Goal: Task Accomplishment & Management: Manage account settings

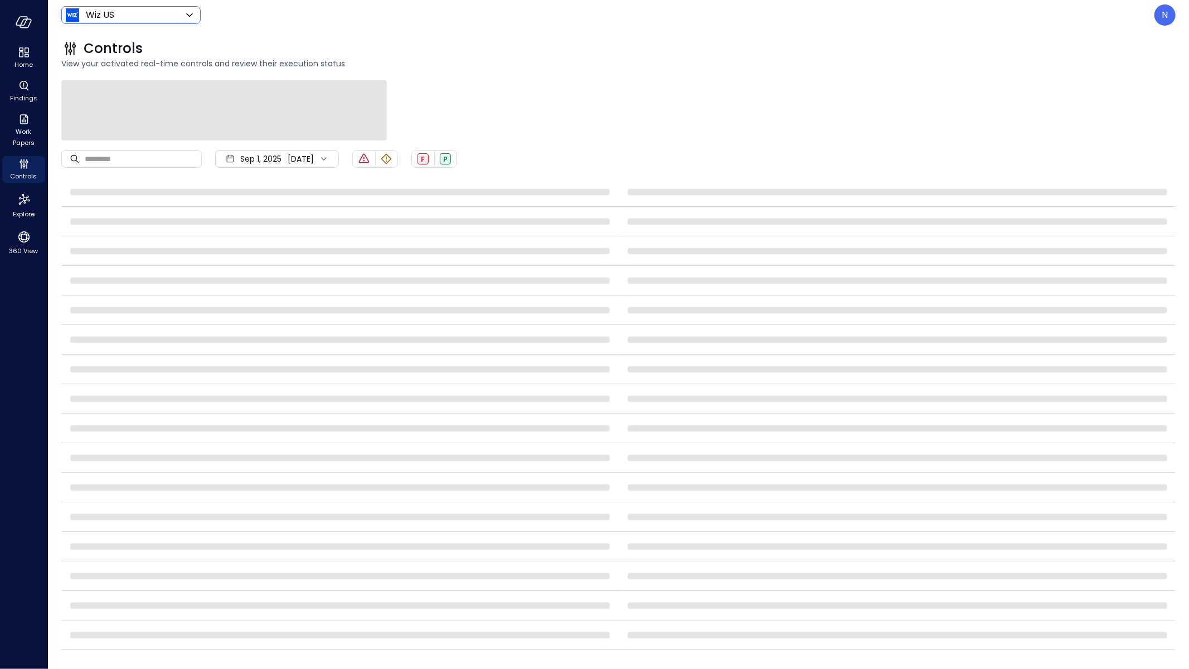
click at [145, 17] on body "Home Findings Work Papers Controls Explore 360 View Wiz US ****** ​ N Controls …" at bounding box center [594, 334] width 1189 height 669
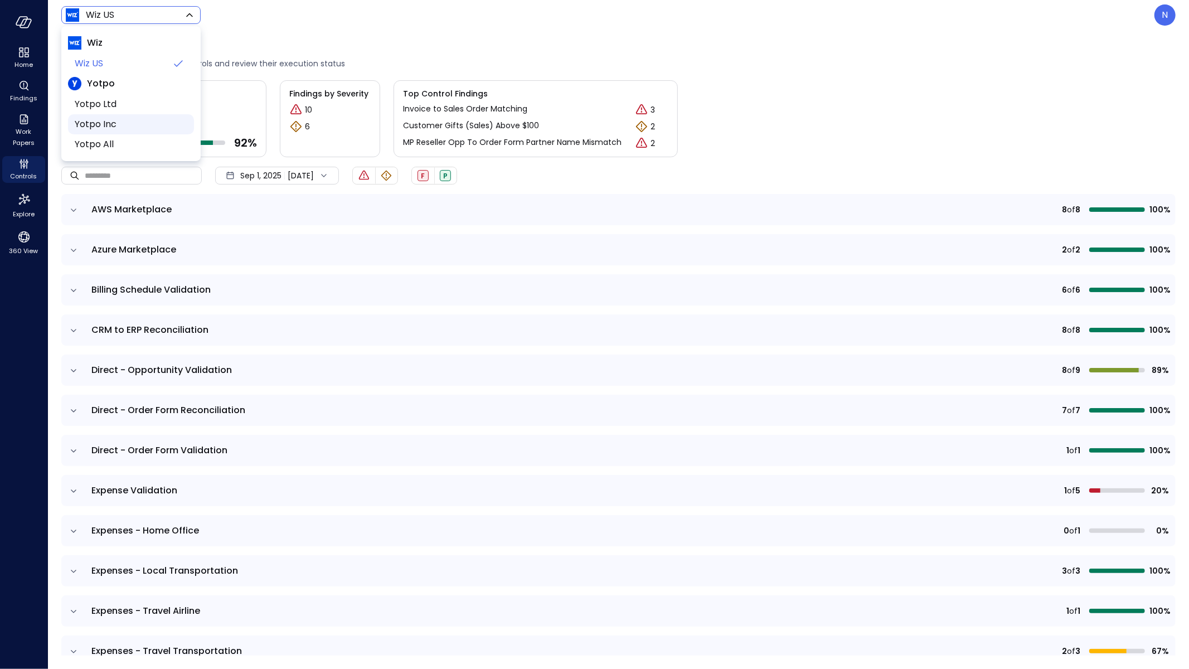
click at [148, 118] on span "Yotpo Inc" at bounding box center [130, 124] width 110 height 13
type input "******"
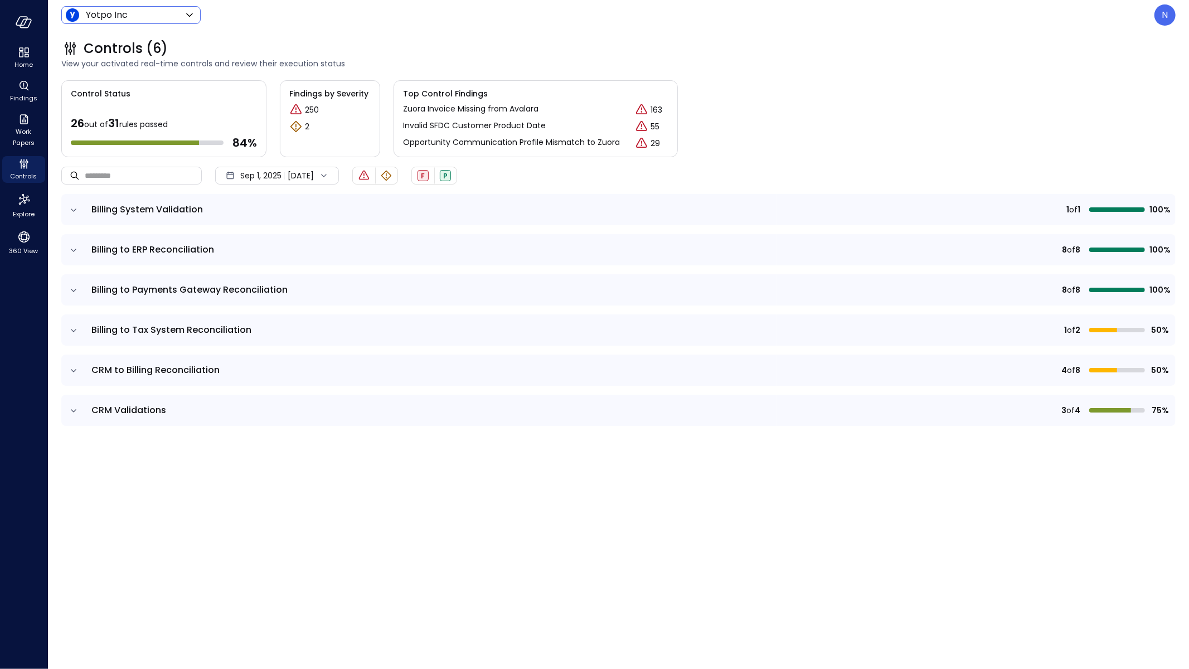
click at [76, 212] on icon "expand row" at bounding box center [73, 210] width 11 height 11
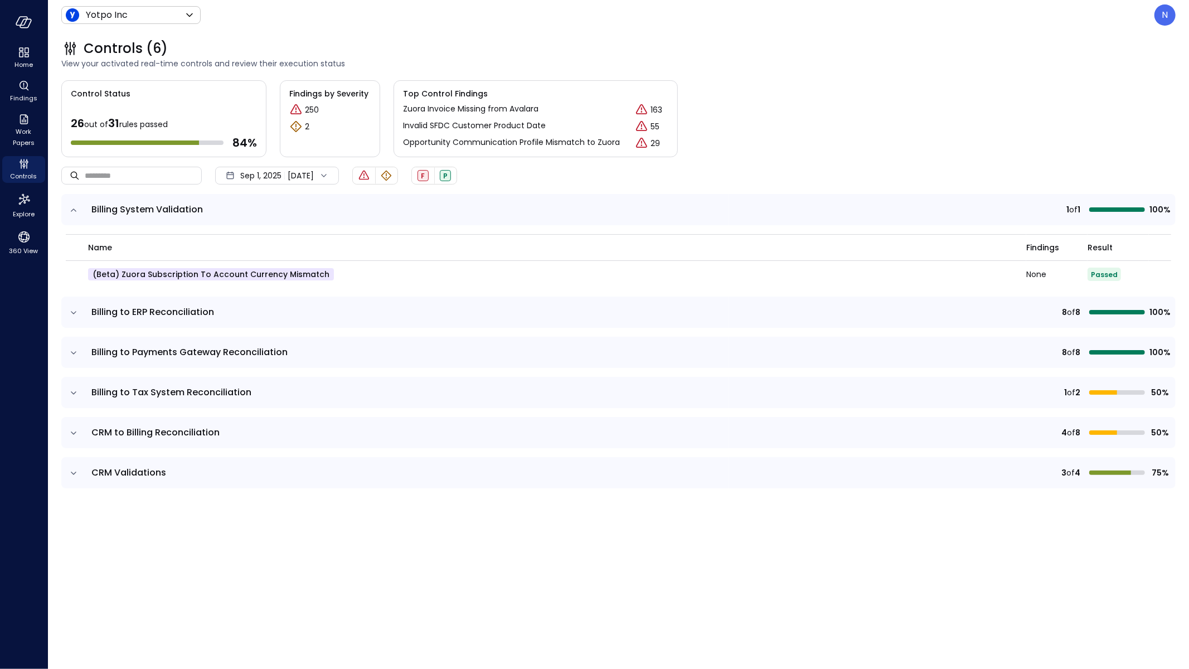
click at [76, 212] on icon "expand row" at bounding box center [73, 210] width 11 height 11
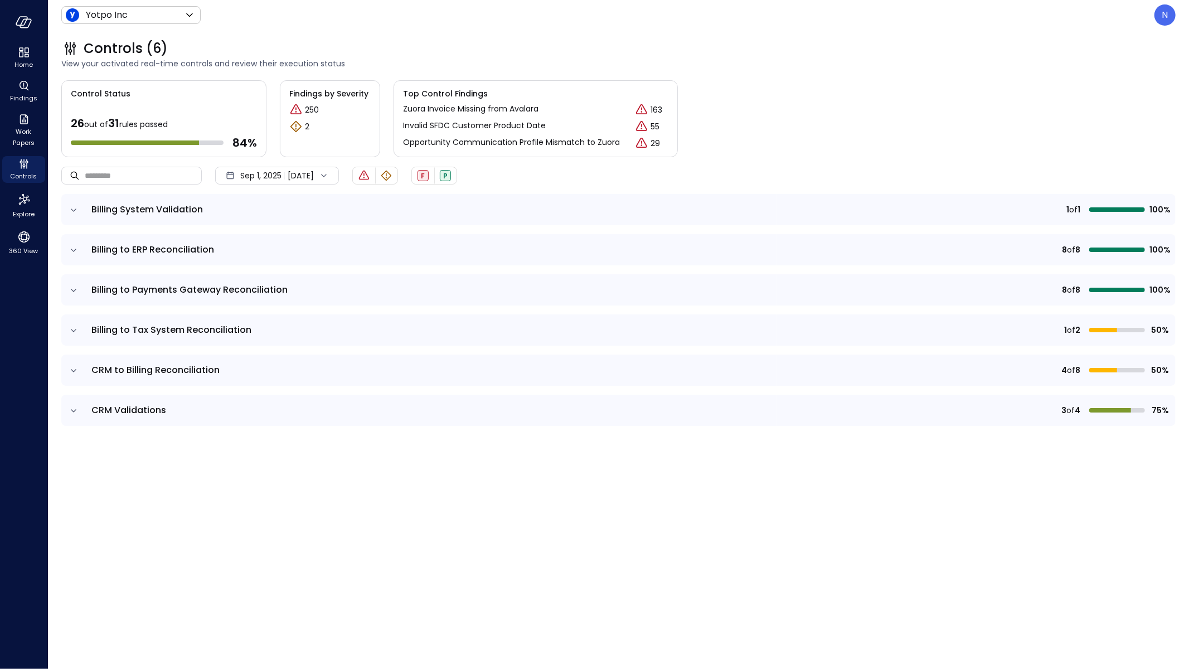
click at [74, 255] on td at bounding box center [72, 249] width 23 height 31
click at [72, 250] on icon "expand row" at bounding box center [74, 250] width 6 height 3
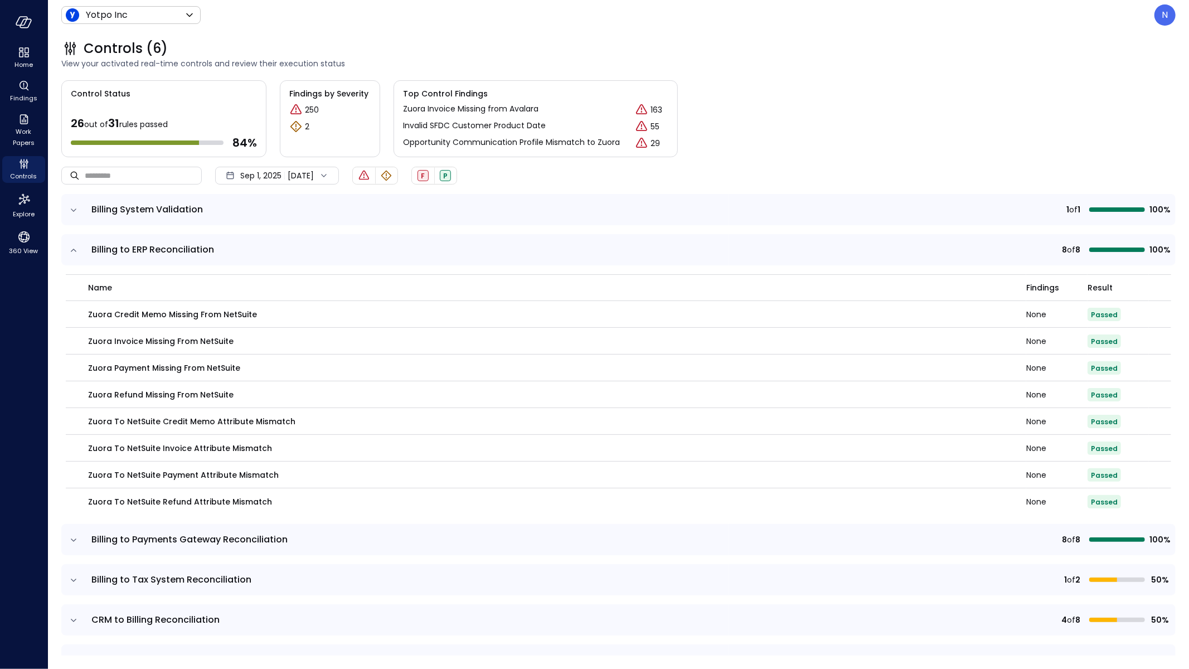
click at [72, 250] on icon "expand row" at bounding box center [73, 250] width 11 height 11
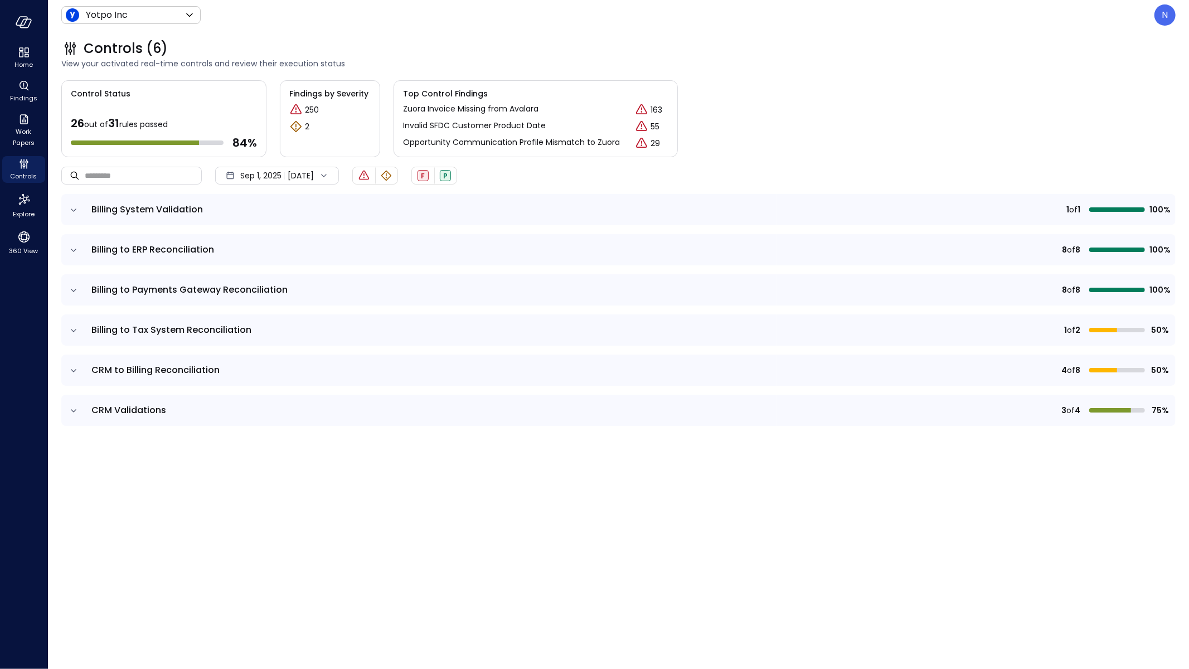
click at [79, 289] on td at bounding box center [72, 289] width 23 height 31
click at [74, 290] on icon "expand row" at bounding box center [74, 290] width 6 height 3
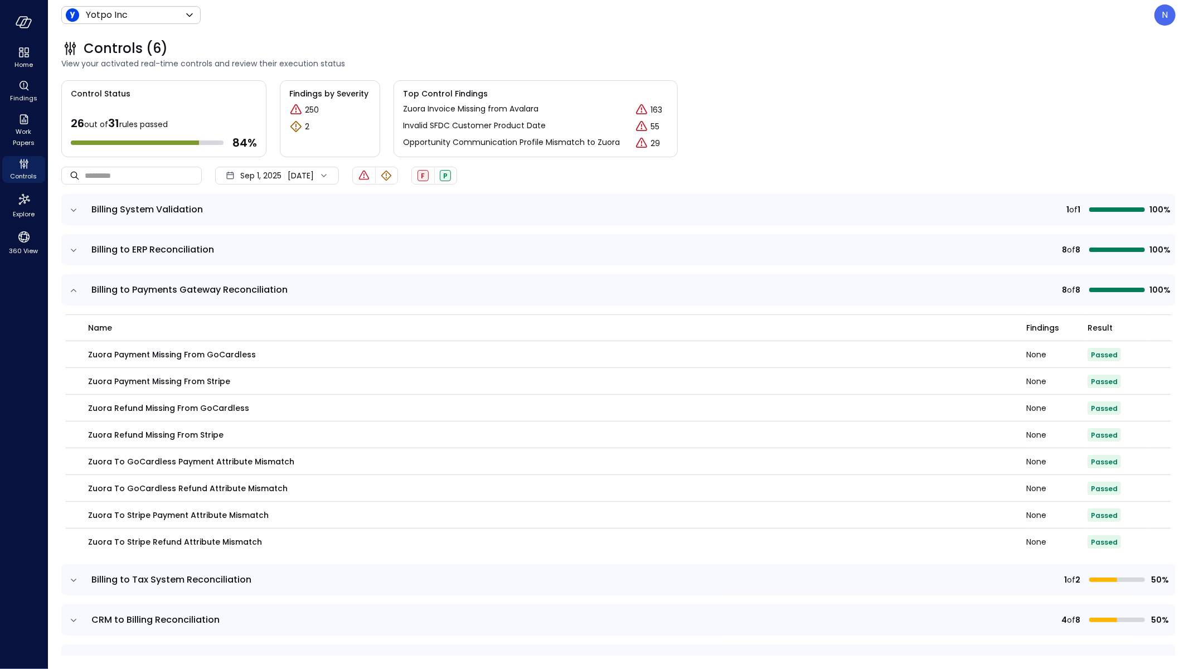
click at [72, 579] on icon "expand row" at bounding box center [73, 580] width 11 height 11
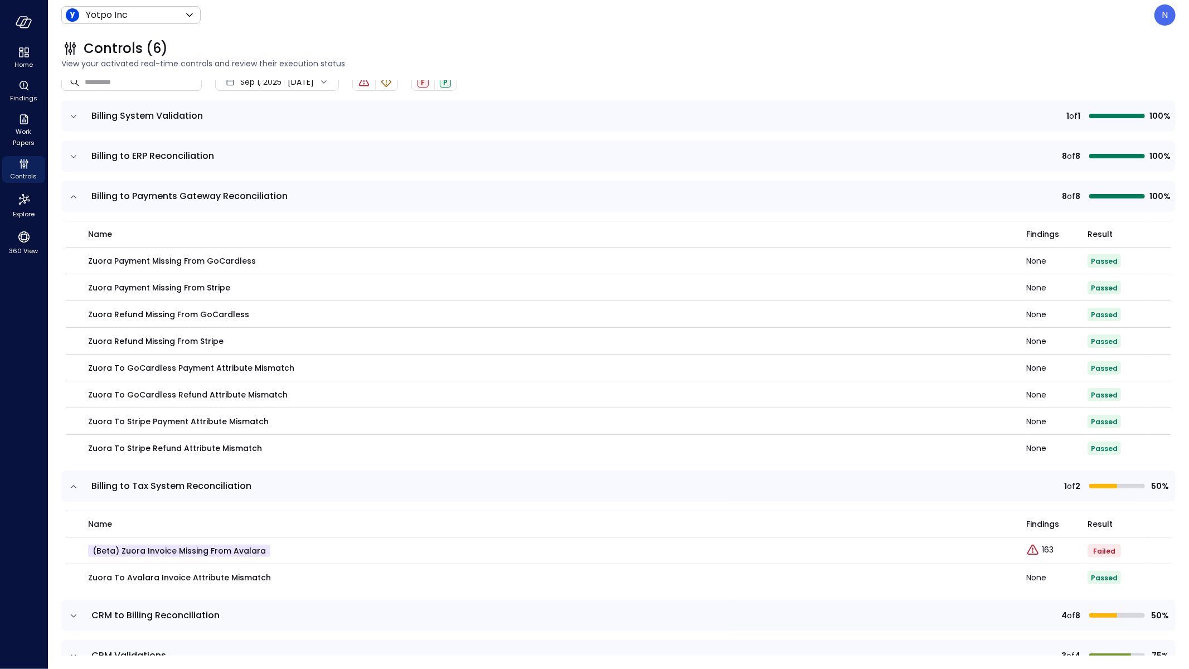
scroll to position [117, 0]
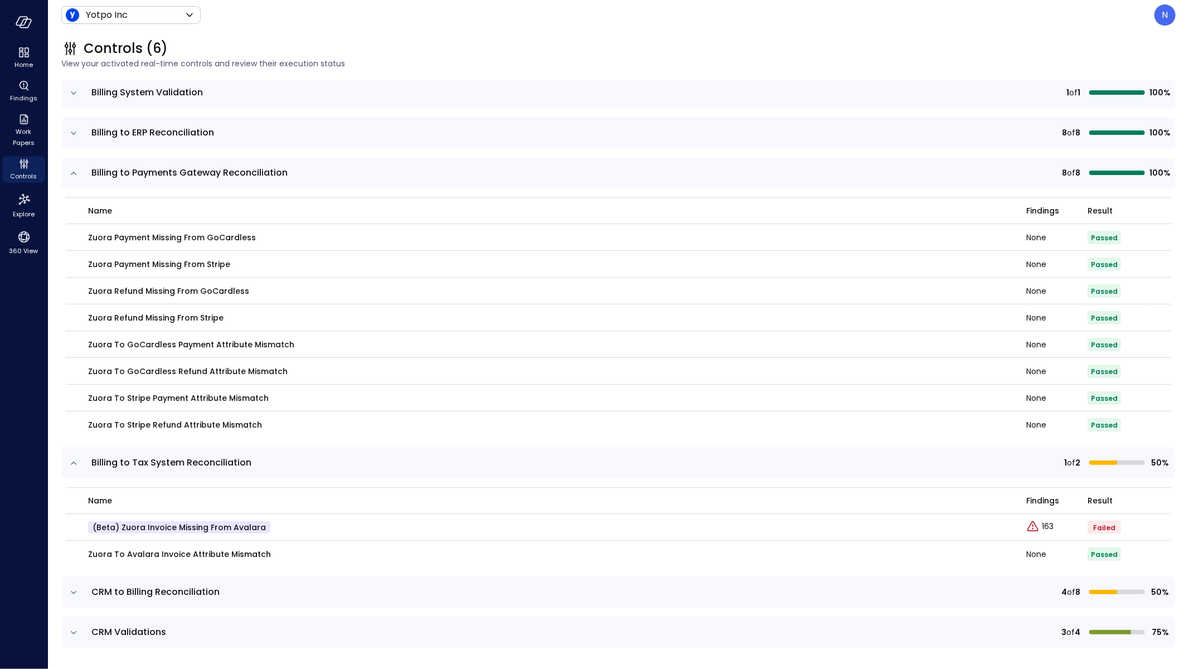
click at [78, 590] on icon "expand row" at bounding box center [73, 592] width 11 height 11
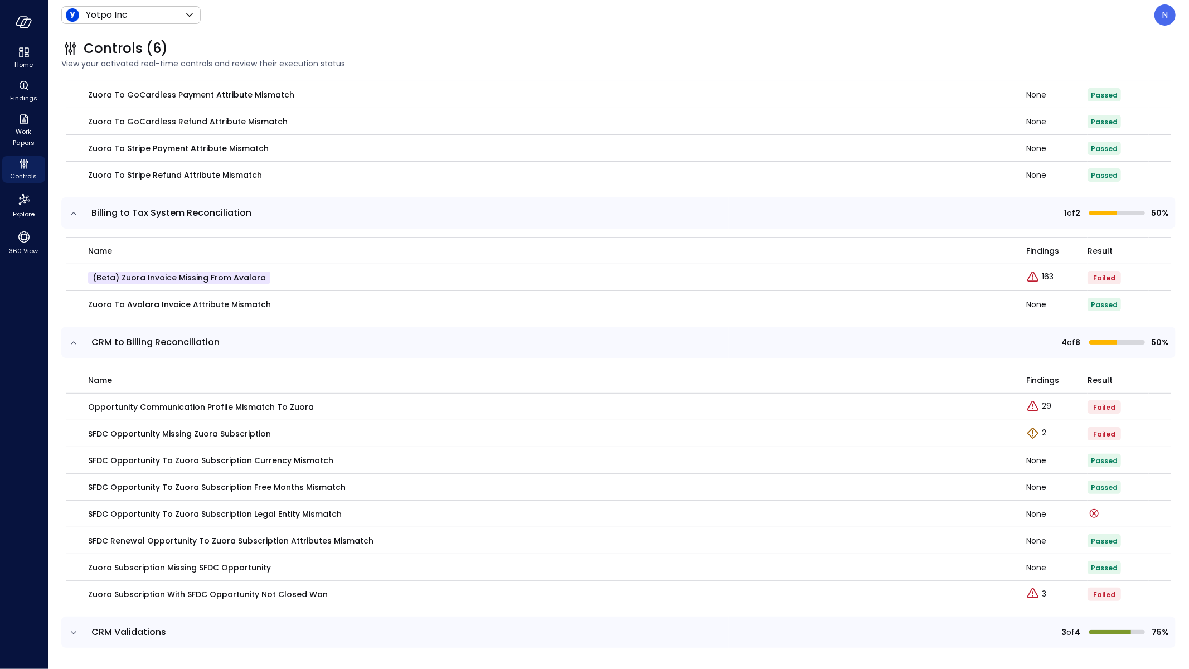
click at [74, 630] on icon "expand row" at bounding box center [73, 632] width 11 height 11
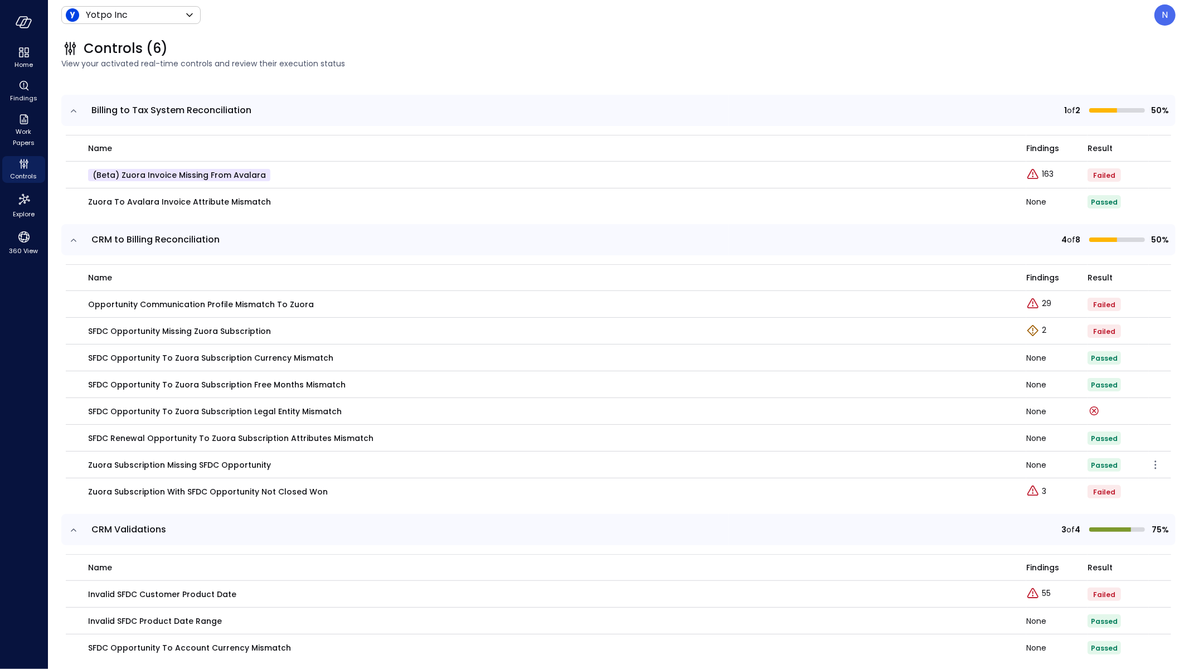
scroll to position [509, 0]
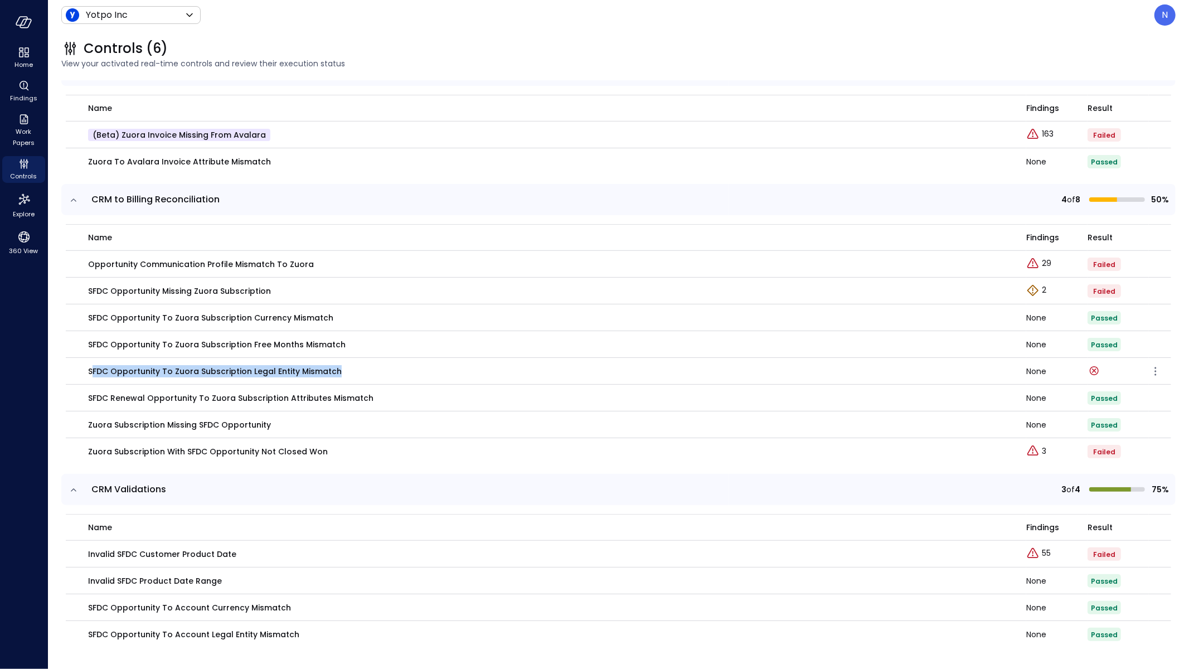
drag, startPoint x: 233, startPoint y: 372, endPoint x: 91, endPoint y: 371, distance: 142.1
click at [91, 371] on div "SFDC Opportunity to Zuora Subscription Legal Entity Mismatch" at bounding box center [550, 371] width 925 height 12
drag, startPoint x: 328, startPoint y: 370, endPoint x: 140, endPoint y: 368, distance: 187.3
click at [67, 367] on td "SFDC Opportunity to Zuora Subscription Legal Entity Mismatch" at bounding box center [546, 371] width 960 height 27
click at [169, 370] on p "SFDC Opportunity to Zuora Subscription Legal Entity Mismatch" at bounding box center [215, 371] width 254 height 12
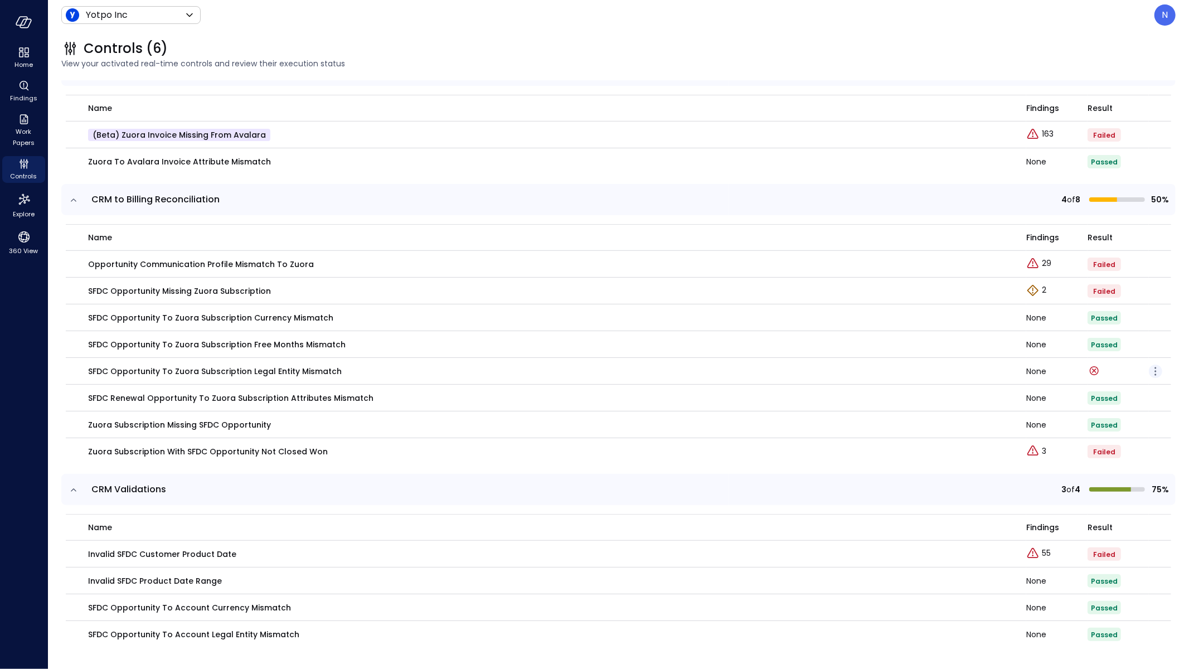
click at [1151, 373] on icon "button" at bounding box center [1155, 370] width 13 height 13
click at [1104, 390] on p "Edit control" at bounding box center [1115, 386] width 44 height 11
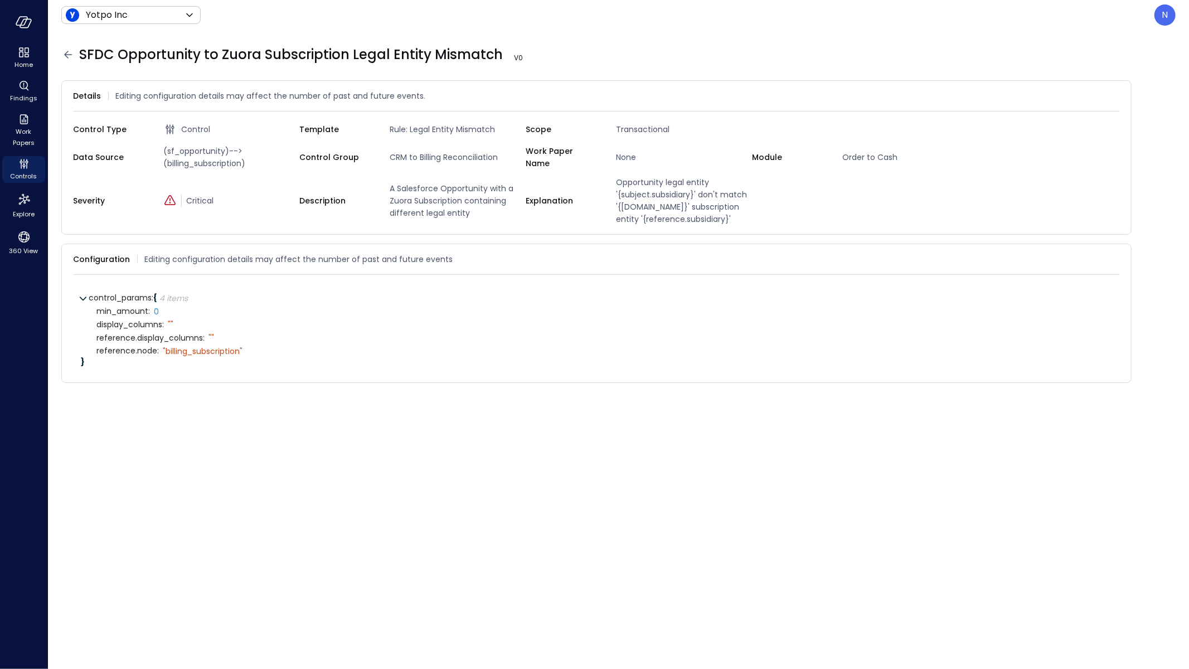
click at [65, 49] on icon at bounding box center [67, 54] width 13 height 13
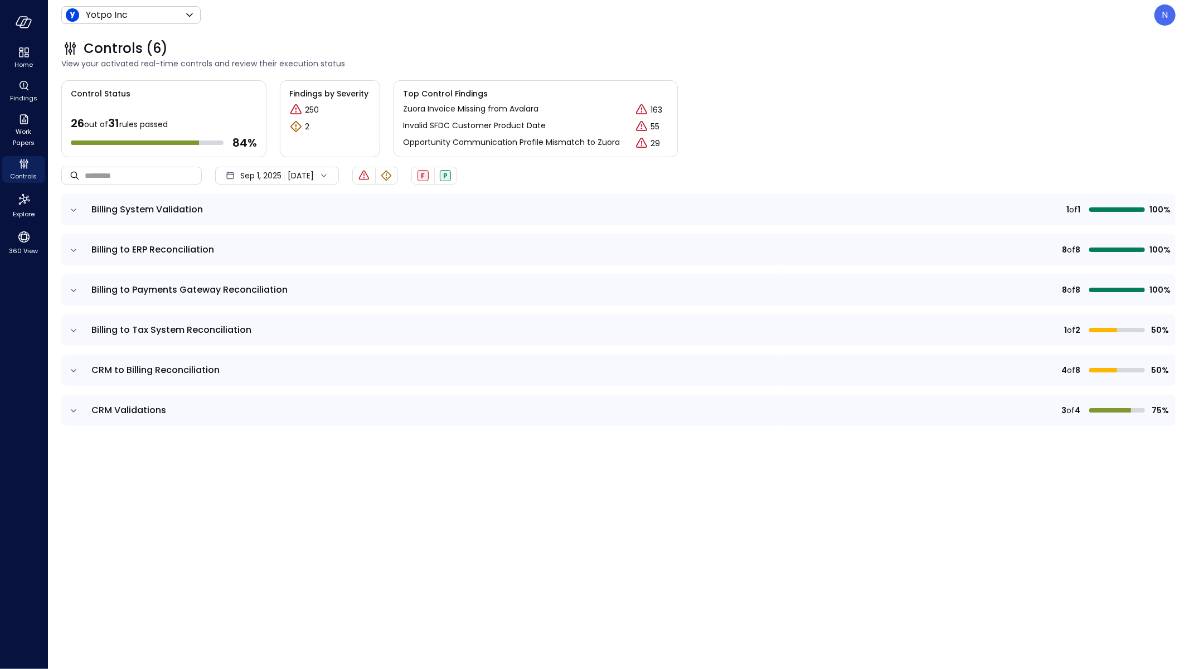
click at [74, 369] on icon "expand row" at bounding box center [73, 370] width 11 height 11
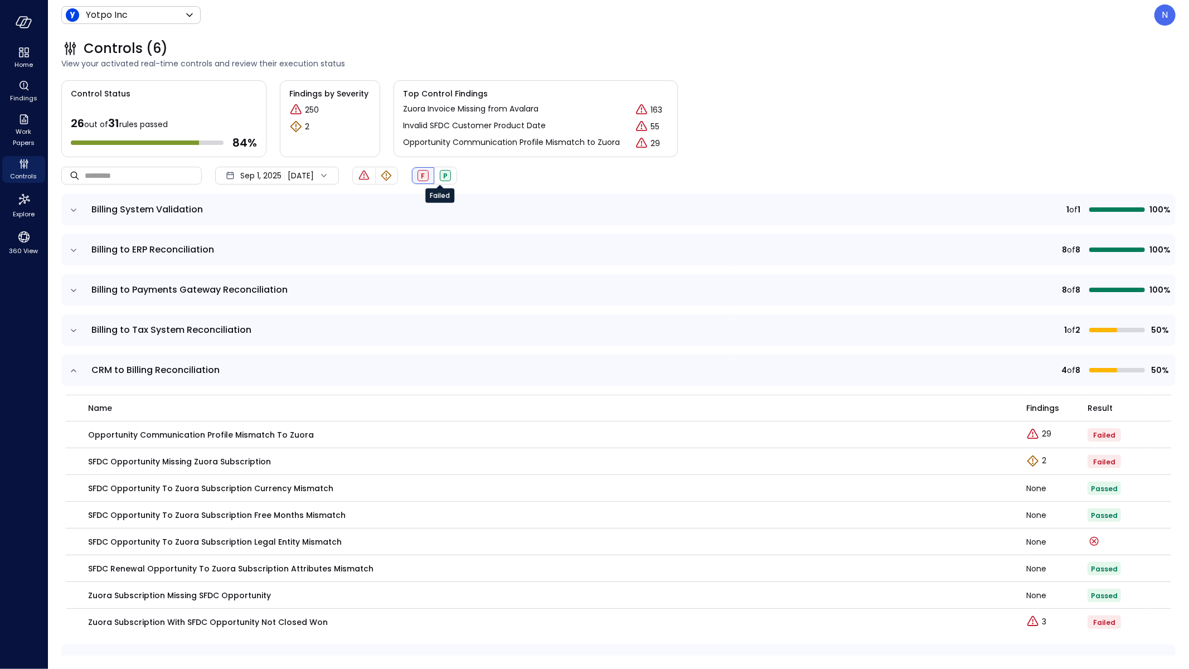
click at [425, 174] on span "F" at bounding box center [423, 175] width 4 height 9
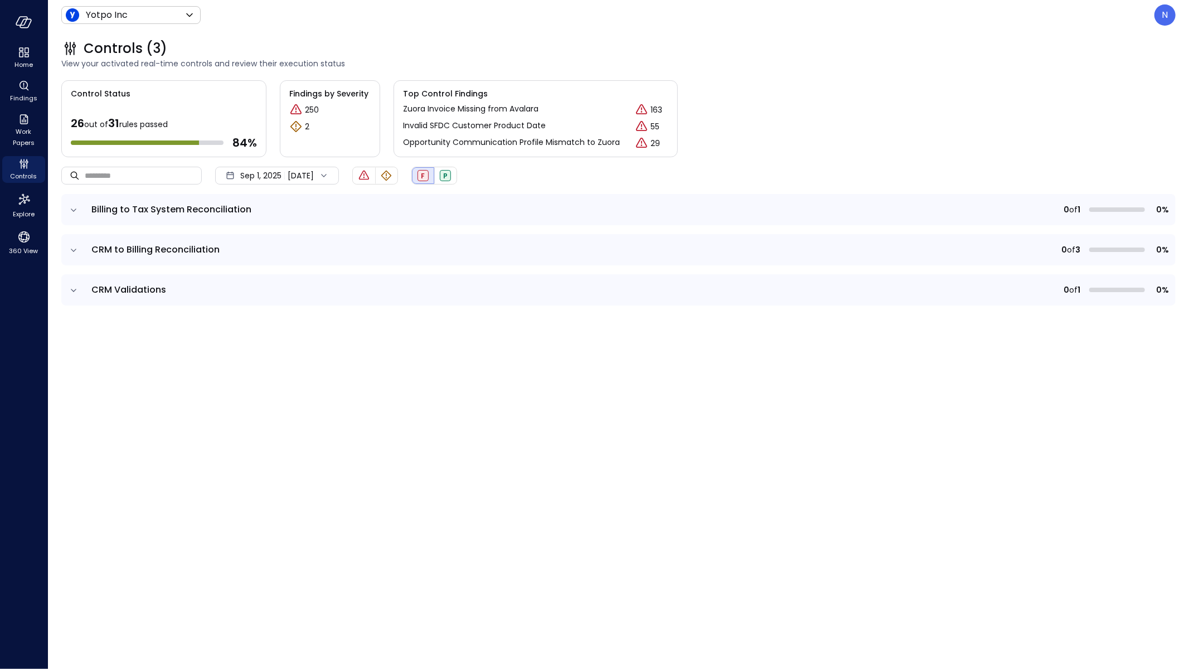
click at [73, 208] on icon "expand row" at bounding box center [73, 210] width 11 height 11
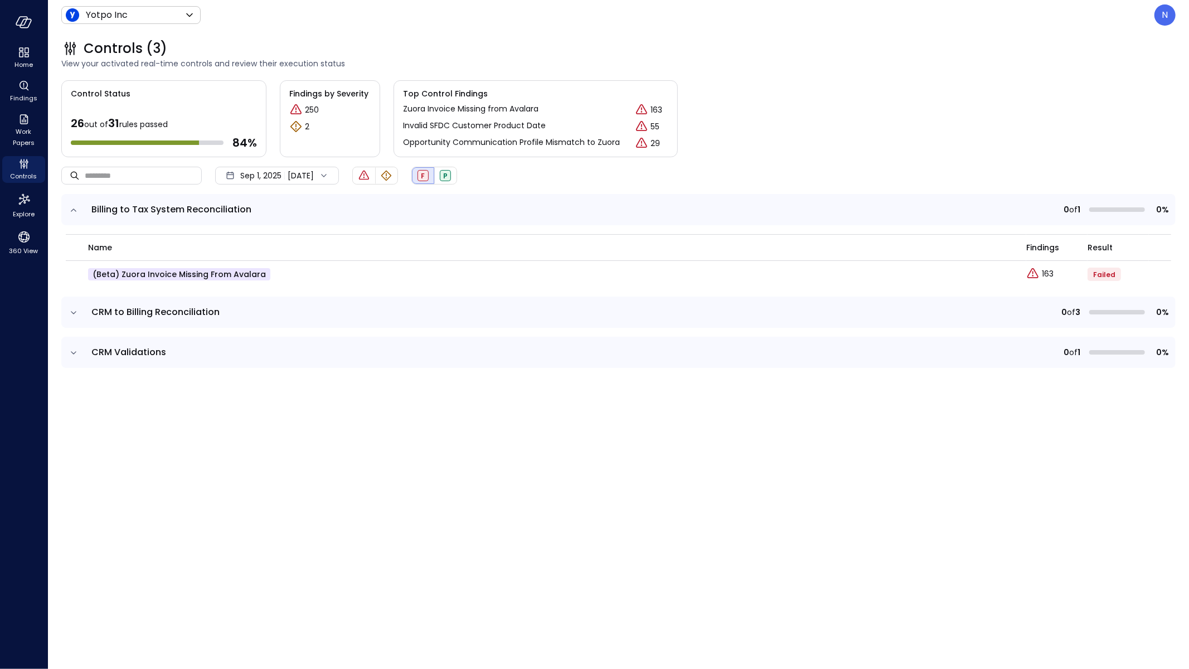
click at [73, 208] on icon "expand row" at bounding box center [73, 210] width 11 height 11
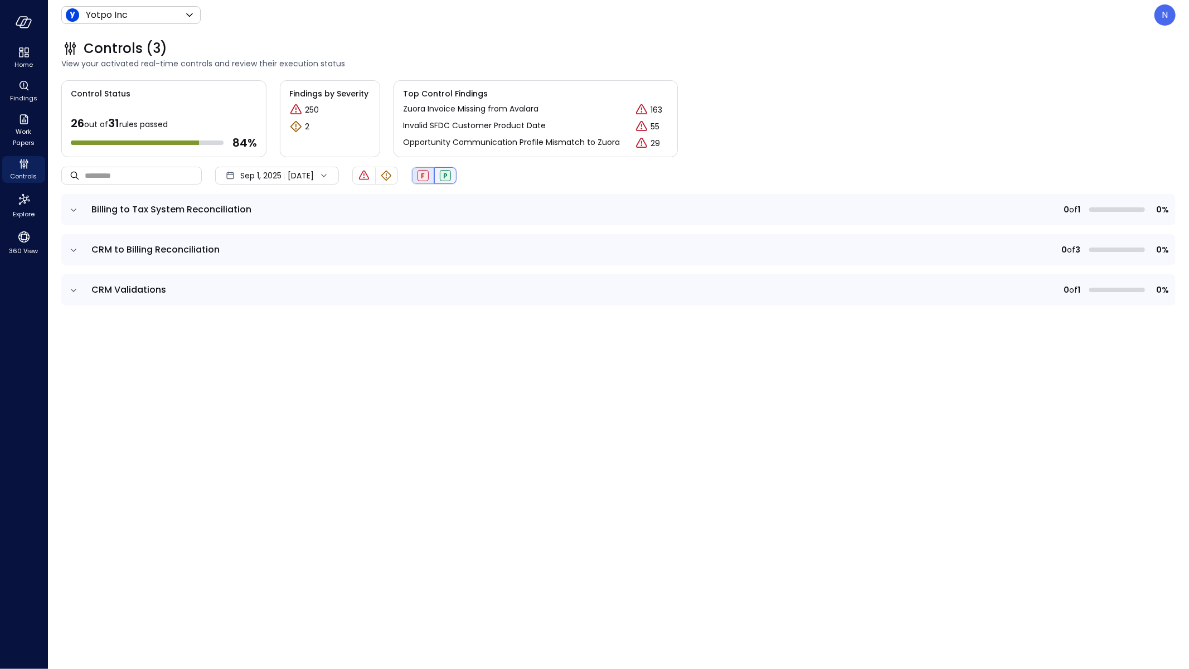
click at [448, 174] on span "P" at bounding box center [445, 175] width 4 height 9
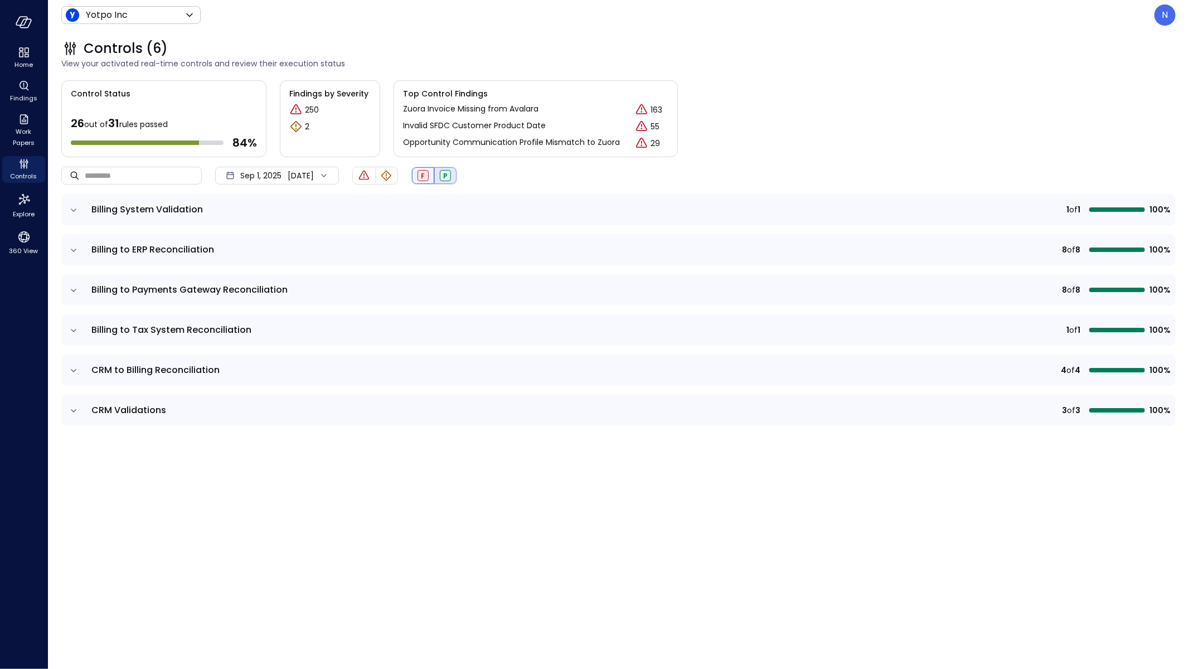
click at [429, 176] on div "F" at bounding box center [422, 175] width 11 height 11
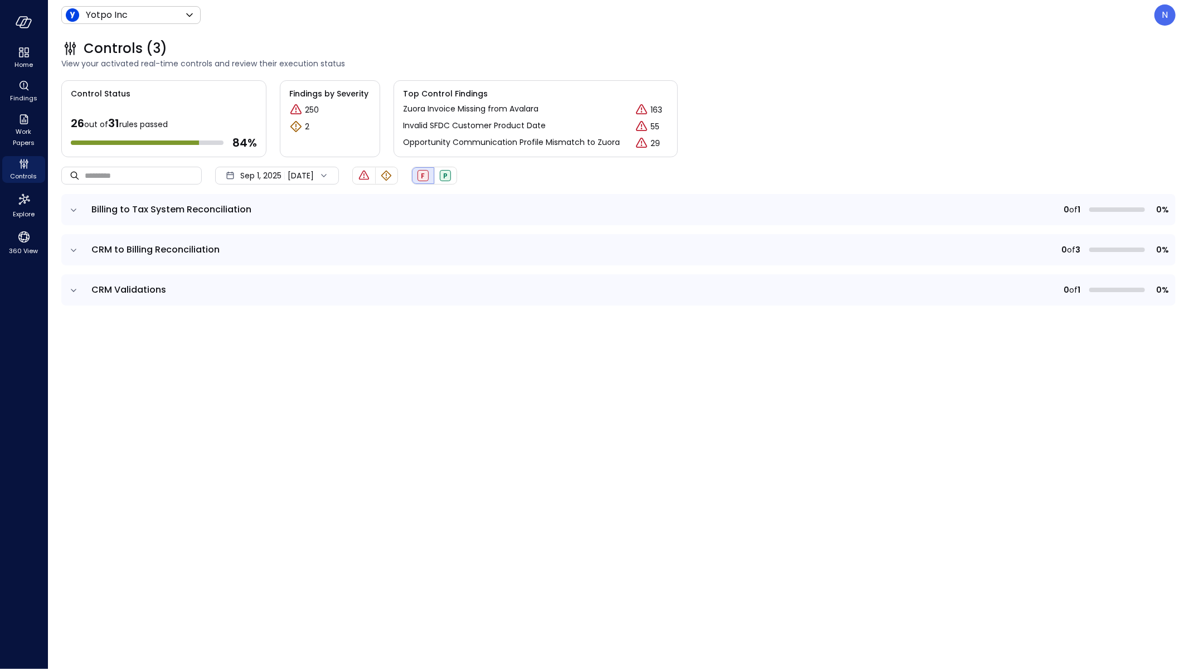
click at [429, 170] on div "F" at bounding box center [422, 175] width 11 height 11
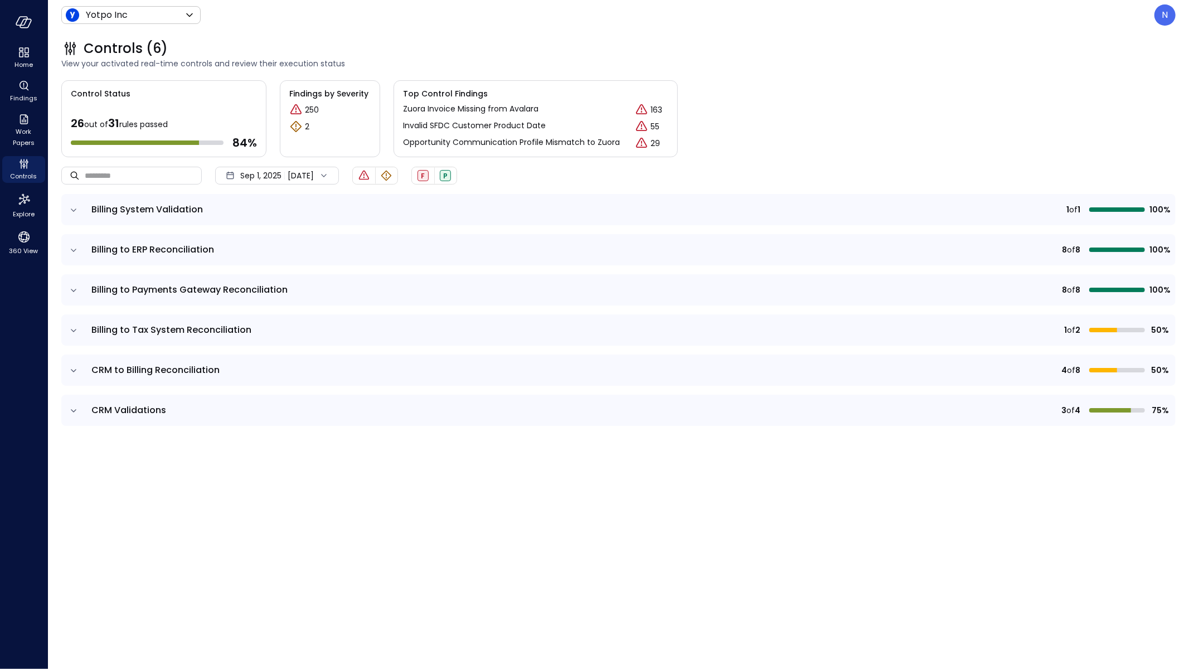
click at [73, 247] on icon "expand row" at bounding box center [73, 250] width 11 height 11
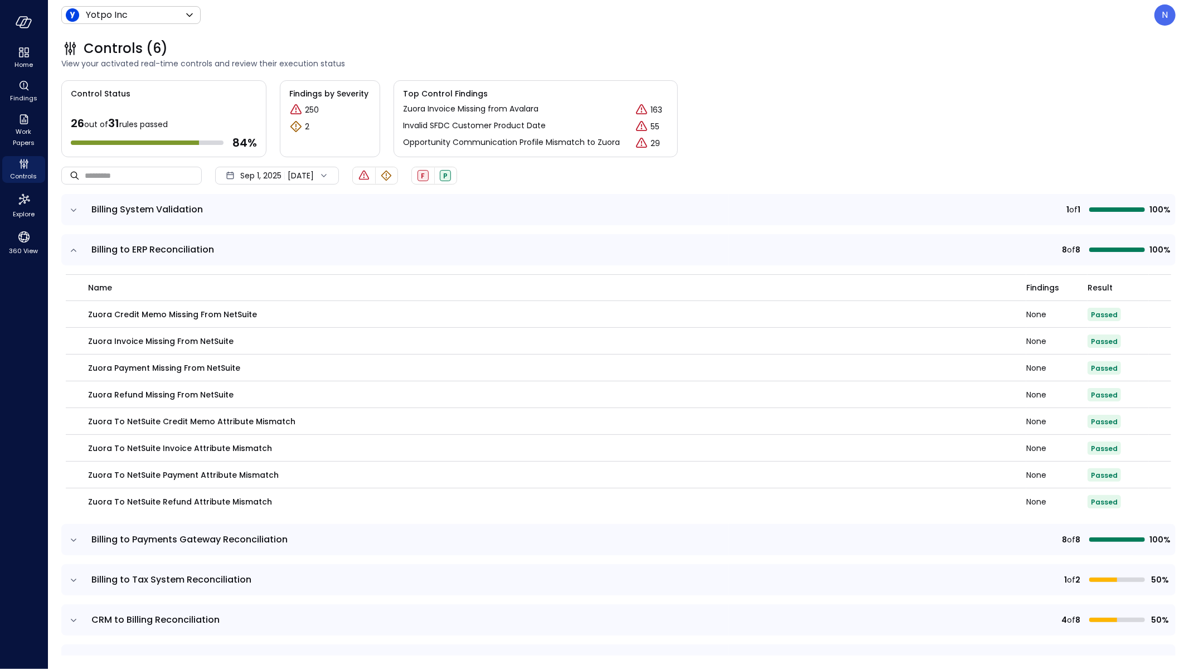
click at [73, 247] on icon "expand row" at bounding box center [73, 250] width 11 height 11
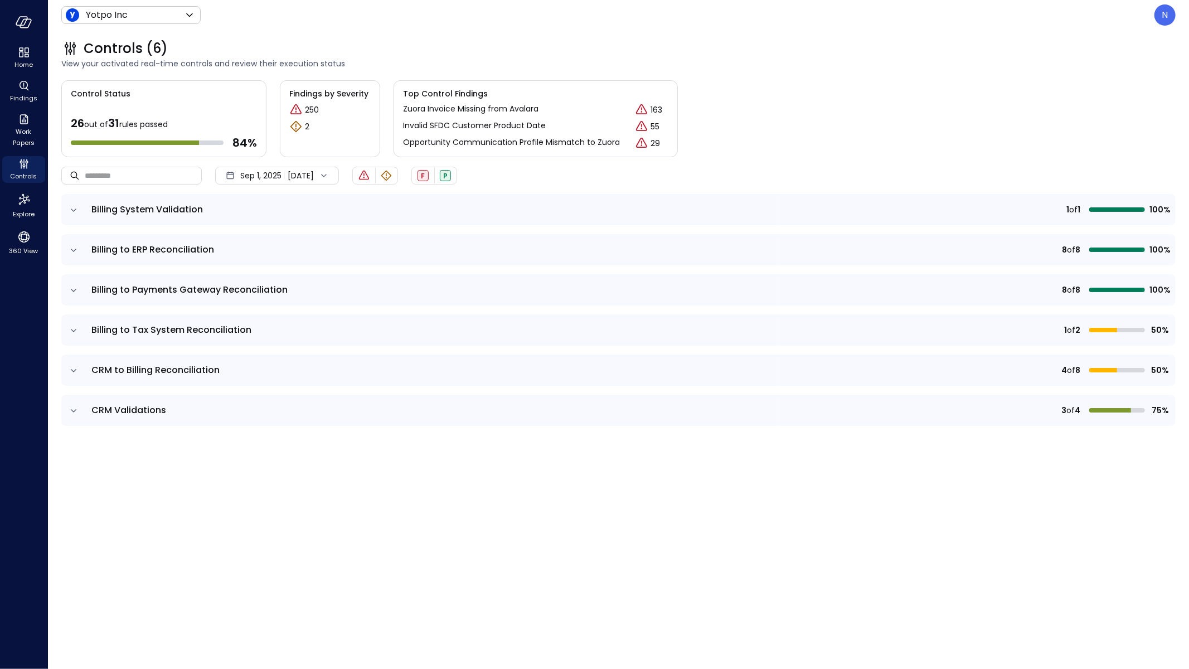
click at [71, 292] on icon "expand row" at bounding box center [73, 290] width 11 height 11
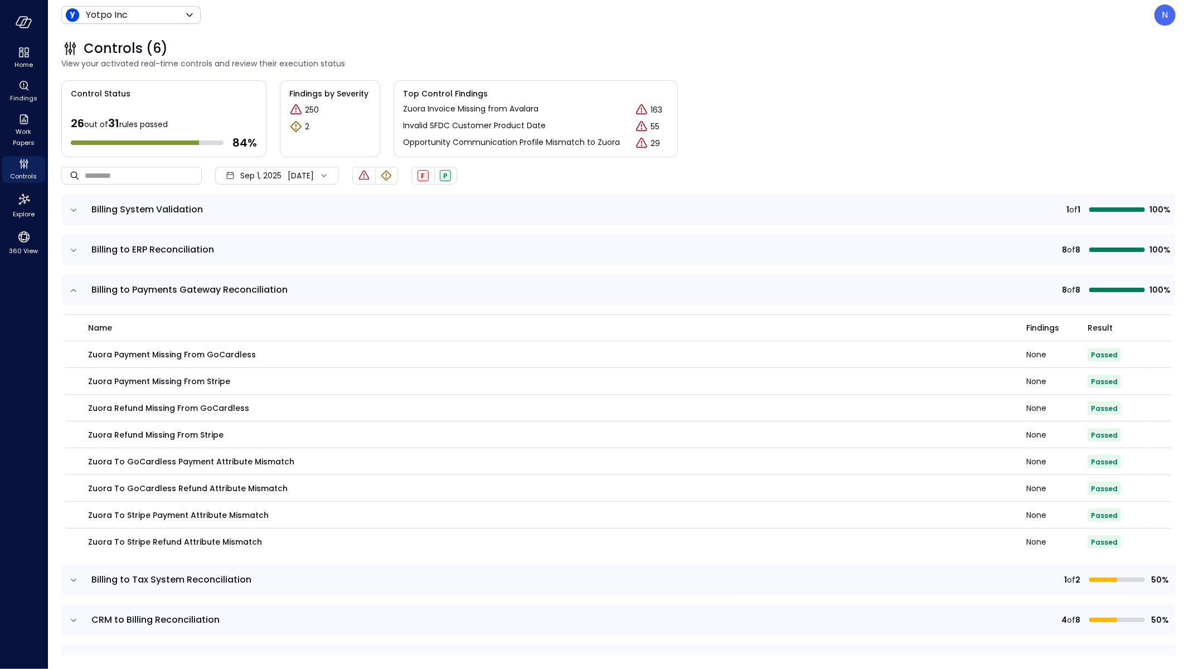
click at [71, 292] on icon "expand row" at bounding box center [73, 290] width 11 height 11
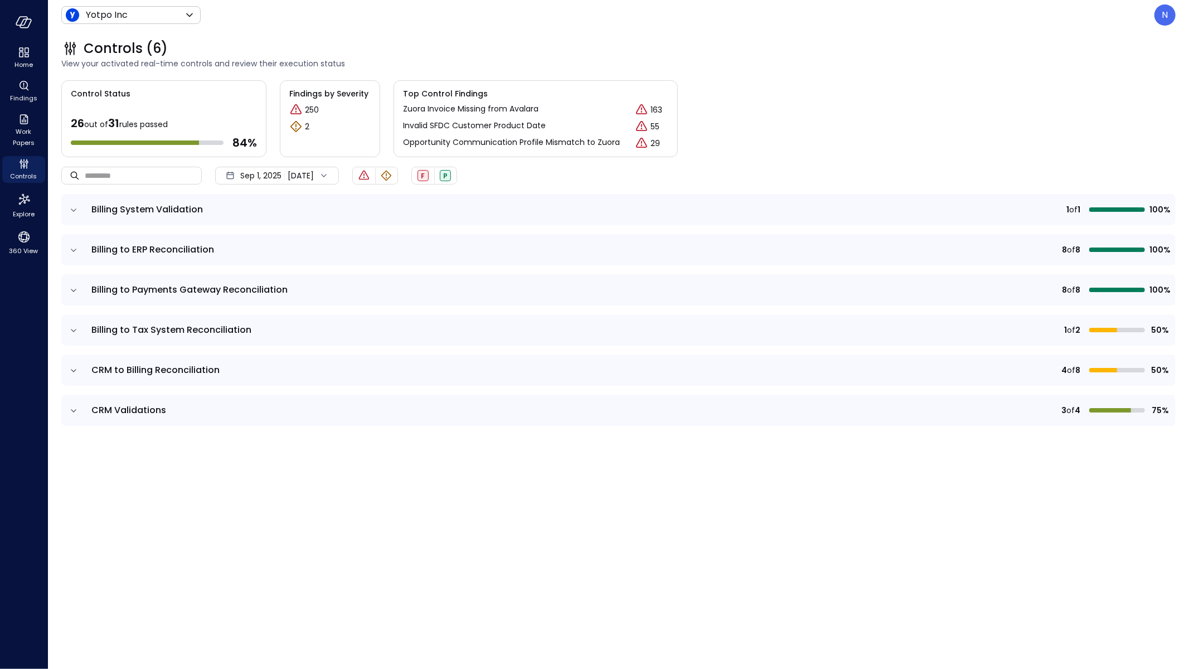
click at [71, 329] on icon "expand row" at bounding box center [73, 330] width 11 height 11
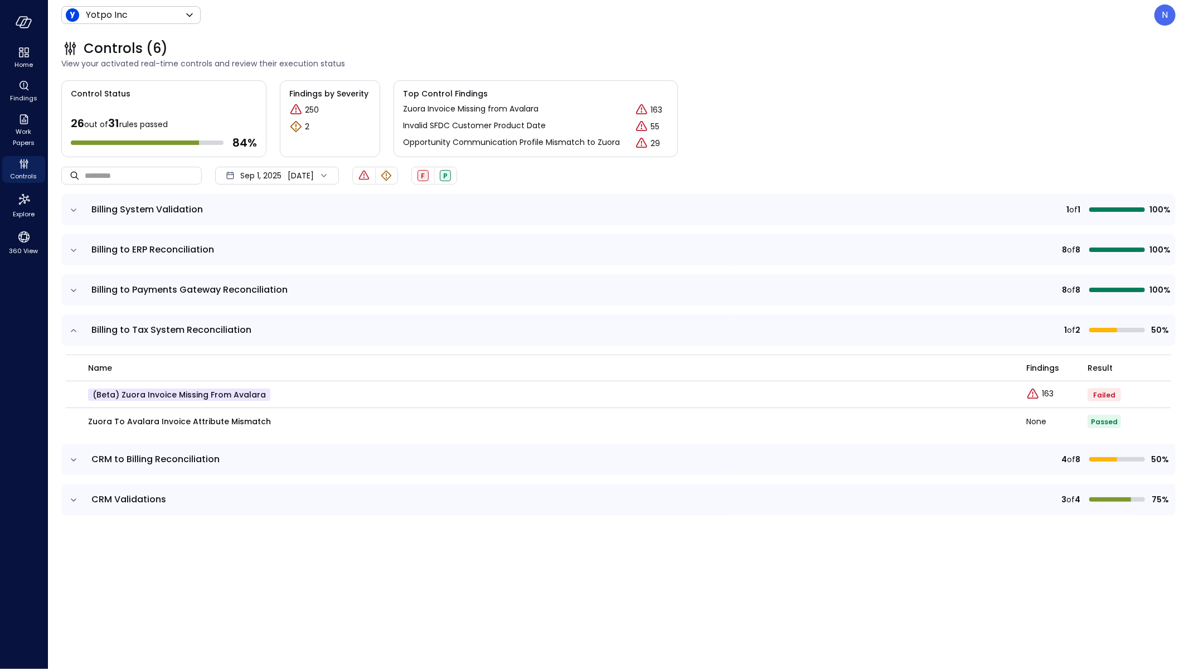
click at [72, 455] on icon "expand row" at bounding box center [73, 459] width 11 height 11
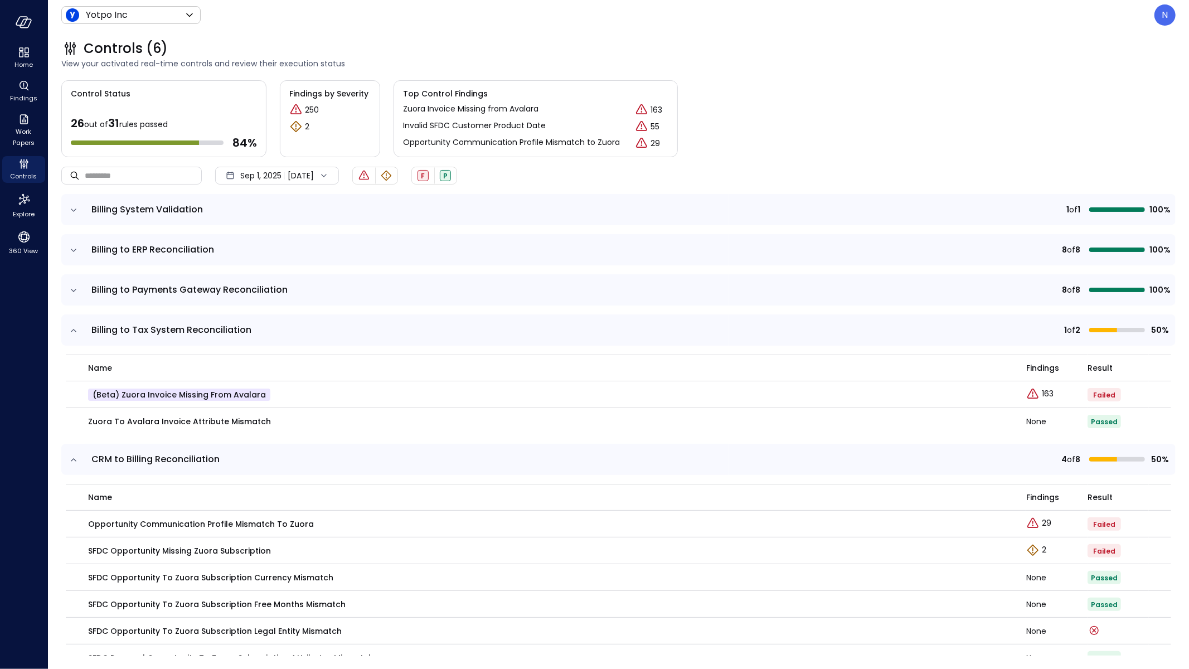
scroll to position [117, 0]
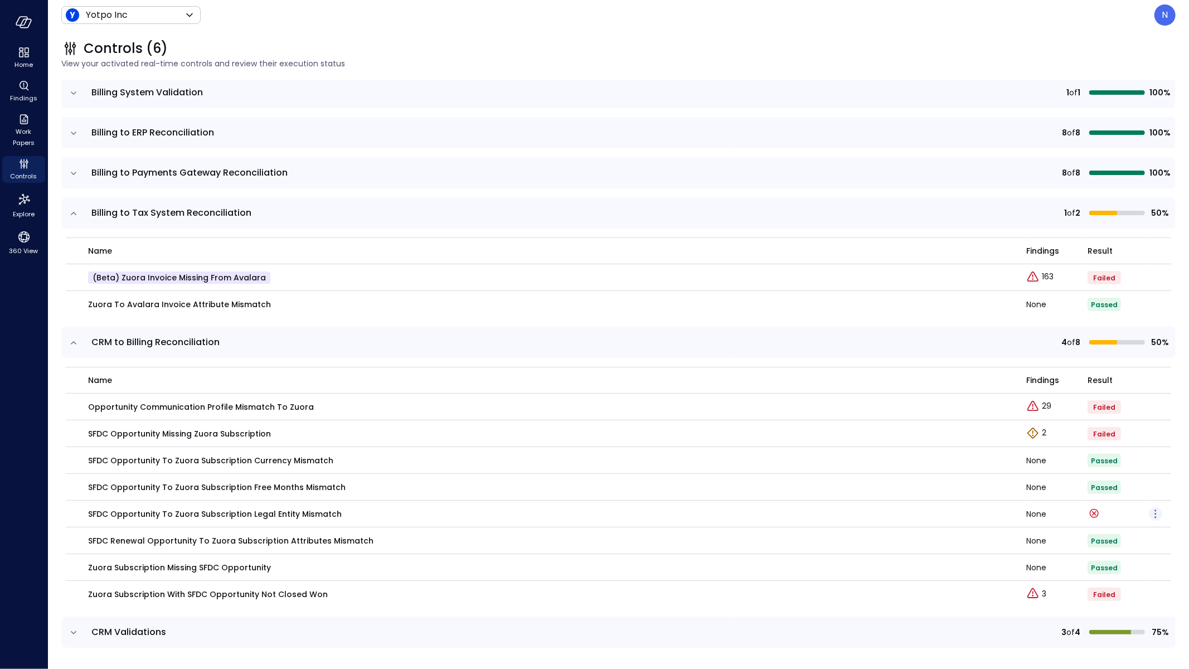
click at [1149, 512] on icon "button" at bounding box center [1155, 513] width 13 height 13
click at [1130, 528] on p "Edit control" at bounding box center [1115, 528] width 44 height 11
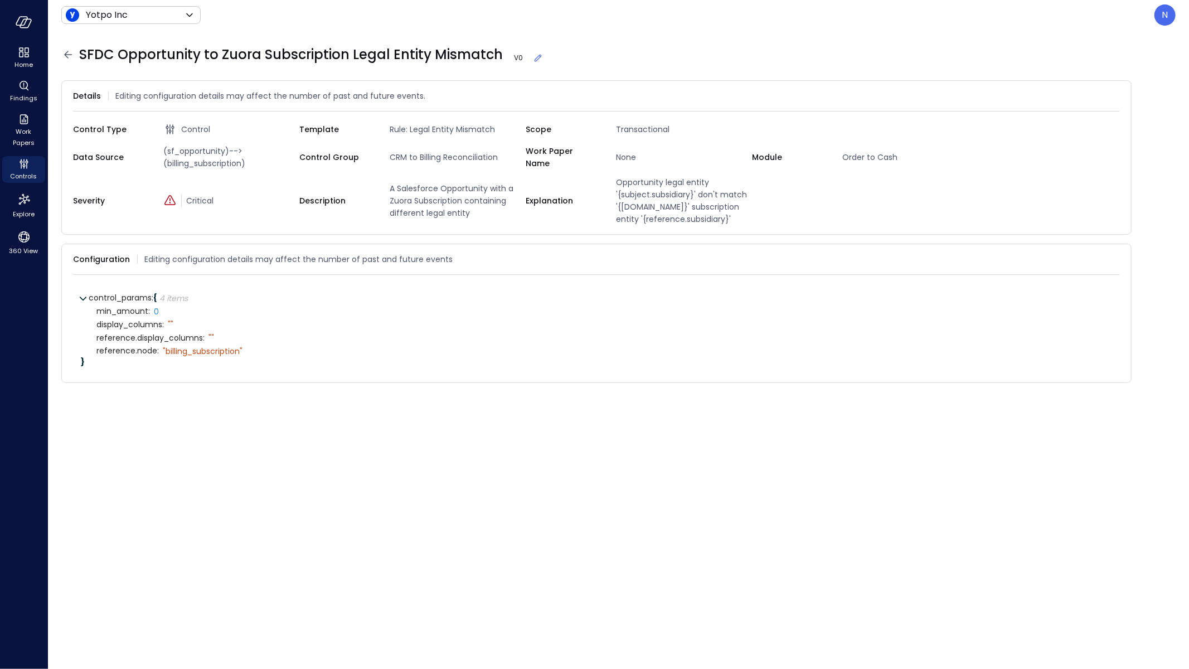
click at [62, 52] on icon at bounding box center [67, 54] width 13 height 13
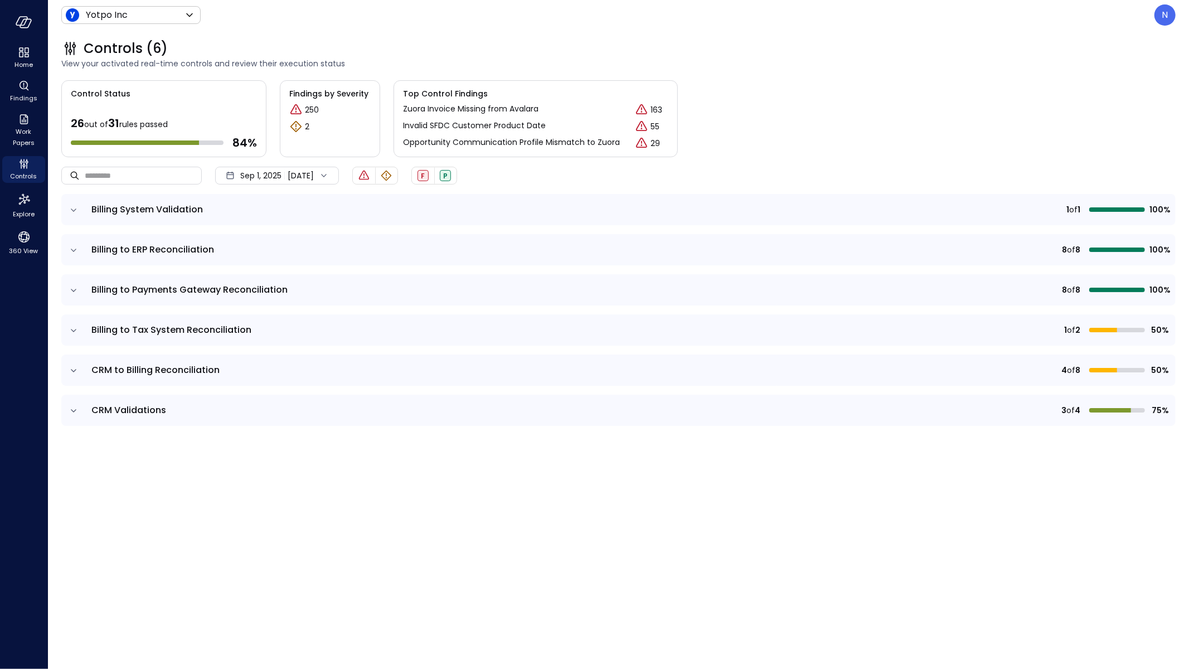
click at [72, 367] on icon "expand row" at bounding box center [73, 370] width 11 height 11
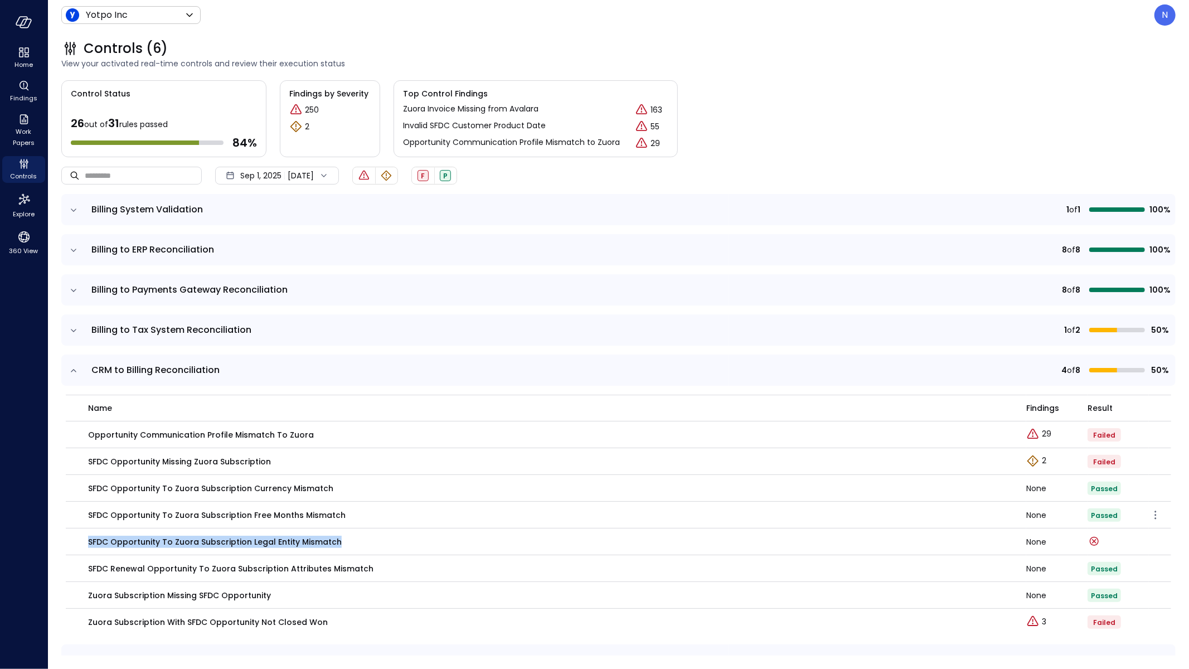
drag, startPoint x: 733, startPoint y: 548, endPoint x: 243, endPoint y: 514, distance: 491.6
click at [78, 537] on td "SFDC Opportunity to Zuora Subscription Legal Entity Mismatch" at bounding box center [546, 541] width 960 height 27
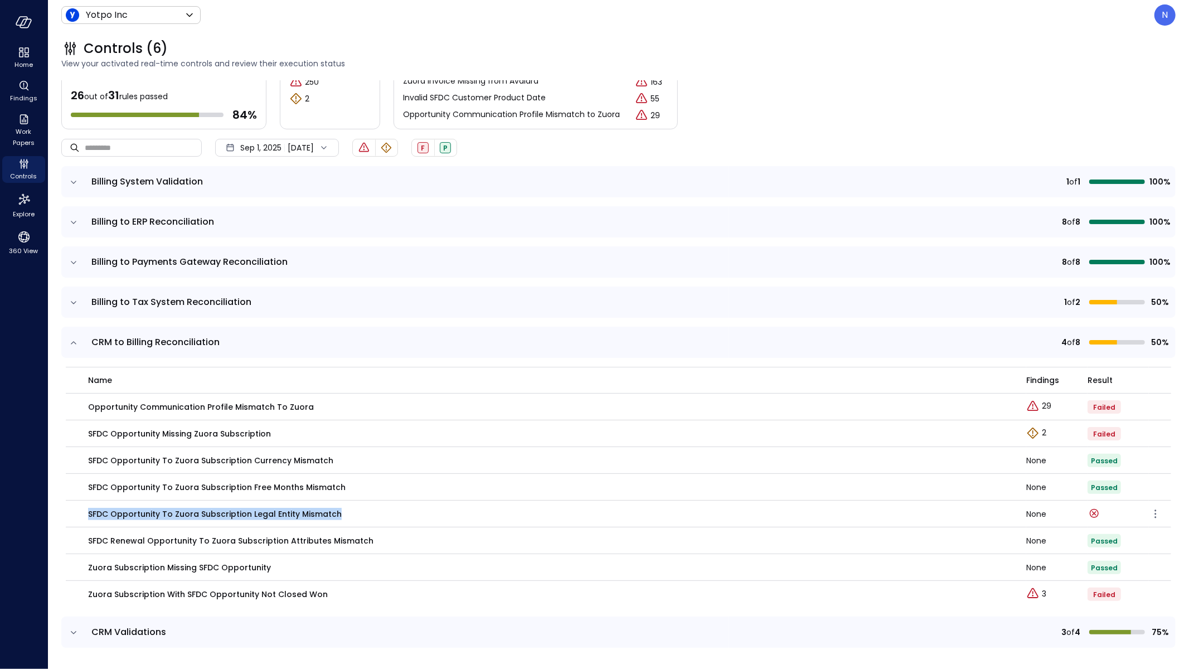
scroll to position [28, 0]
click at [74, 633] on icon "expand row" at bounding box center [73, 632] width 11 height 11
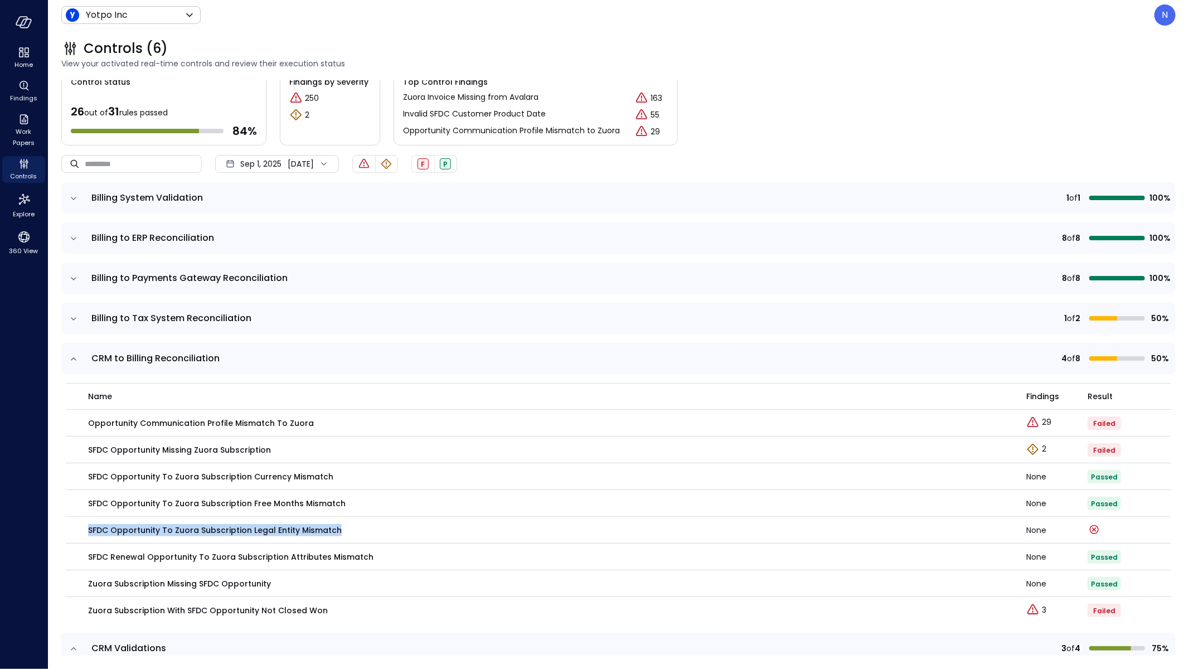
scroll to position [0, 0]
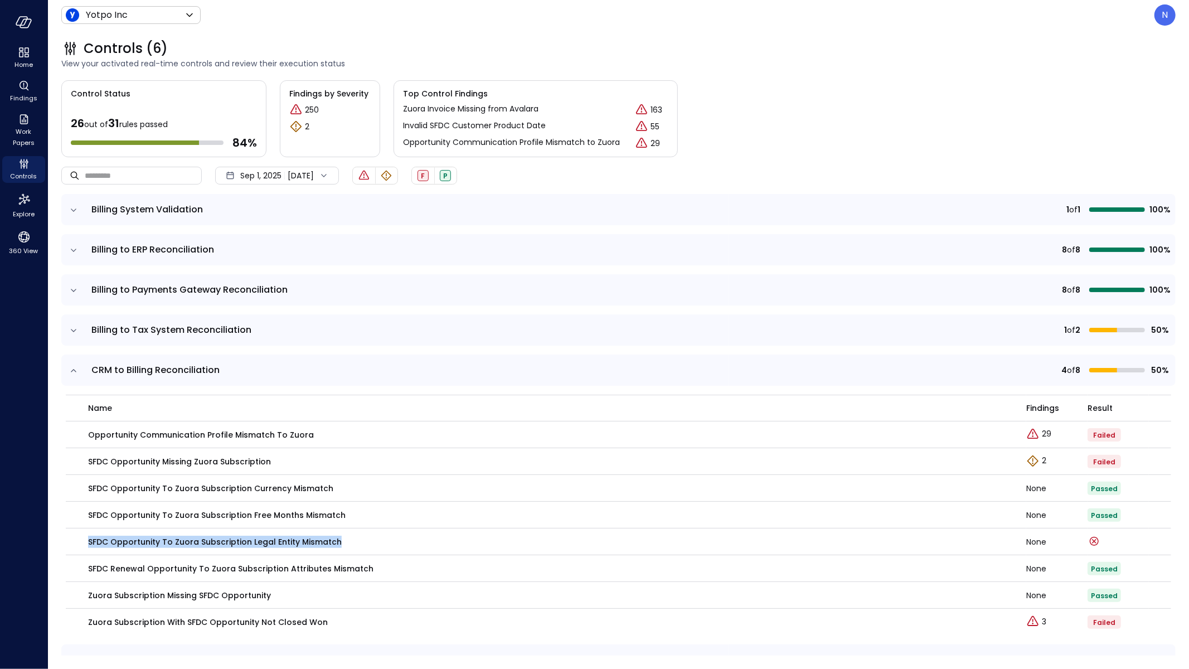
click at [74, 328] on icon "expand row" at bounding box center [73, 330] width 11 height 11
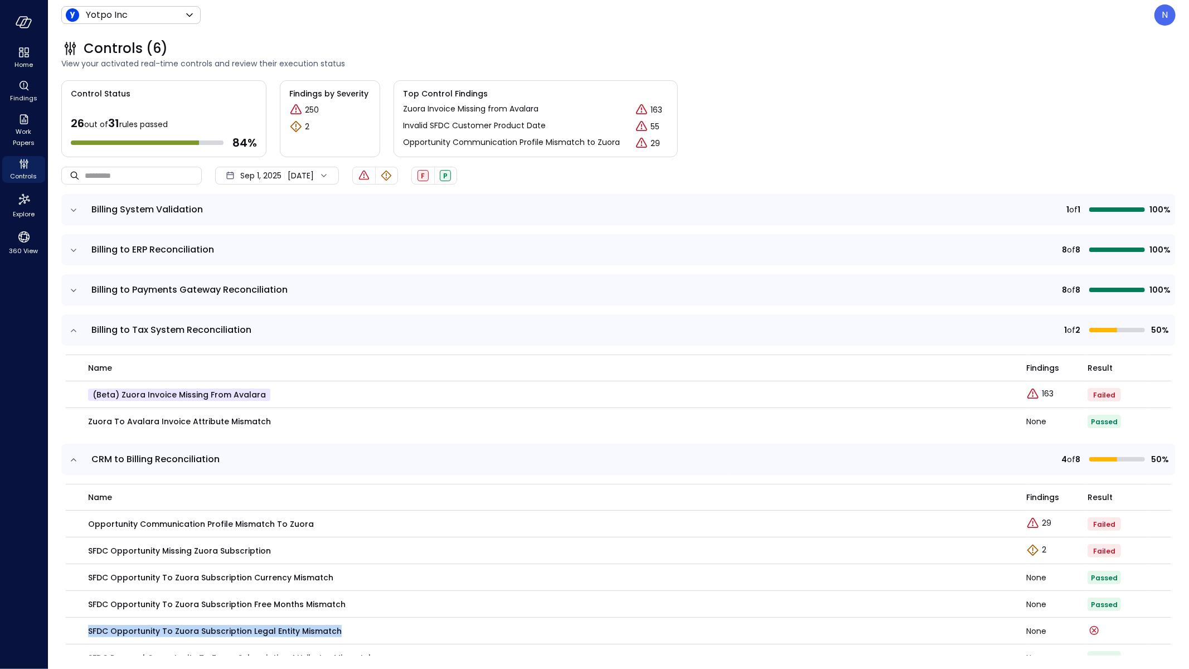
click at [71, 285] on icon "expand row" at bounding box center [73, 290] width 11 height 11
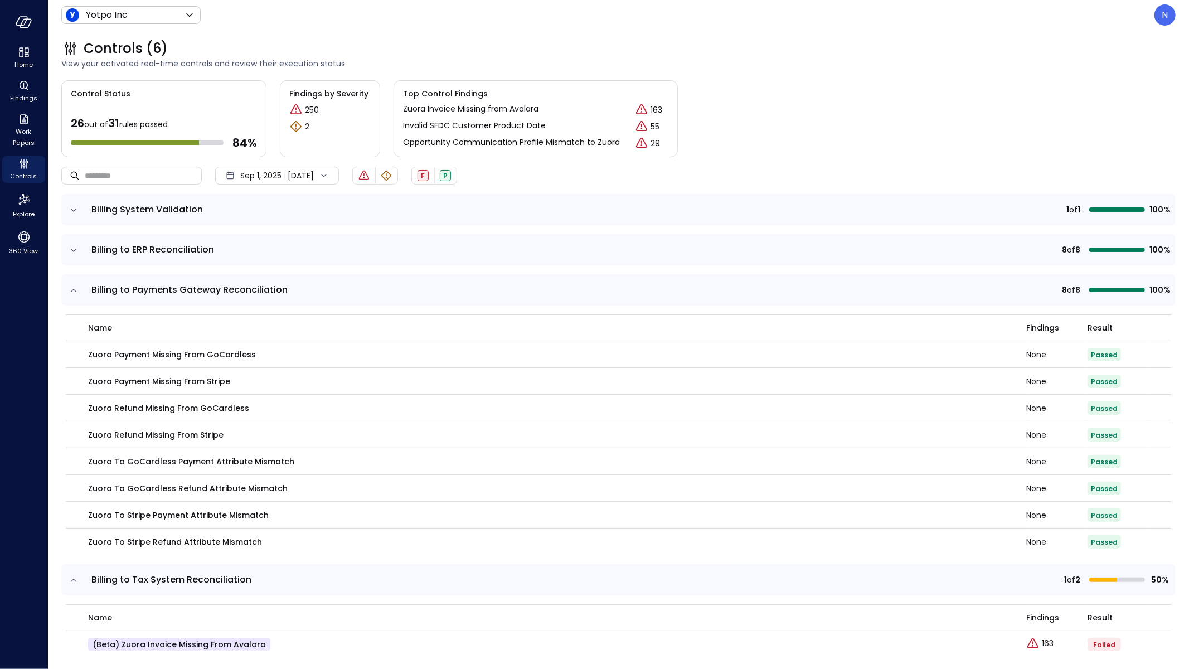
click at [77, 251] on icon "expand row" at bounding box center [73, 250] width 11 height 11
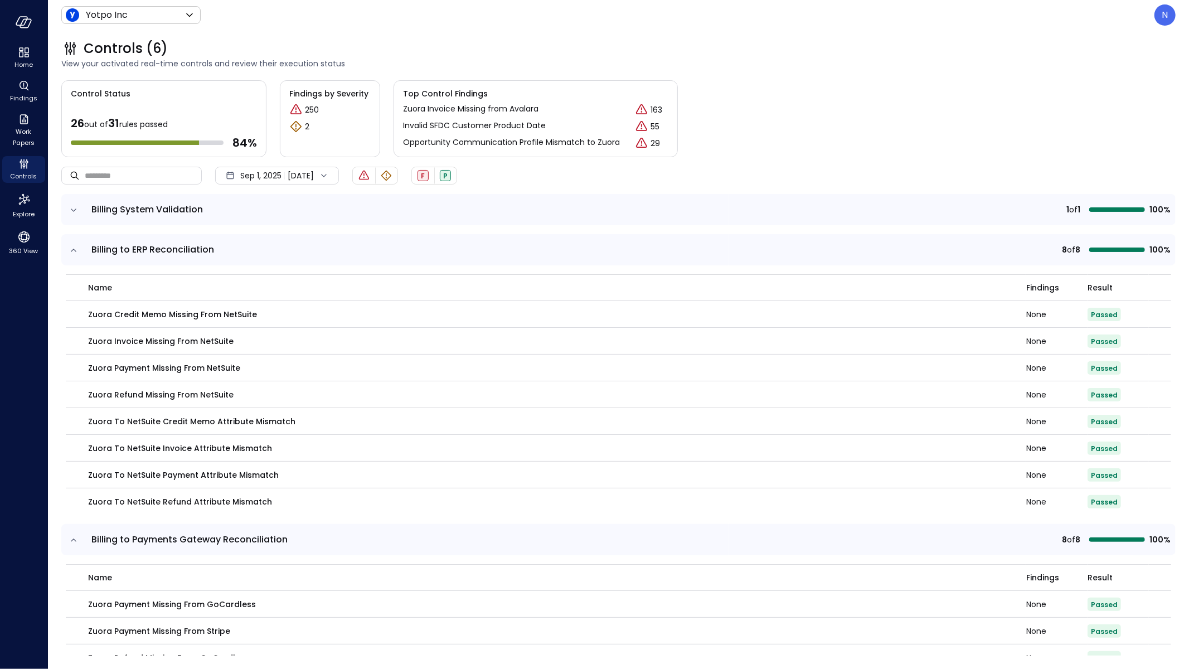
click at [71, 205] on icon "expand row" at bounding box center [73, 210] width 11 height 11
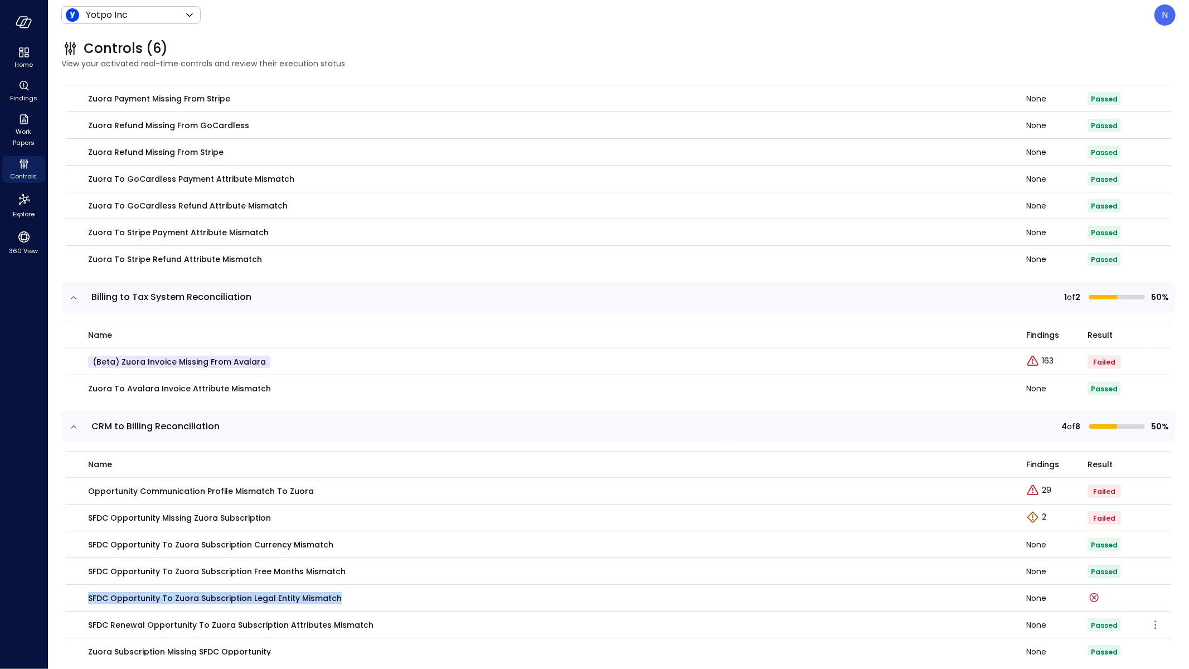
scroll to position [597, 0]
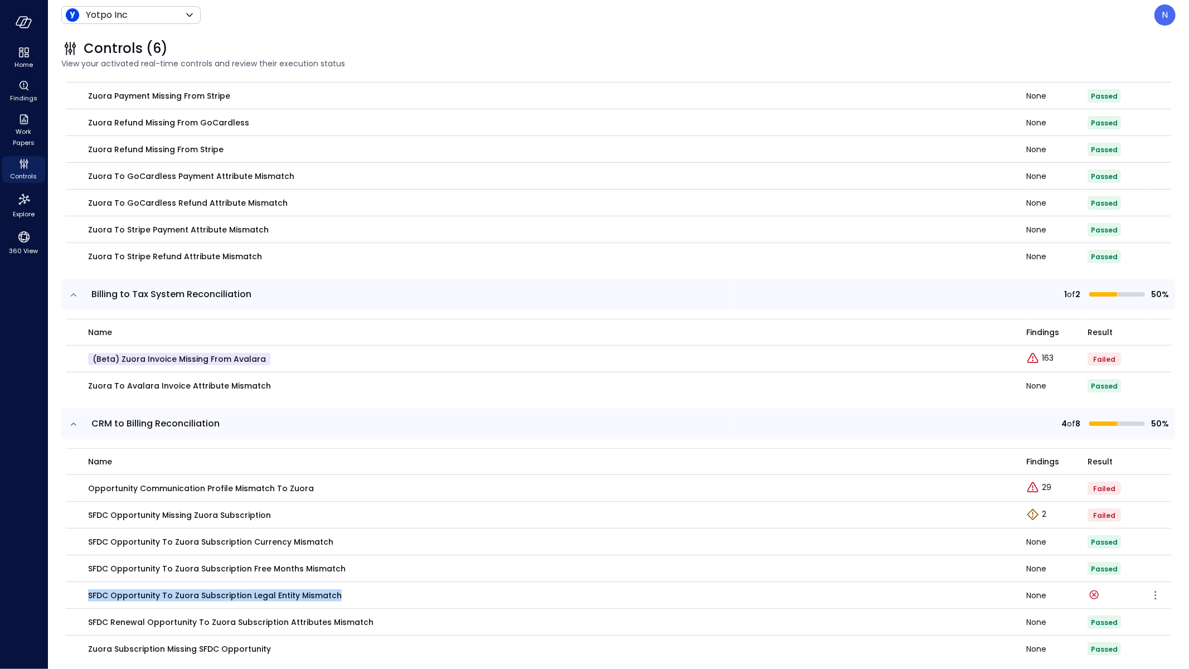
click at [370, 592] on div "SFDC Opportunity to Zuora Subscription Legal Entity Mismatch" at bounding box center [550, 595] width 925 height 12
click at [1149, 594] on icon "button" at bounding box center [1155, 595] width 13 height 13
click at [1115, 601] on ul "Edit control" at bounding box center [1113, 610] width 74 height 20
click at [1116, 606] on p "Edit control" at bounding box center [1115, 610] width 44 height 11
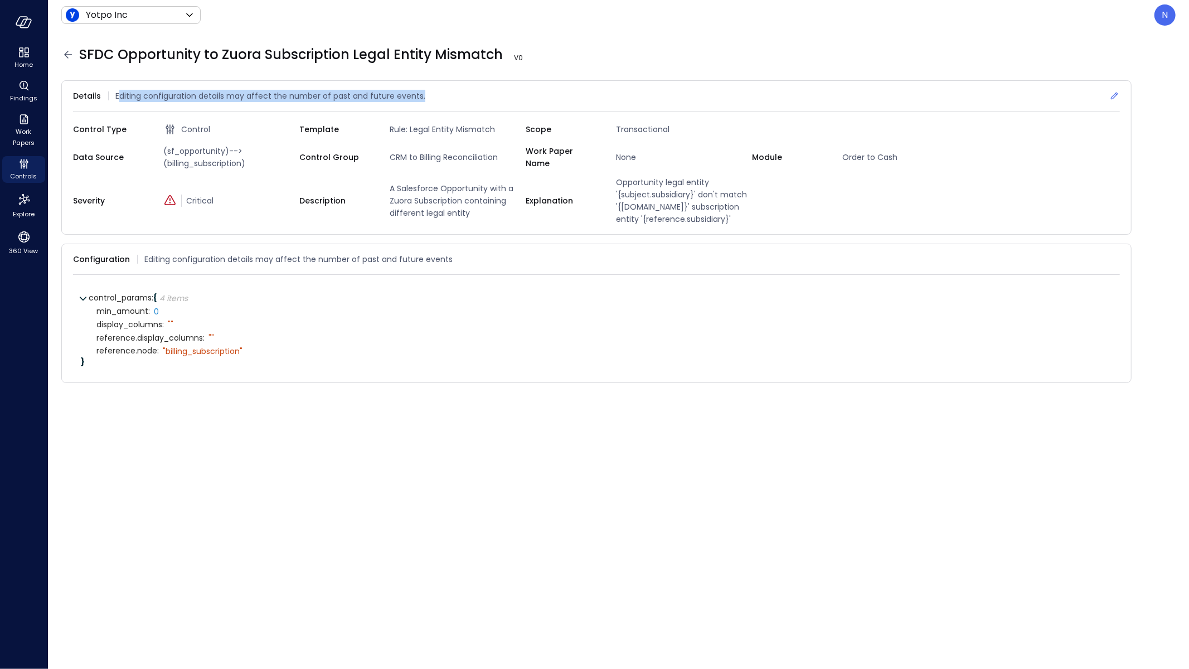
drag, startPoint x: 117, startPoint y: 94, endPoint x: 464, endPoint y: 106, distance: 346.9
click at [464, 106] on div "Details Editing configuration details may affect the number of past and future …" at bounding box center [596, 96] width 1047 height 31
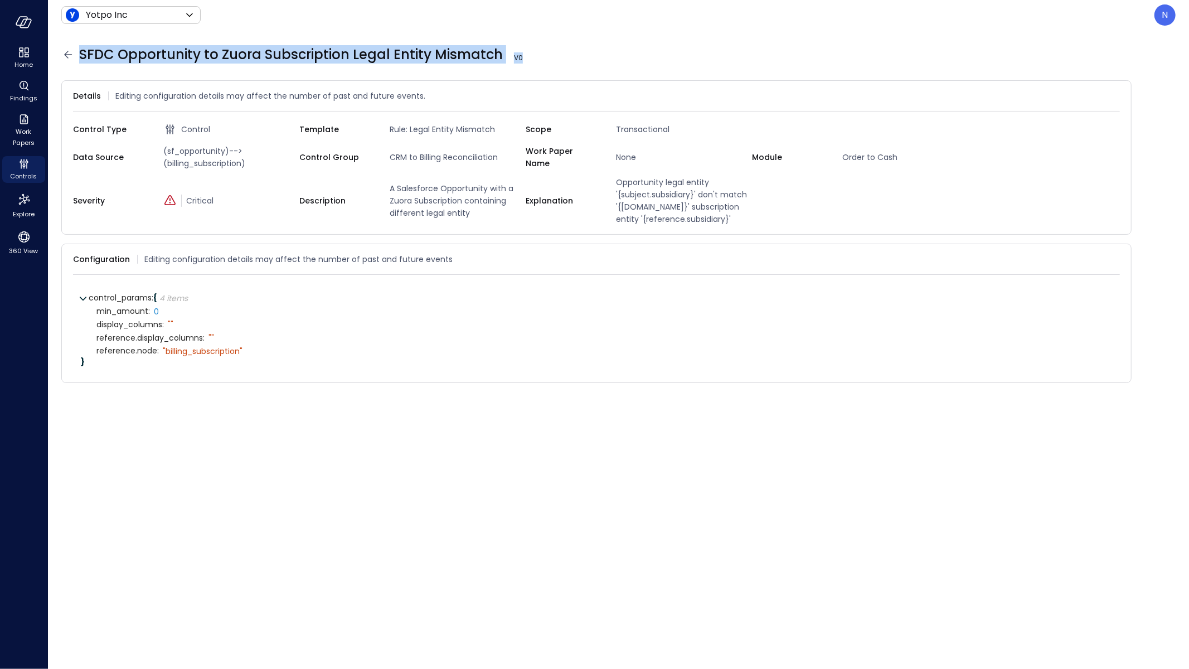
drag, startPoint x: 89, startPoint y: 57, endPoint x: 280, endPoint y: 66, distance: 191.9
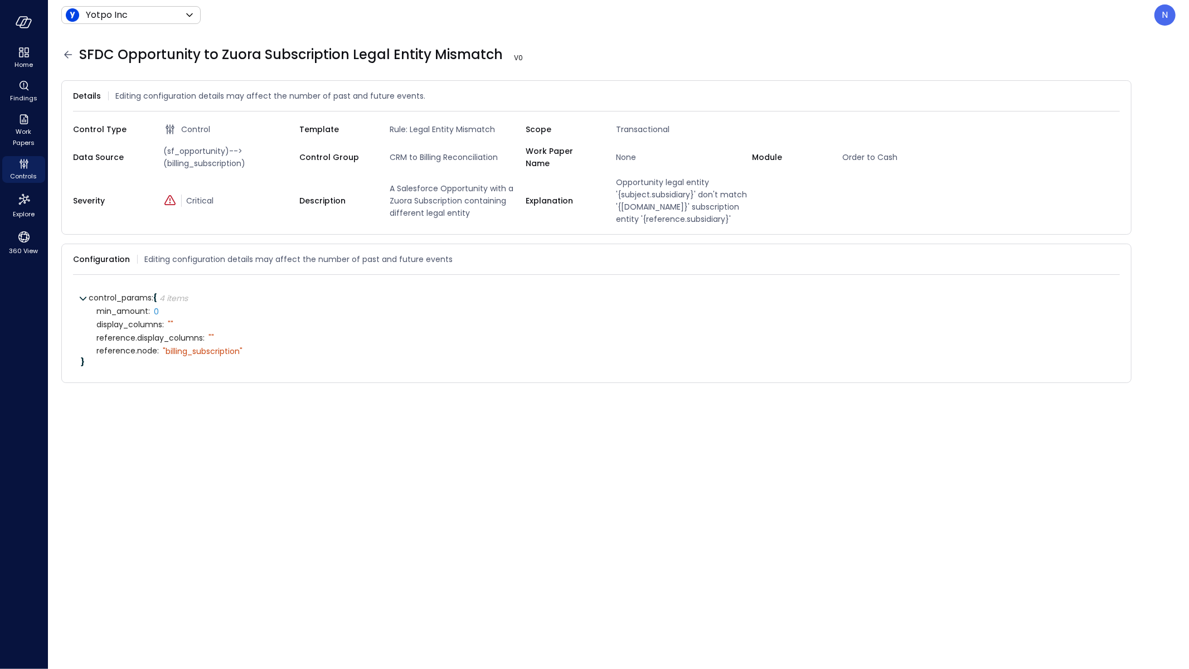
drag, startPoint x: 405, startPoint y: 54, endPoint x: 86, endPoint y: 64, distance: 319.5
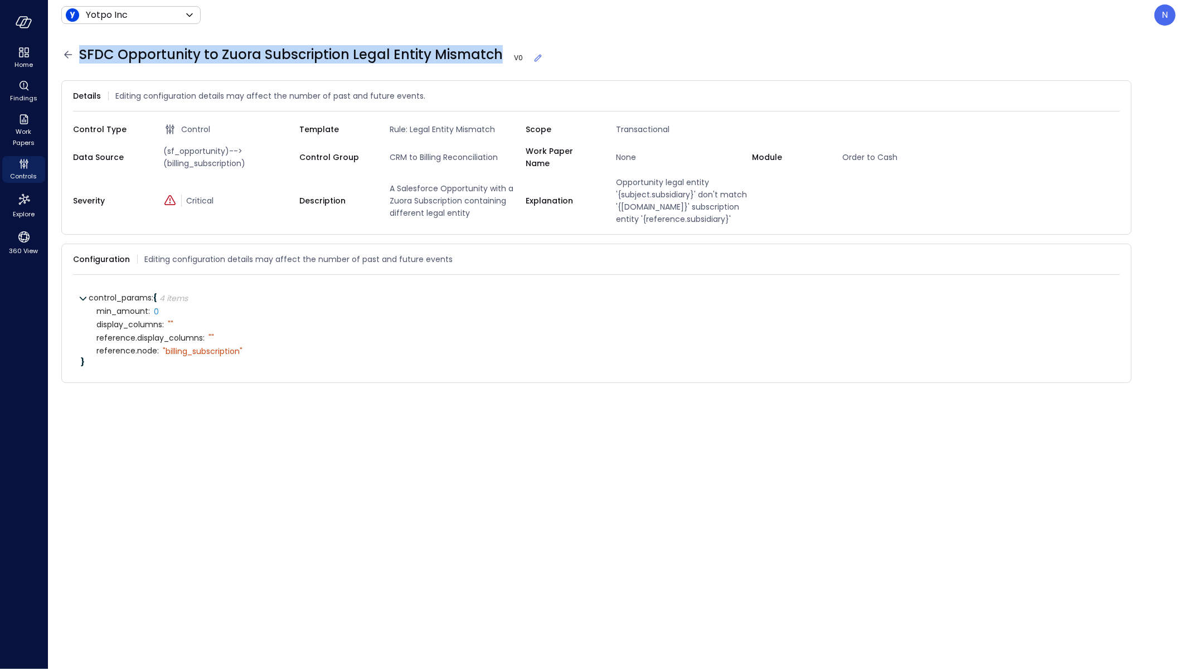
drag, startPoint x: 113, startPoint y: 59, endPoint x: 494, endPoint y: 55, distance: 380.7
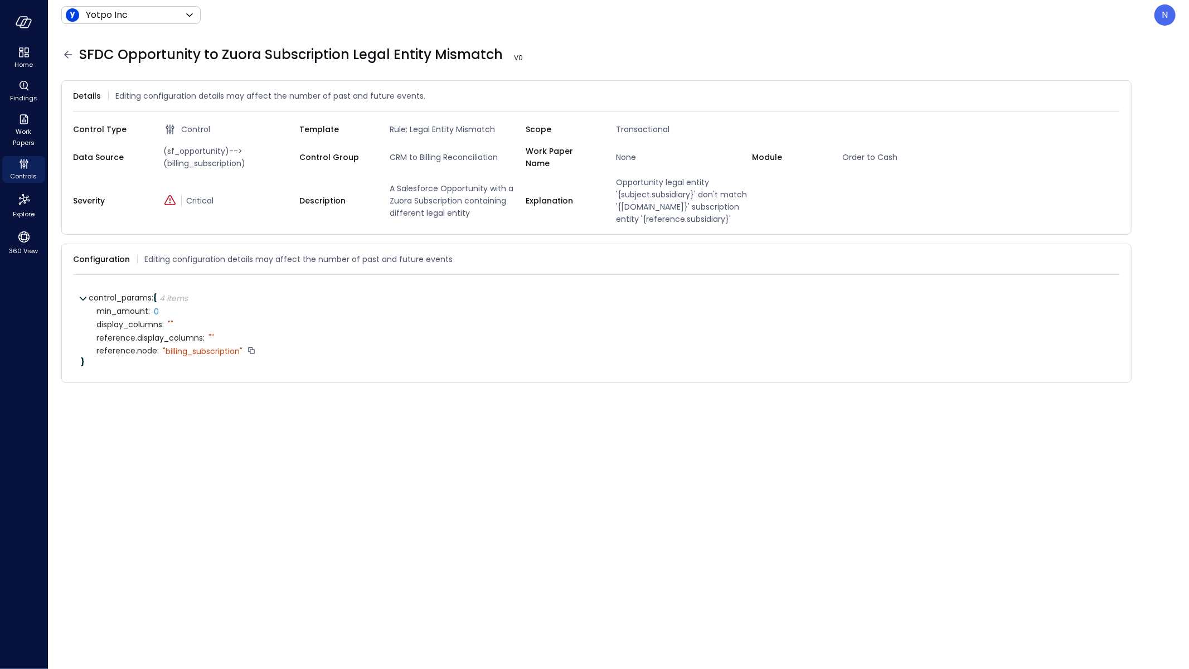
click at [183, 350] on div "" billing_subscription"" at bounding box center [203, 351] width 80 height 10
click at [73, 54] on icon at bounding box center [67, 54] width 13 height 13
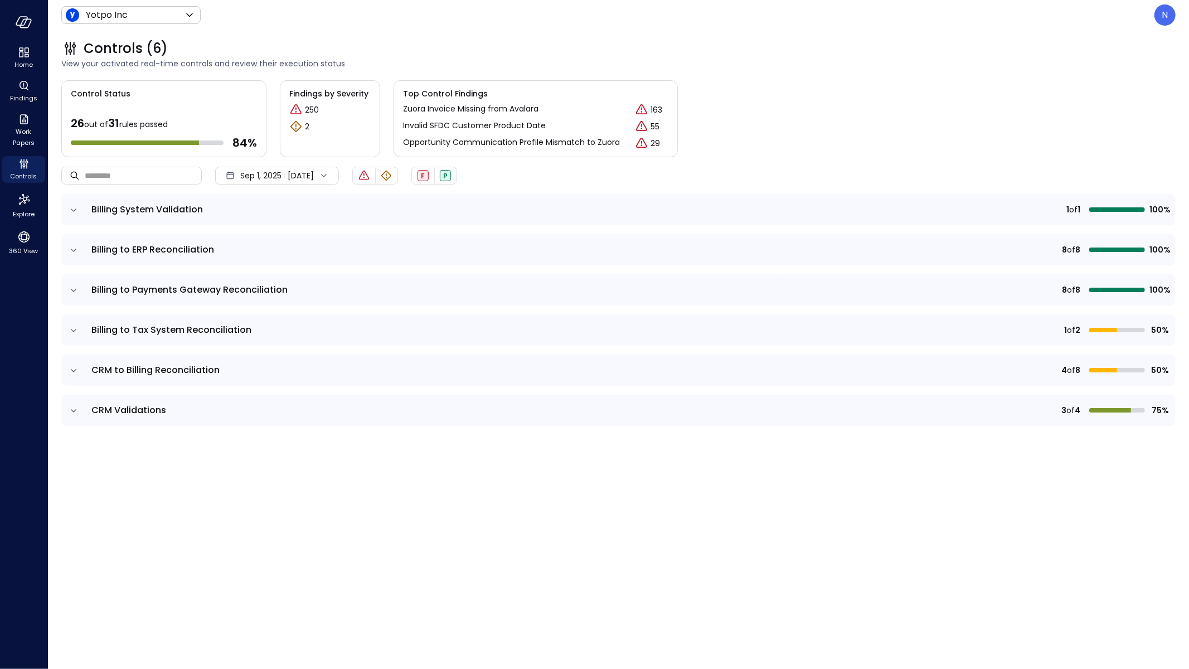
click at [73, 369] on icon "expand row" at bounding box center [73, 370] width 11 height 11
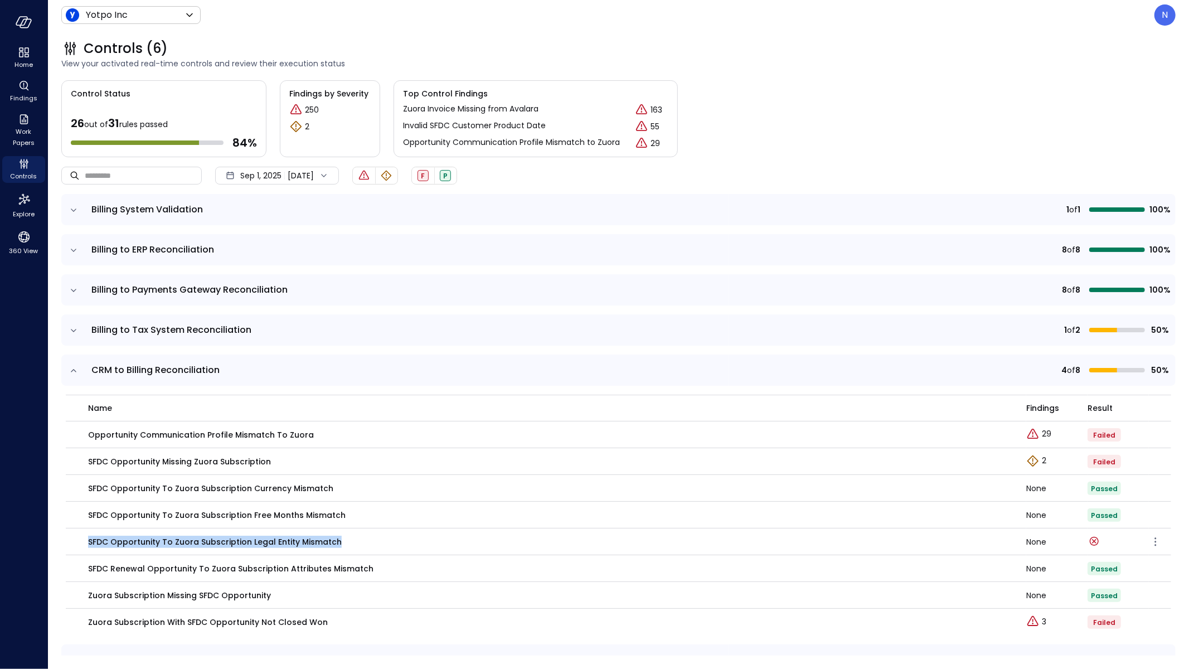
drag, startPoint x: 281, startPoint y: 543, endPoint x: 82, endPoint y: 544, distance: 199.5
click at [82, 544] on td "SFDC Opportunity to Zuora Subscription Legal Entity Mismatch" at bounding box center [546, 541] width 960 height 27
copy p "SFDC Opportunity to Zuora Subscription Legal Entity Mismatch"
click at [1158, 21] on div "N" at bounding box center [1164, 14] width 21 height 21
click at [29, 61] on span "Home" at bounding box center [23, 64] width 18 height 11
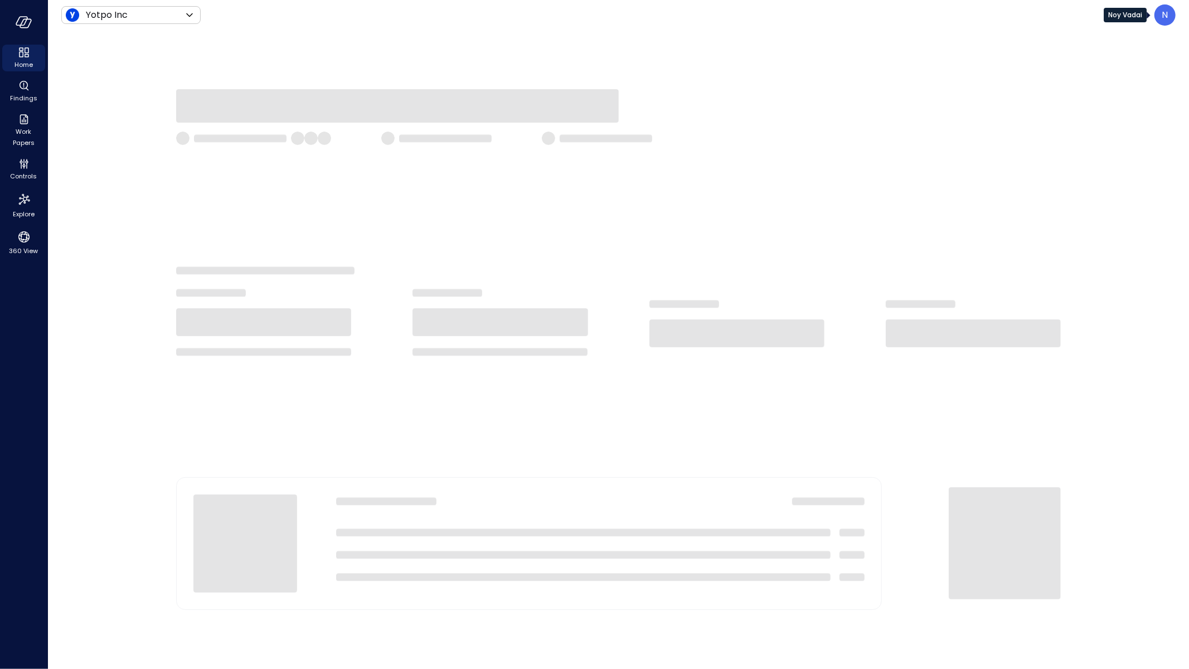
click at [1169, 14] on div "N" at bounding box center [1164, 14] width 21 height 21
click at [1115, 104] on li "Builder" at bounding box center [1118, 107] width 110 height 20
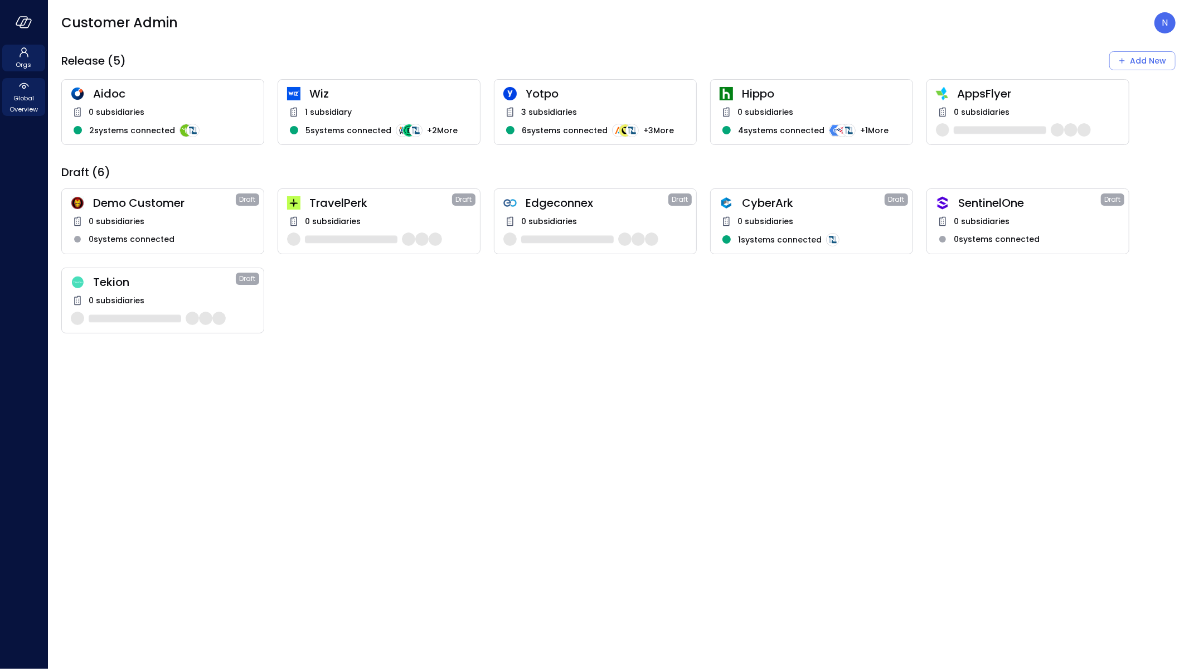
click at [38, 106] on span "Global Overview" at bounding box center [24, 104] width 34 height 22
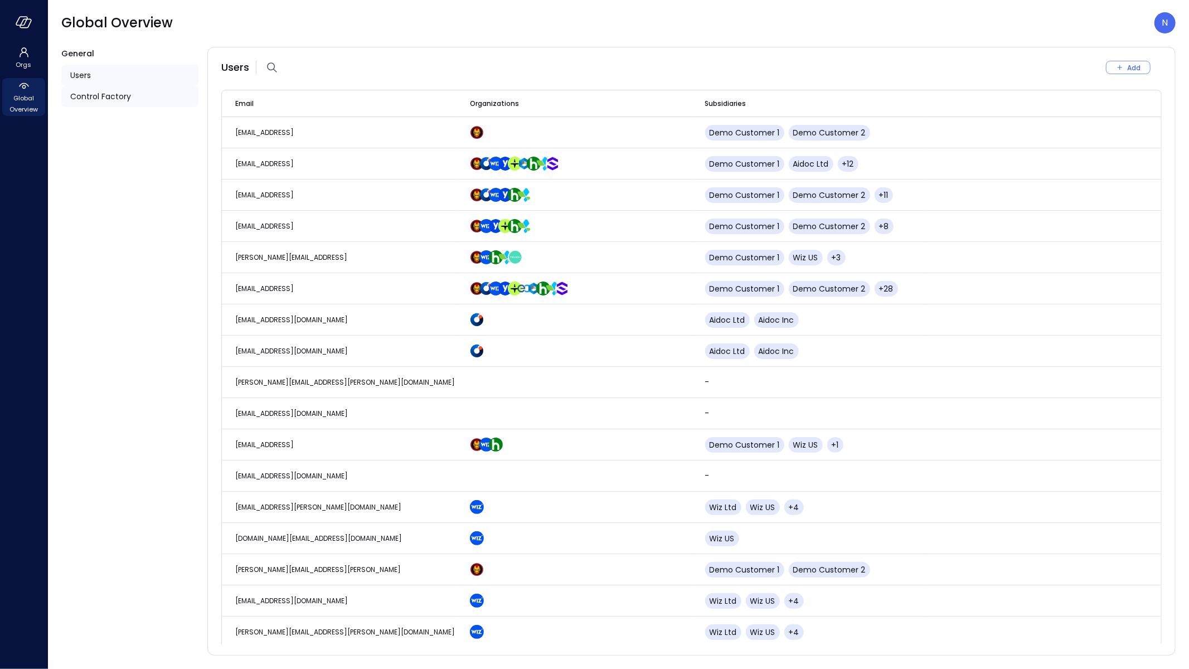
click at [157, 95] on div "Control Factory" at bounding box center [129, 96] width 137 height 21
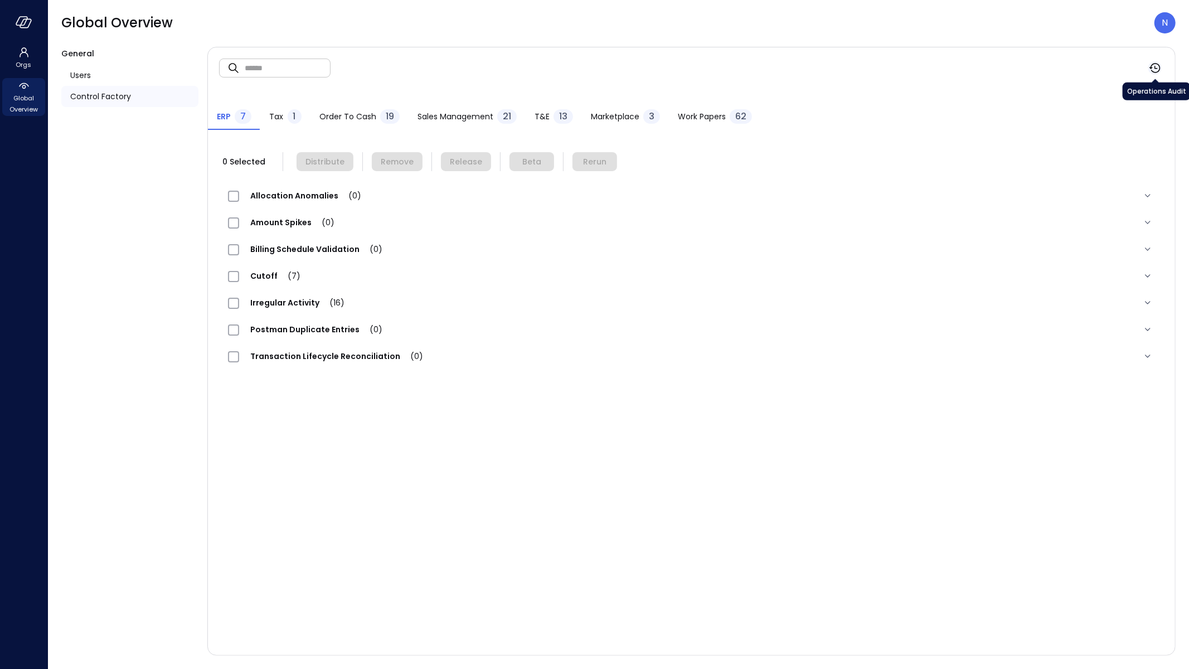
click at [1156, 66] on icon "button" at bounding box center [1154, 67] width 13 height 13
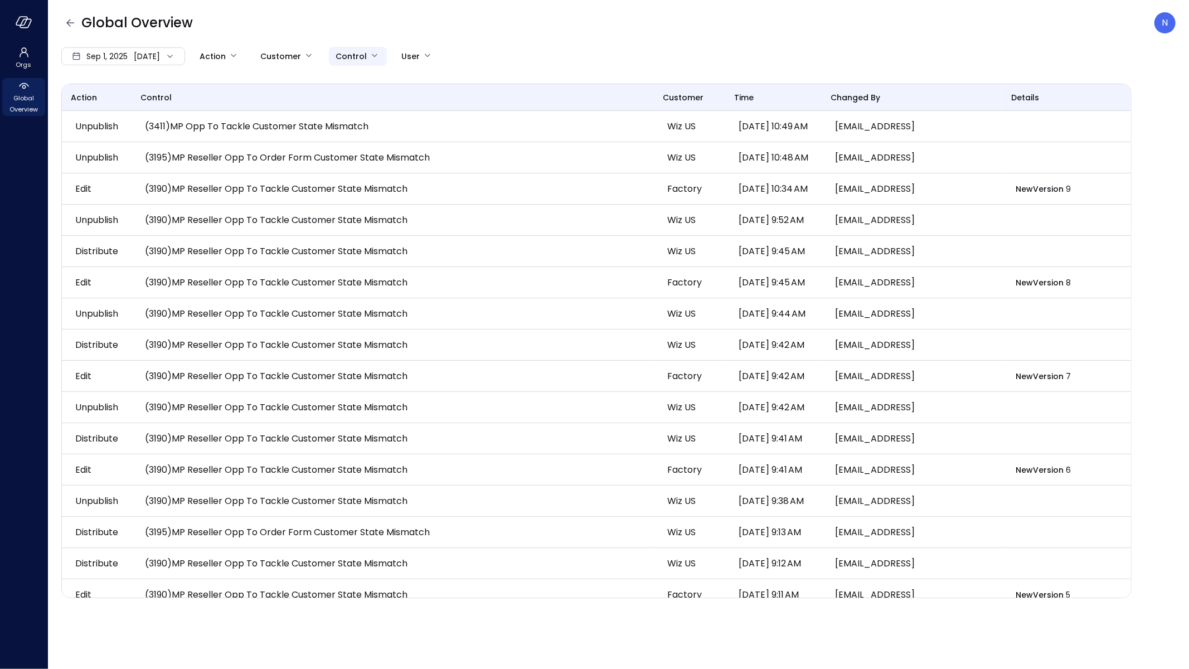
click at [364, 54] on body "Orgs Global Overview Global Overview N Sep 1, 2025 Sep 11, 2025 Action Customer…" at bounding box center [594, 334] width 1189 height 669
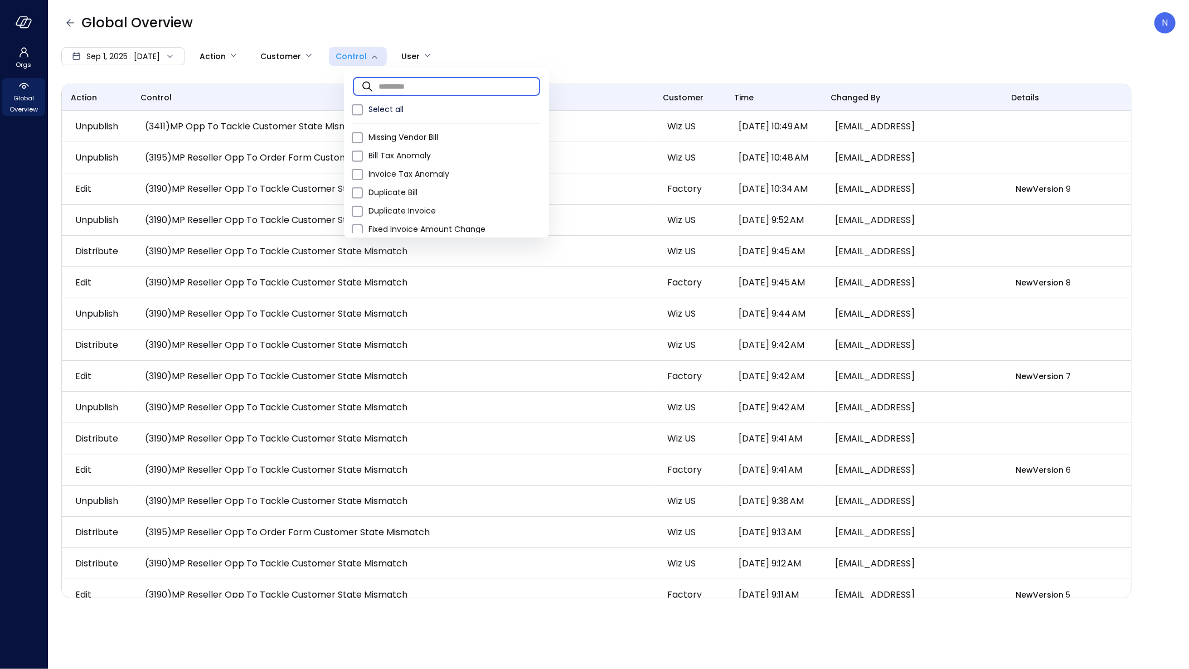
click at [406, 82] on input "text" at bounding box center [459, 86] width 162 height 30
paste input "**********"
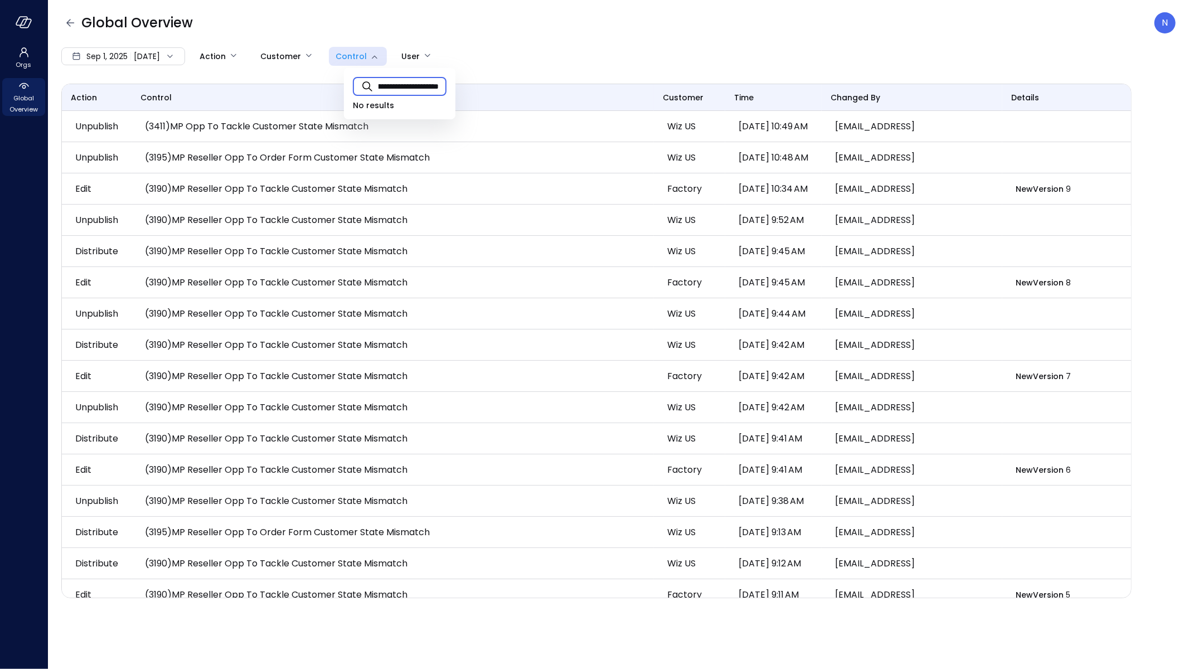
type input "**********"
click at [101, 55] on div at bounding box center [594, 334] width 1189 height 669
click at [127, 59] on span "Sep 1, 2025" at bounding box center [106, 56] width 41 height 12
click at [129, 124] on li "Current Year 2025" at bounding box center [121, 123] width 89 height 18
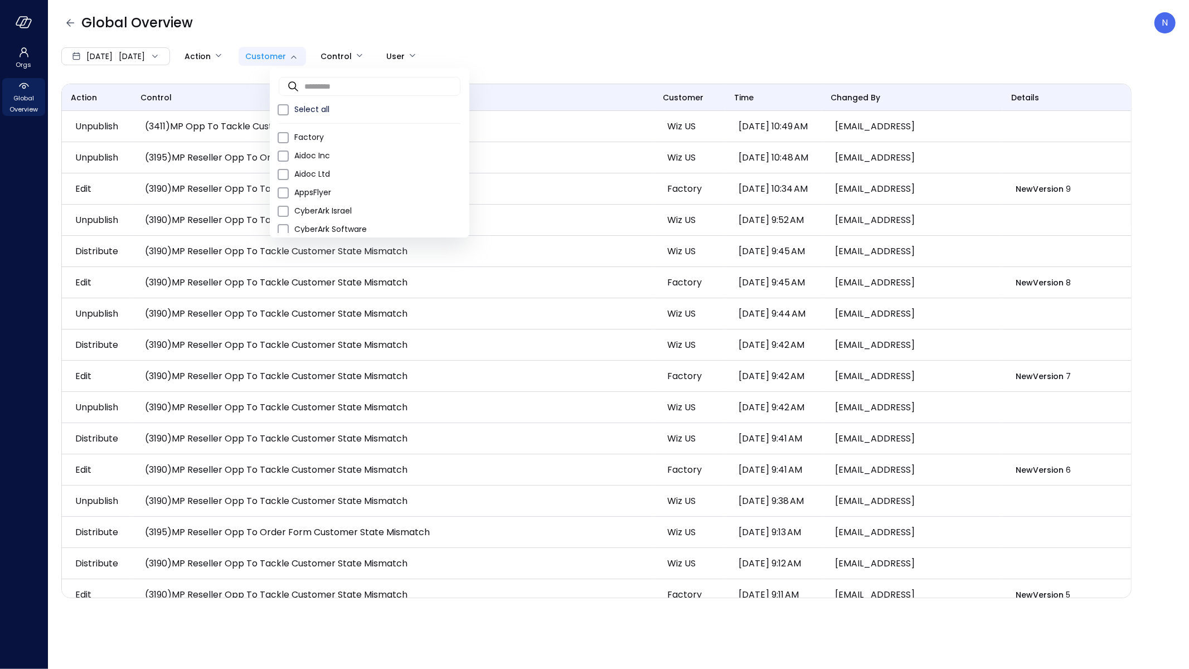
click at [305, 55] on body "Orgs Global Overview Global Overview N Jan 1, 2025 Sep 11, 2025 Action Customer…" at bounding box center [594, 334] width 1189 height 669
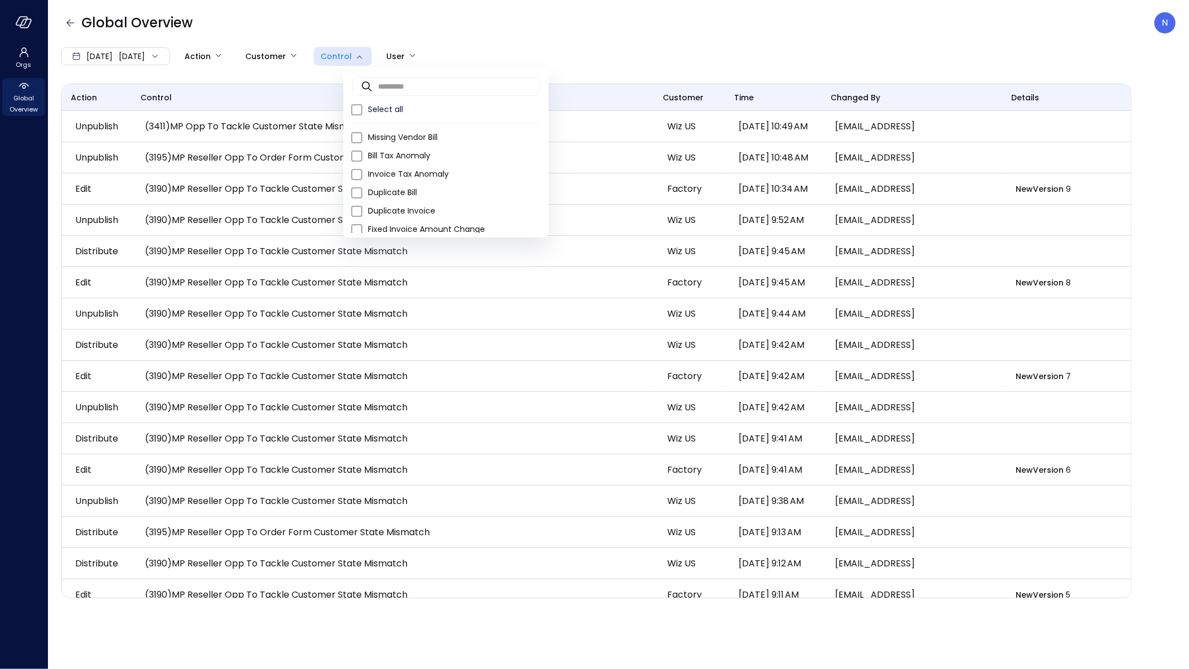
click at [368, 54] on body "Orgs Global Overview Global Overview N Jan 1, 2025 Sep 11, 2025 Action Customer…" at bounding box center [594, 334] width 1189 height 669
click at [382, 86] on input "text" at bounding box center [459, 86] width 162 height 30
paste input "**********"
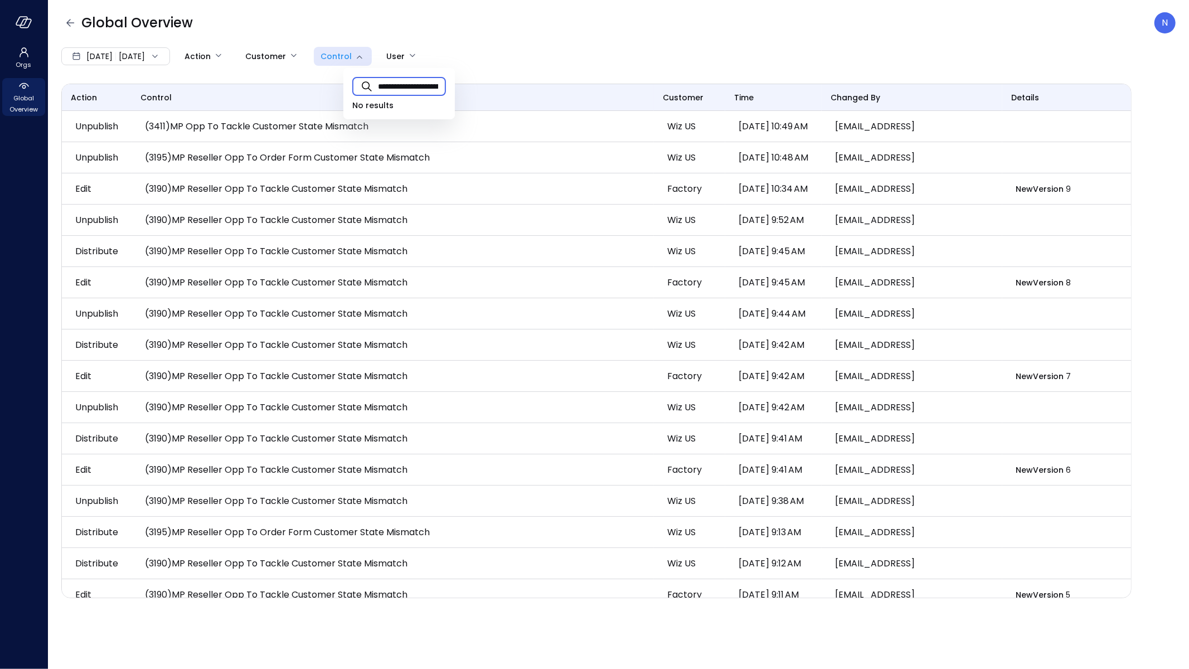
type input "**********"
click at [308, 55] on body "Orgs Global Overview Global Overview N Jan 1, 2025 Sep 11, 2025 Action Customer…" at bounding box center [594, 334] width 1189 height 669
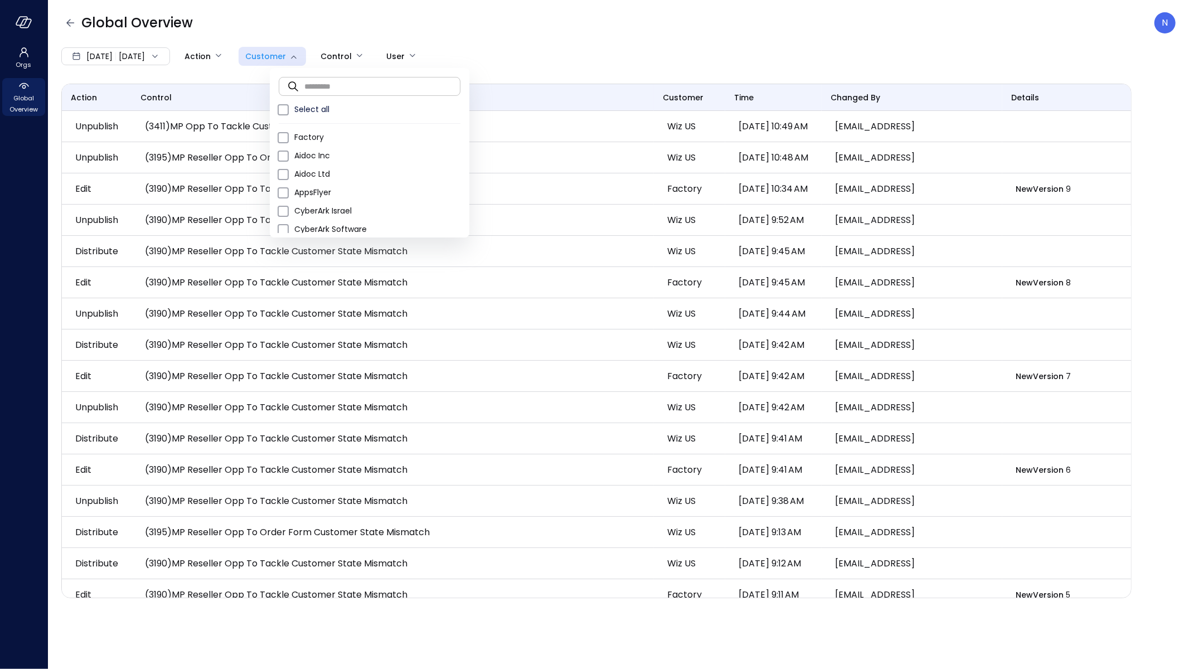
click at [328, 77] on input "text" at bounding box center [382, 86] width 156 height 30
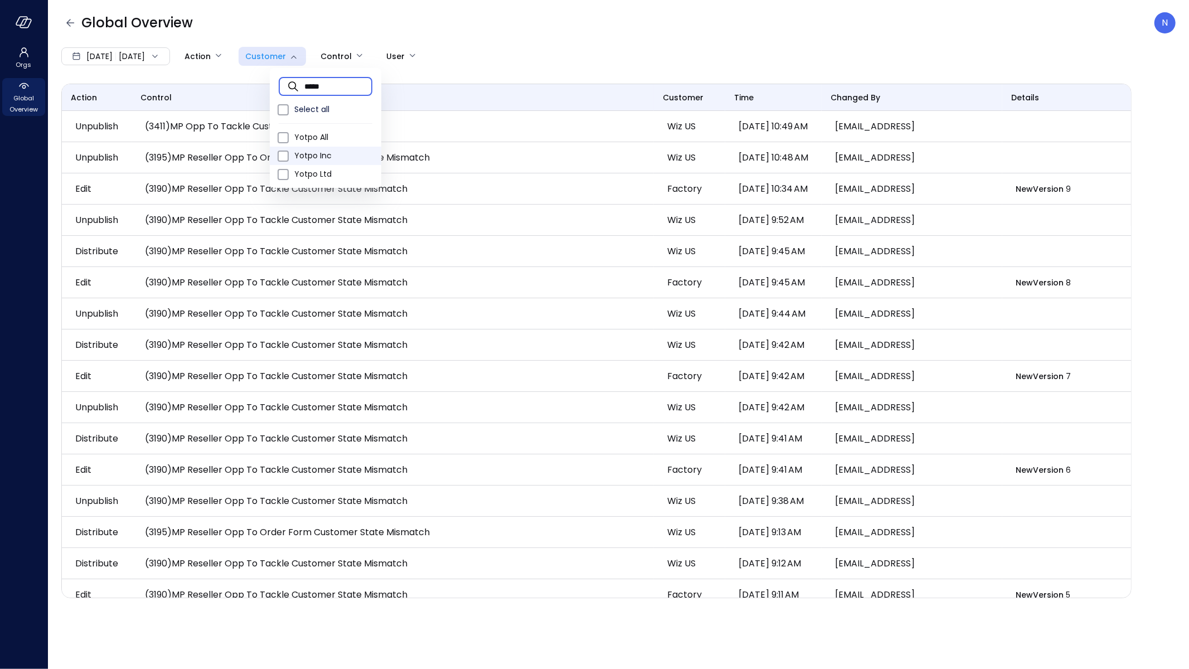
type input "*****"
click at [326, 147] on li "Yotpo Inc" at bounding box center [325, 156] width 111 height 18
type input "**"
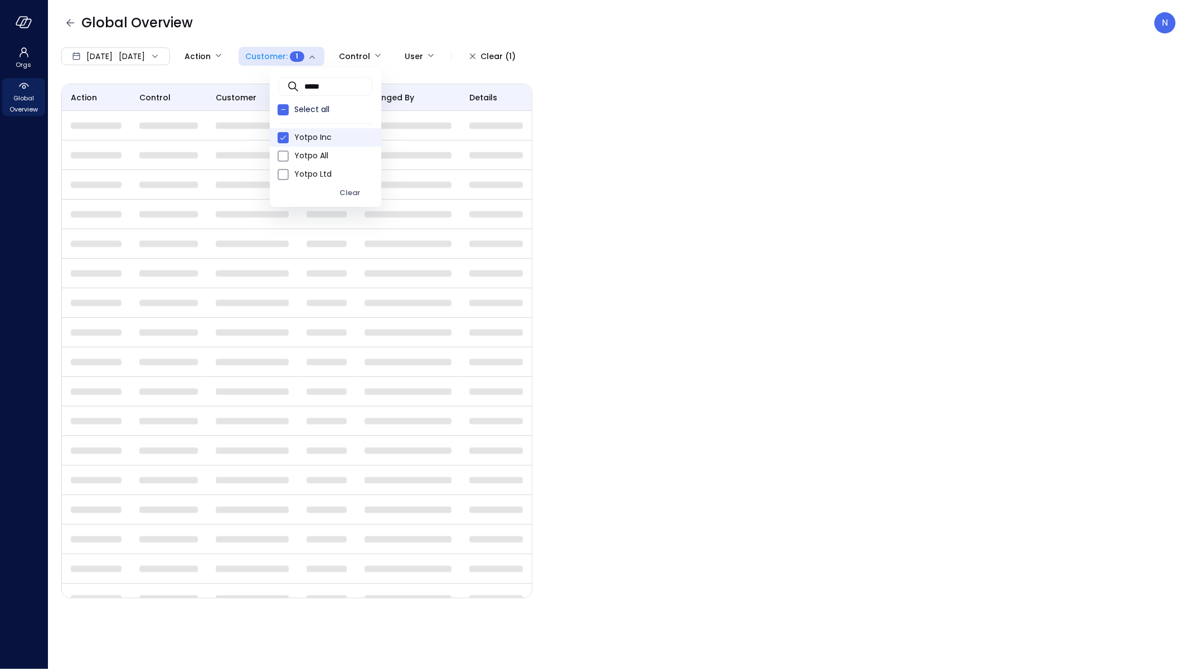
click at [393, 11] on div at bounding box center [594, 334] width 1189 height 669
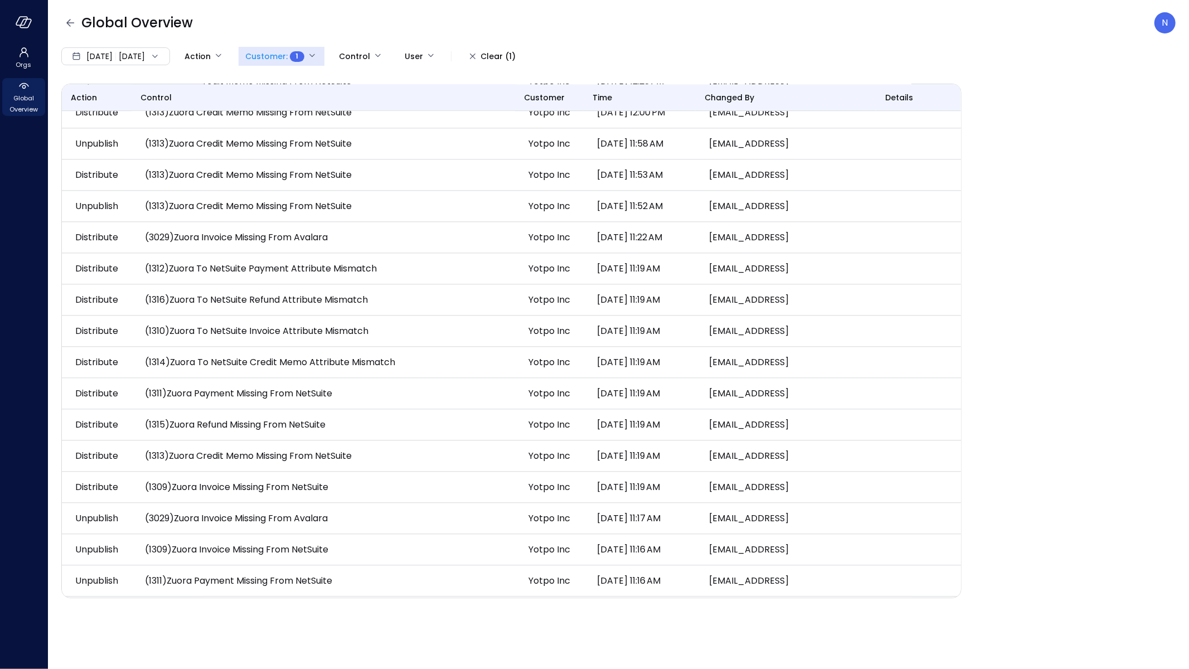
scroll to position [1526, 0]
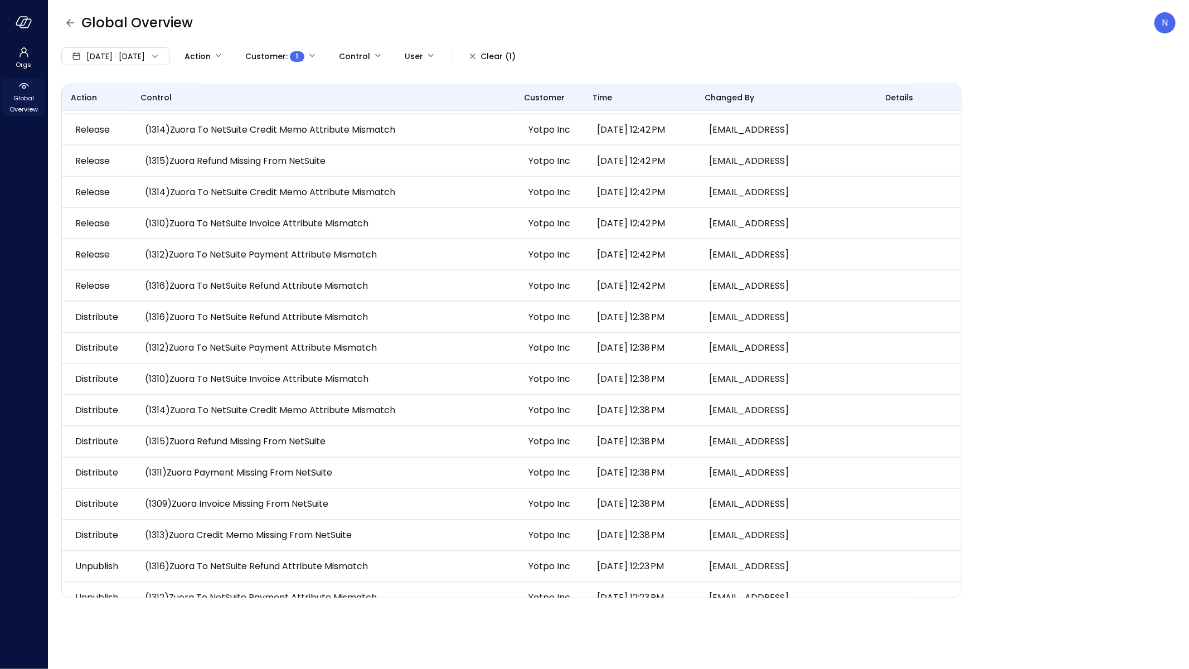
click at [33, 91] on div "Global Overview" at bounding box center [23, 97] width 43 height 38
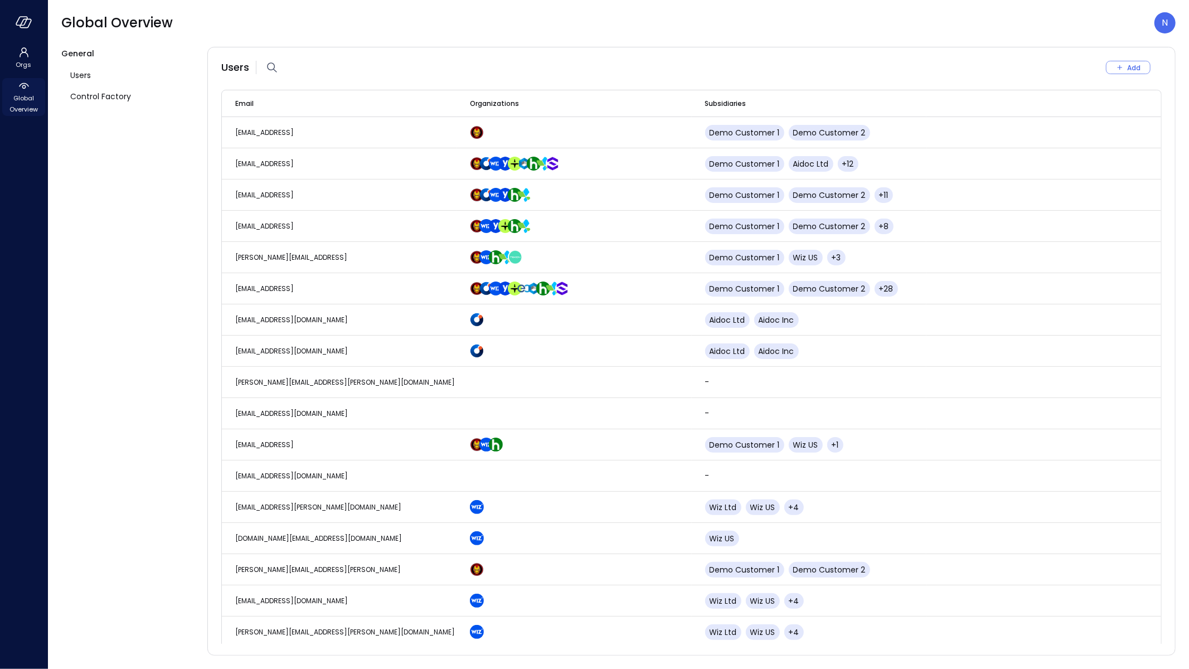
click at [32, 93] on span "Global Overview" at bounding box center [24, 104] width 34 height 22
click at [162, 94] on div "Control Factory" at bounding box center [129, 96] width 137 height 21
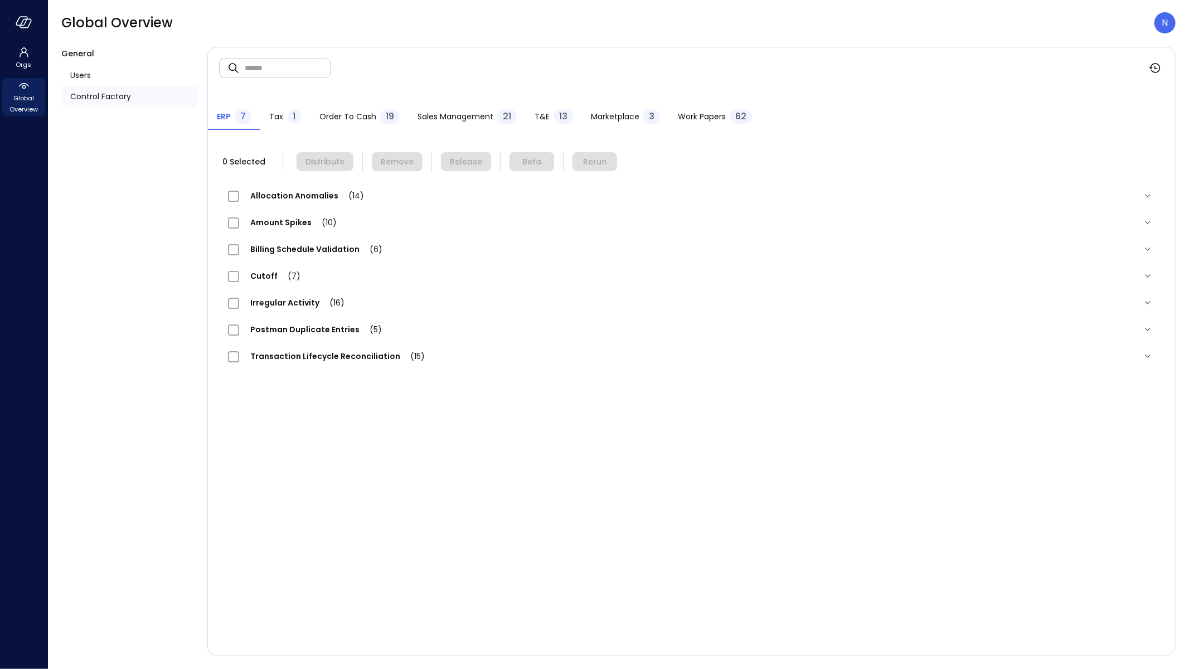
click at [285, 65] on input "text" at bounding box center [288, 68] width 86 height 30
paste input "**********"
type input "**********"
click at [337, 119] on span "Order to Cash" at bounding box center [347, 116] width 57 height 12
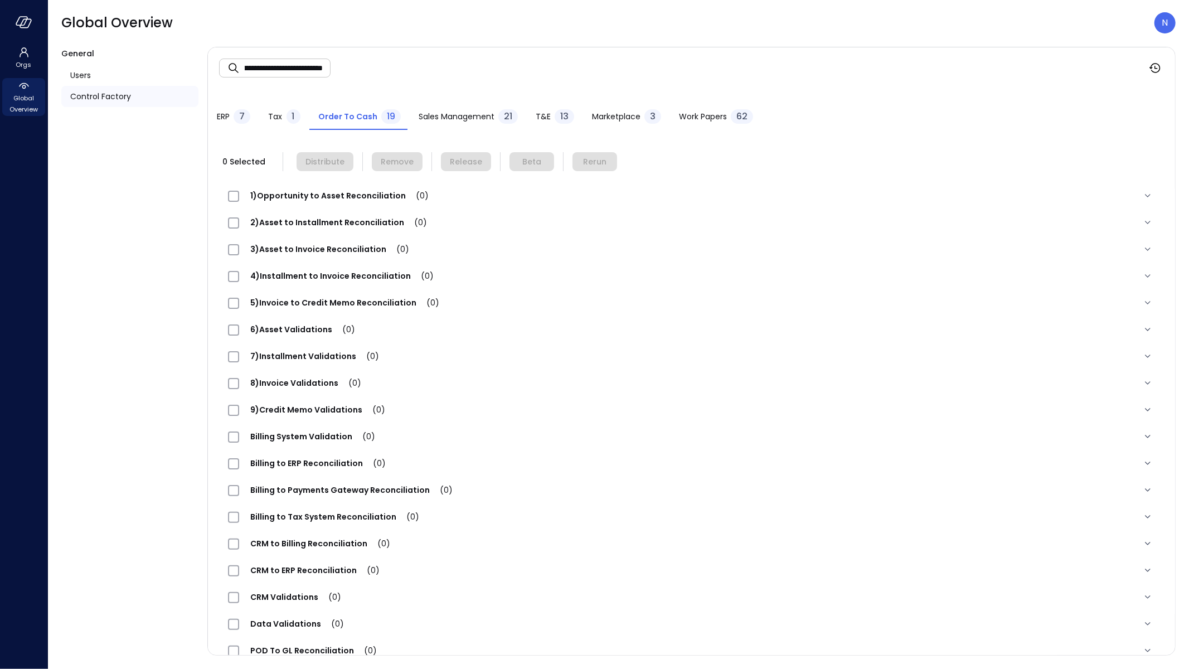
scroll to position [0, 0]
click at [281, 113] on span "Tax" at bounding box center [276, 116] width 14 height 12
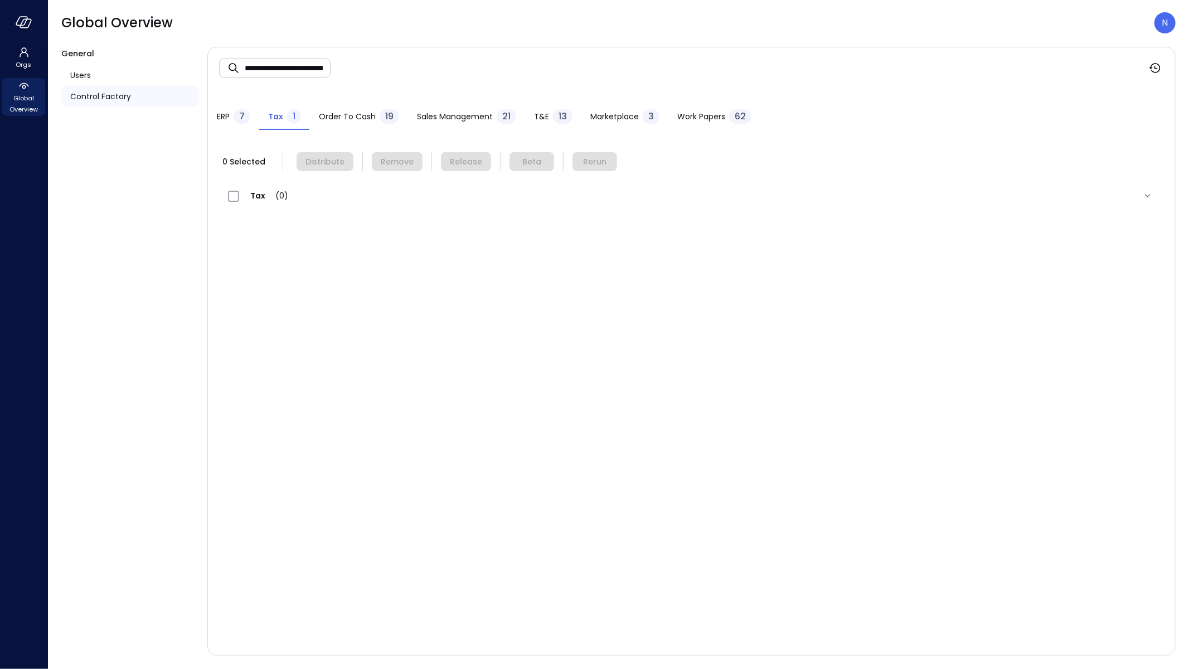
click at [453, 121] on span "Sales Management" at bounding box center [455, 116] width 76 height 12
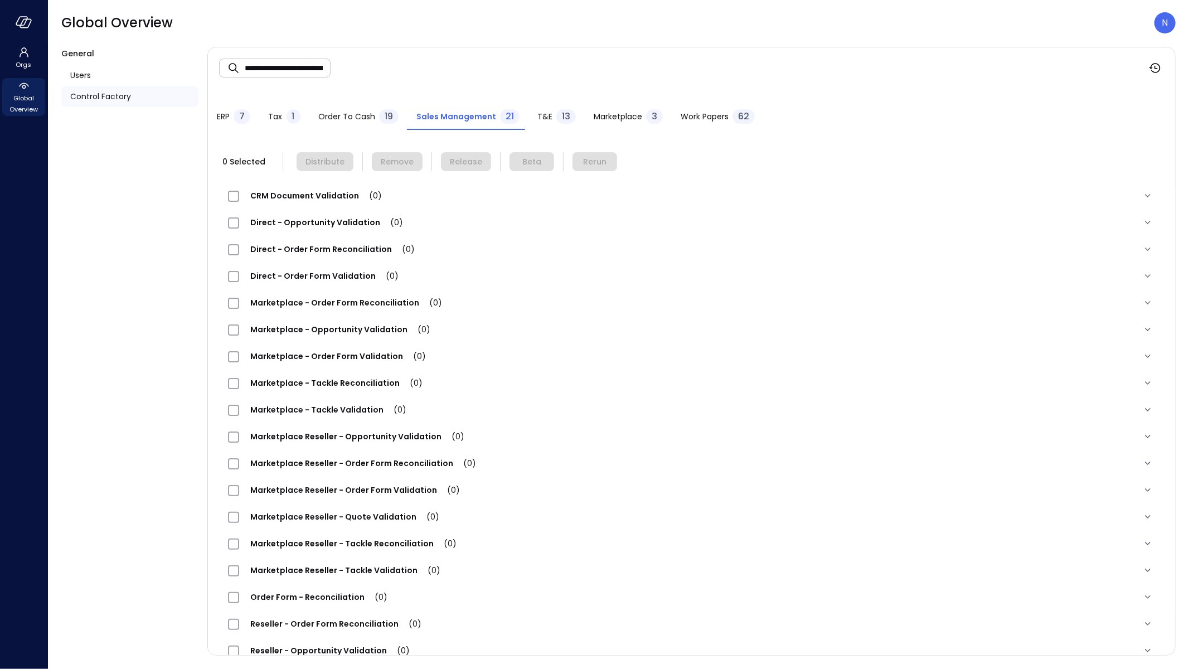
click at [323, 115] on span "Order to Cash" at bounding box center [346, 116] width 57 height 12
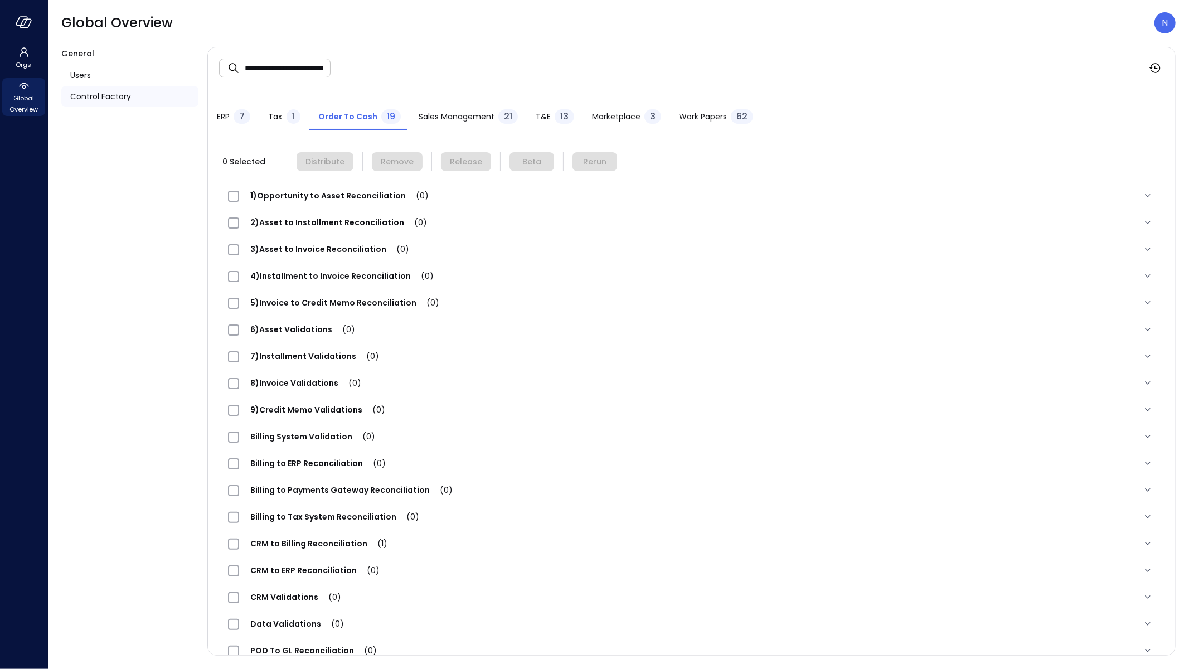
scroll to position [46, 0]
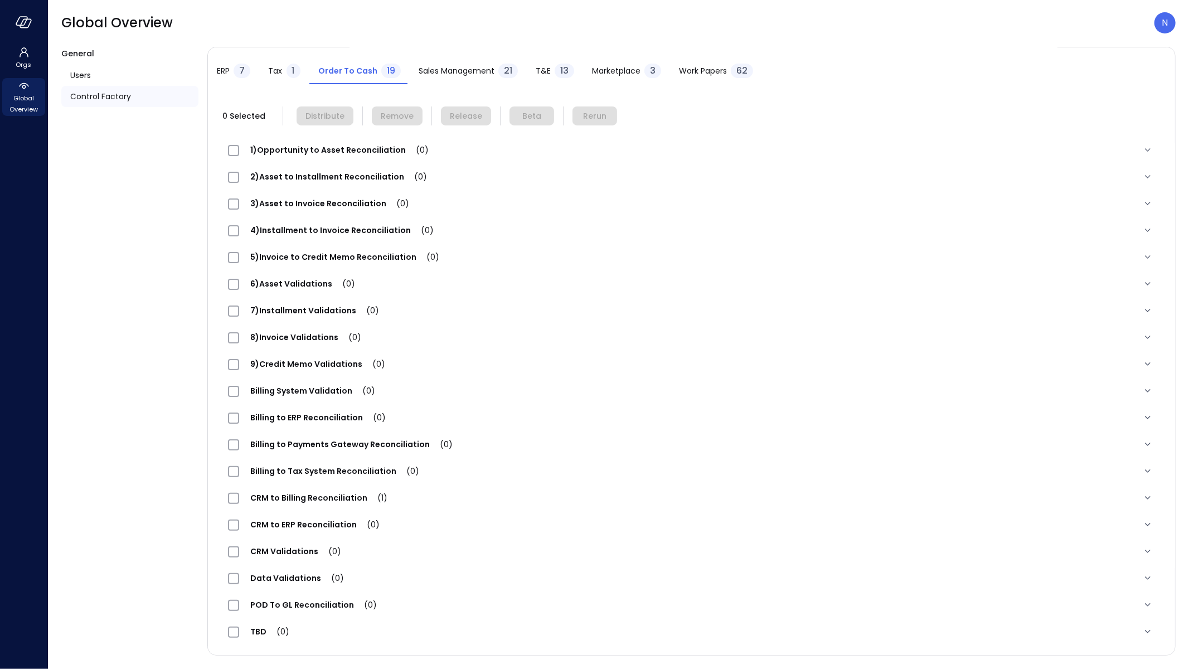
click at [349, 489] on div "CRM to Billing Reconciliation (1)" at bounding box center [691, 497] width 945 height 27
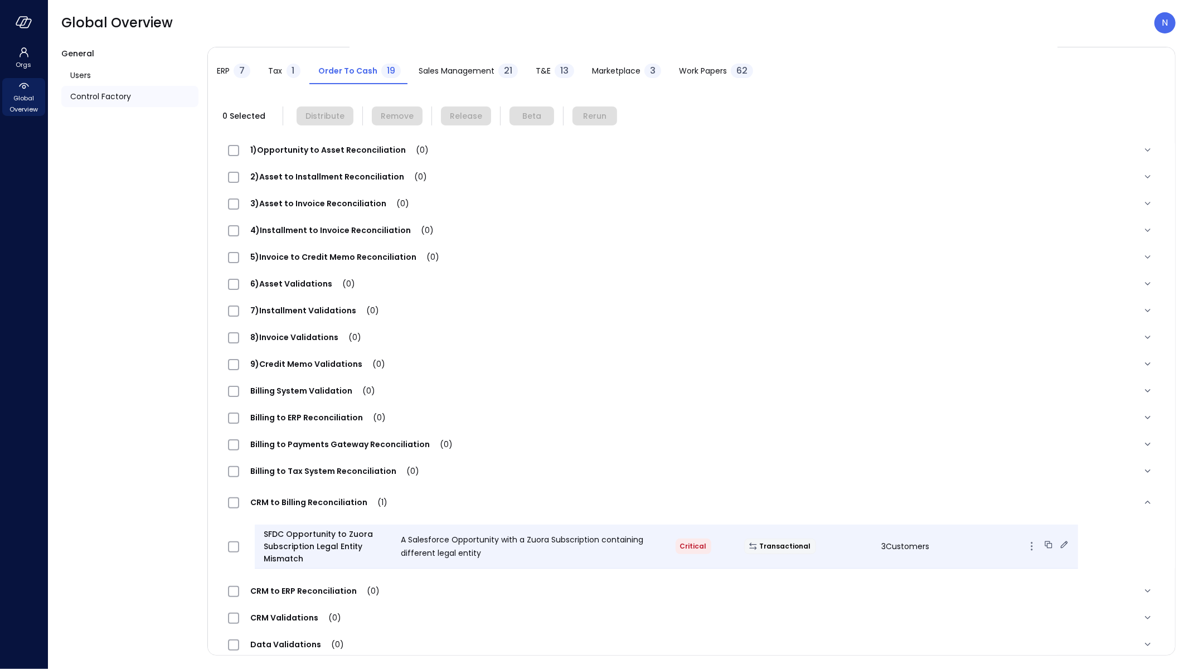
click at [1058, 543] on icon at bounding box center [1063, 544] width 11 height 11
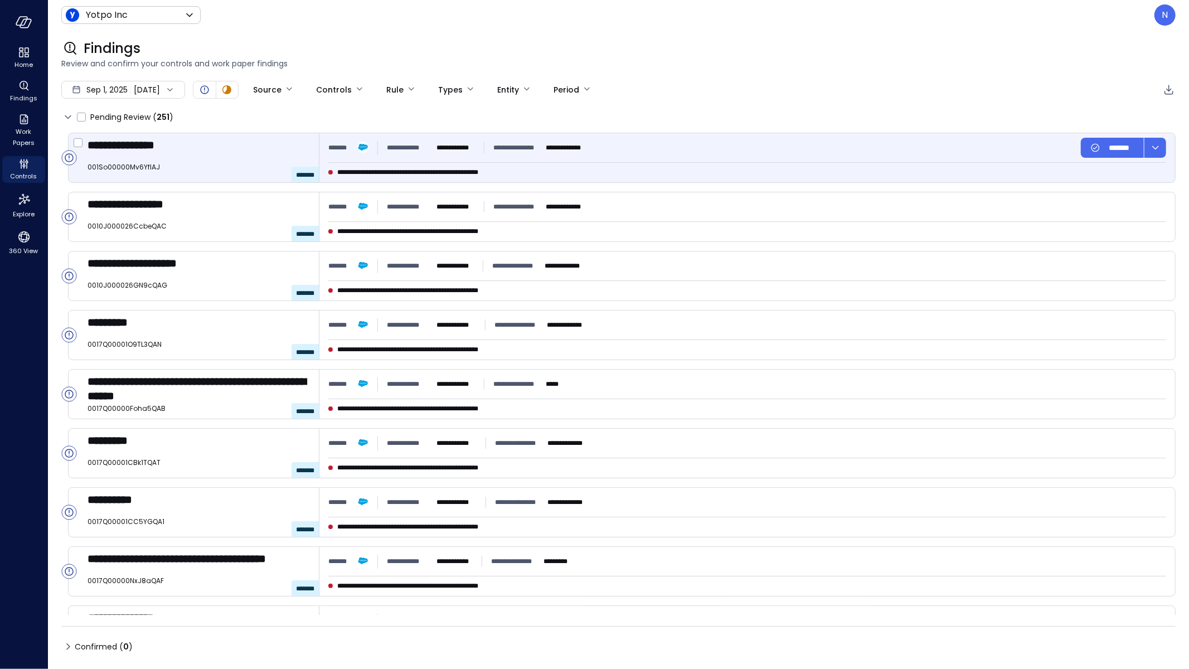
click at [603, 169] on div "**********" at bounding box center [532, 172] width 408 height 11
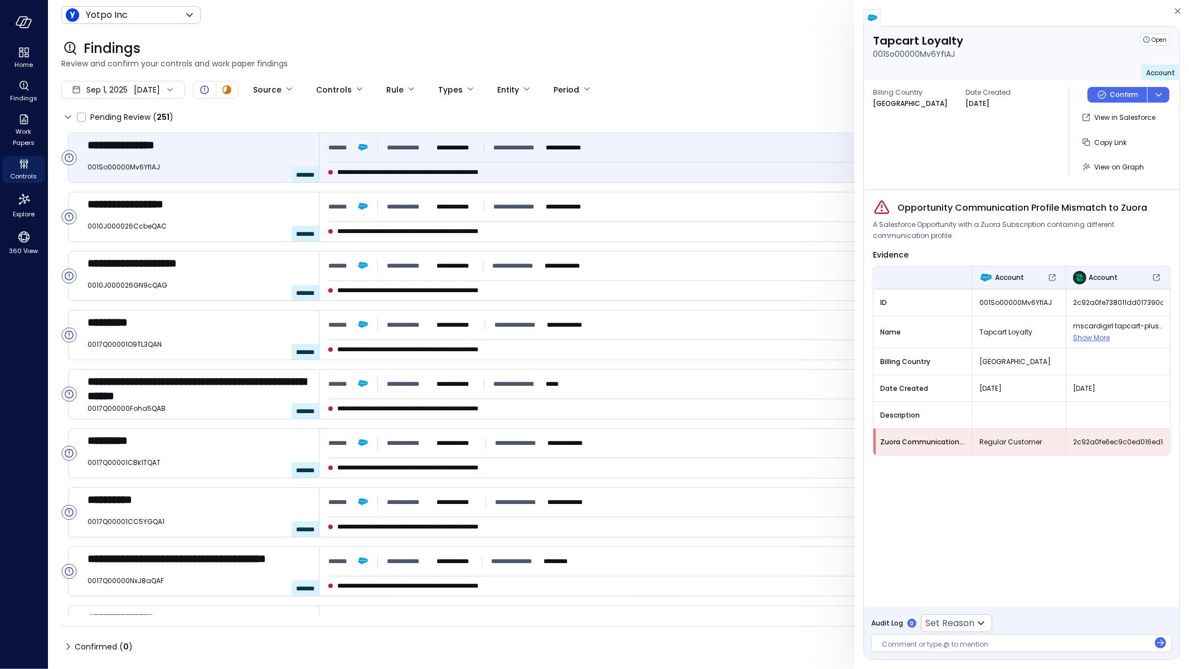
click at [1175, 12] on icon "button" at bounding box center [1177, 10] width 11 height 13
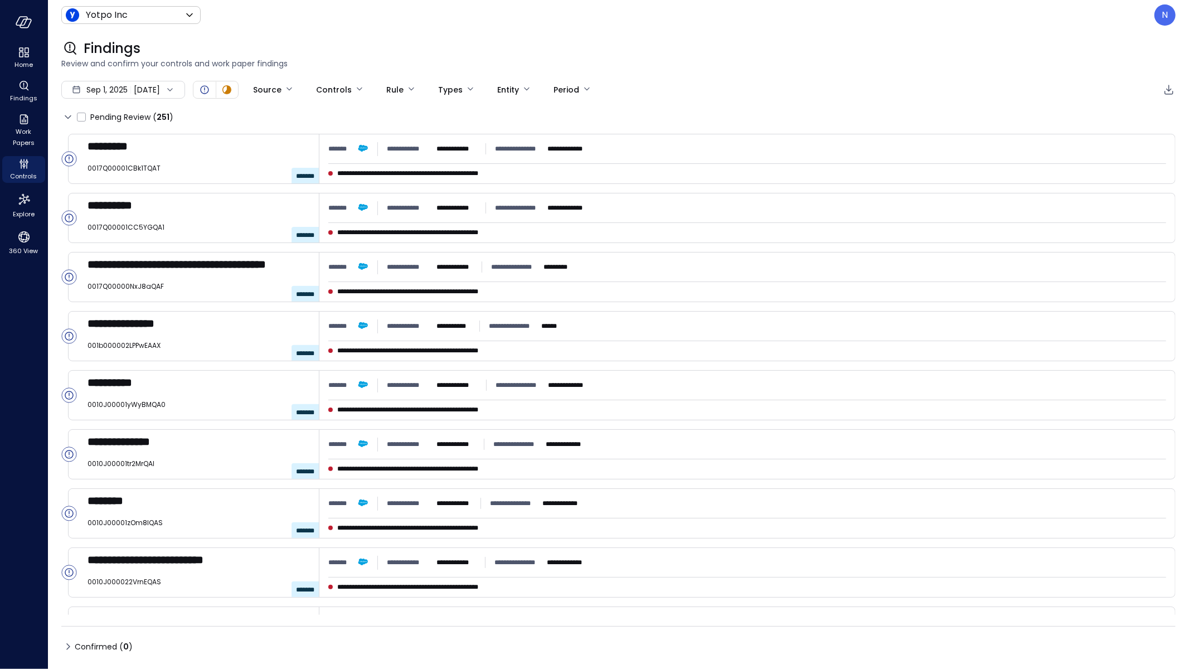
scroll to position [690, 0]
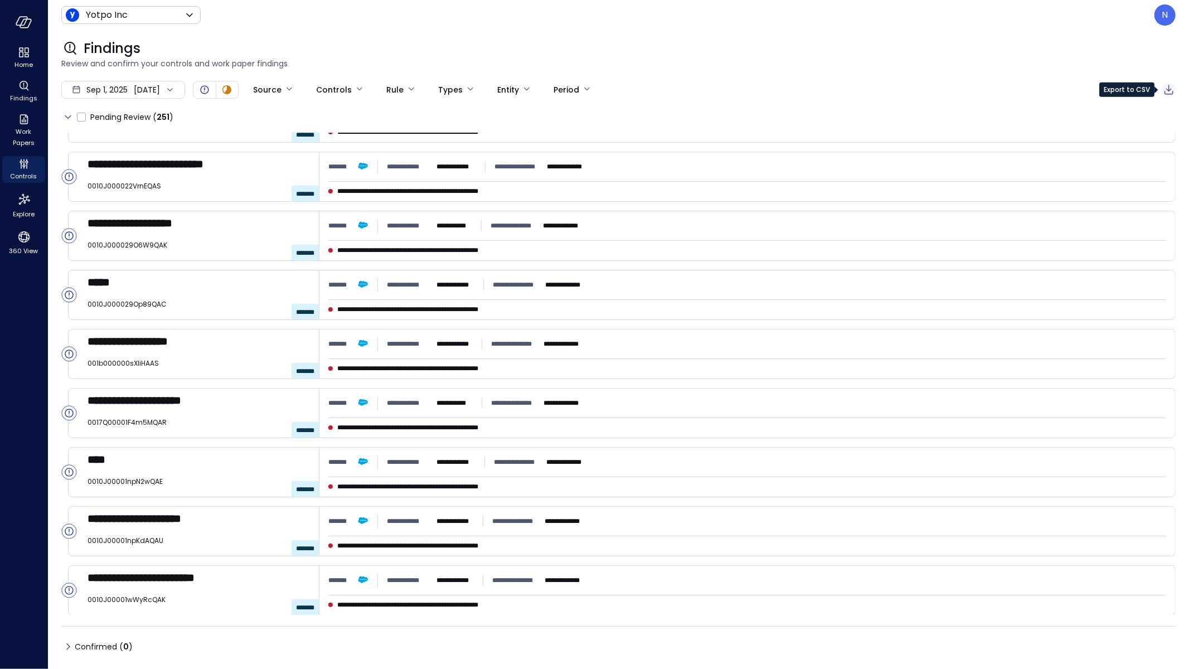
click at [1168, 88] on icon "Export to CSV" at bounding box center [1168, 89] width 13 height 13
click at [21, 163] on icon "Controls" at bounding box center [21, 162] width 3 height 3
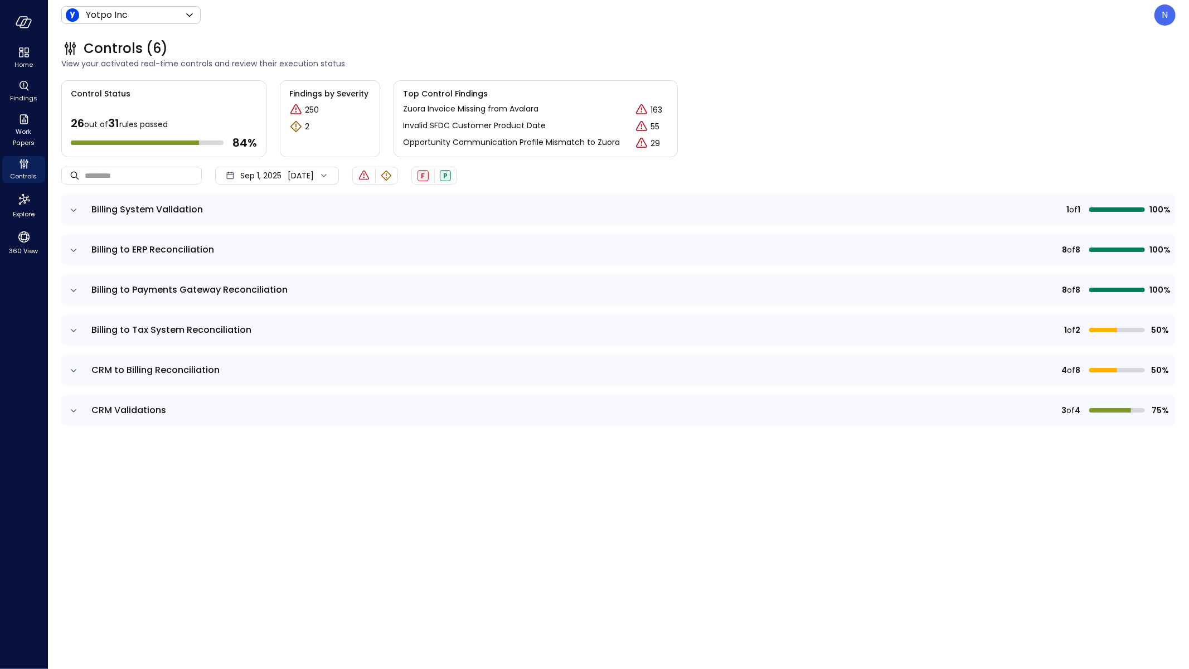
click at [70, 370] on icon "expand row" at bounding box center [73, 370] width 11 height 11
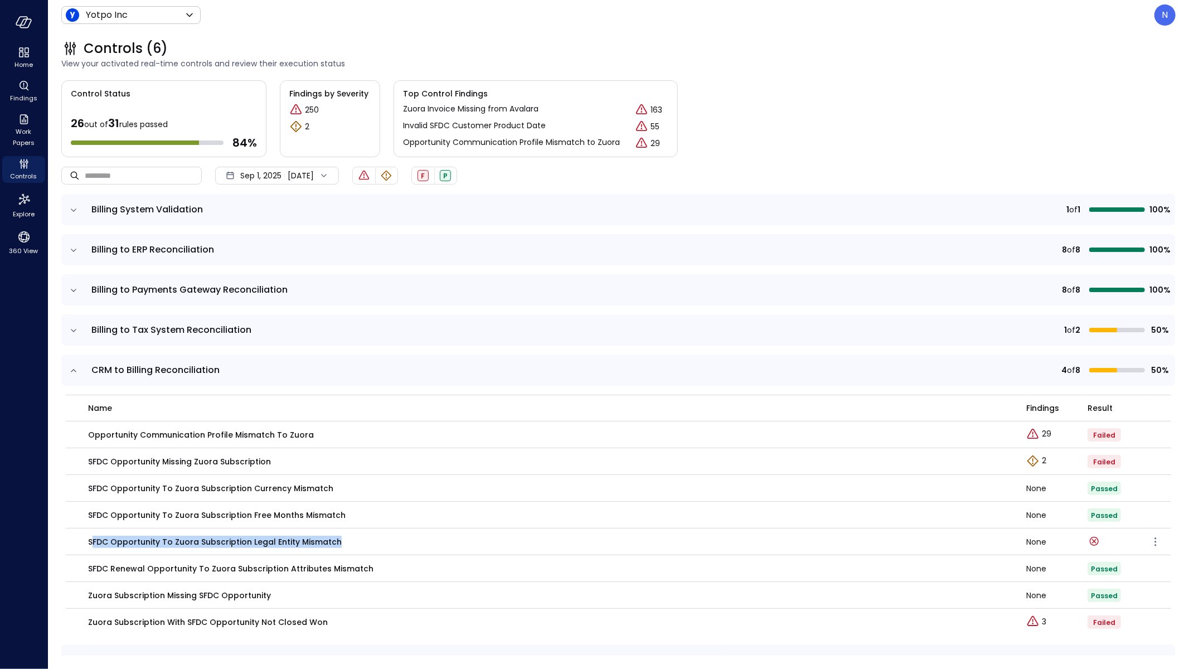
drag, startPoint x: 356, startPoint y: 537, endPoint x: 91, endPoint y: 542, distance: 265.3
click at [91, 542] on div "SFDC Opportunity to Zuora Subscription Legal Entity Mismatch" at bounding box center [550, 542] width 925 height 12
click at [227, 543] on p "SFDC Opportunity to Zuora Subscription Legal Entity Mismatch" at bounding box center [215, 542] width 254 height 12
drag, startPoint x: 374, startPoint y: 542, endPoint x: 82, endPoint y: 538, distance: 291.5
click at [82, 538] on td "SFDC Opportunity to Zuora Subscription Legal Entity Mismatch" at bounding box center [546, 541] width 960 height 27
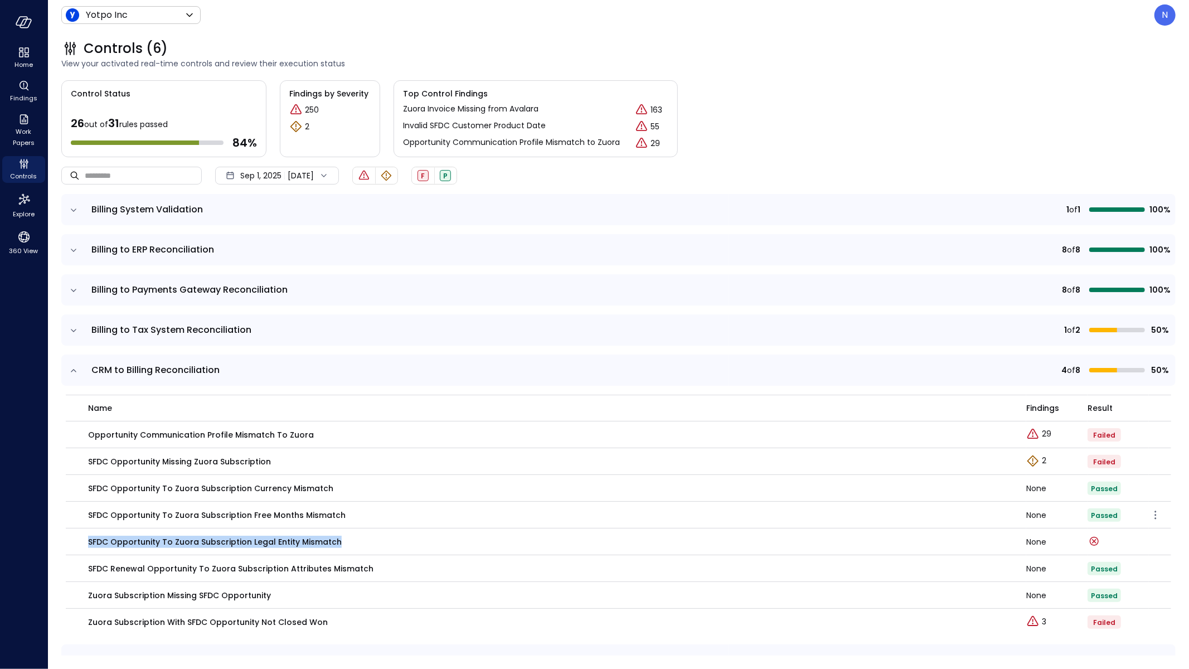
copy p "SFDC Opportunity to Zuora Subscription Legal Entity Mismatch"
click at [270, 540] on p "SFDC Opportunity to Zuora Subscription Legal Entity Mismatch" at bounding box center [215, 542] width 254 height 12
click at [1151, 541] on icon "button" at bounding box center [1155, 541] width 13 height 13
click at [1117, 557] on p "Edit control" at bounding box center [1115, 557] width 44 height 11
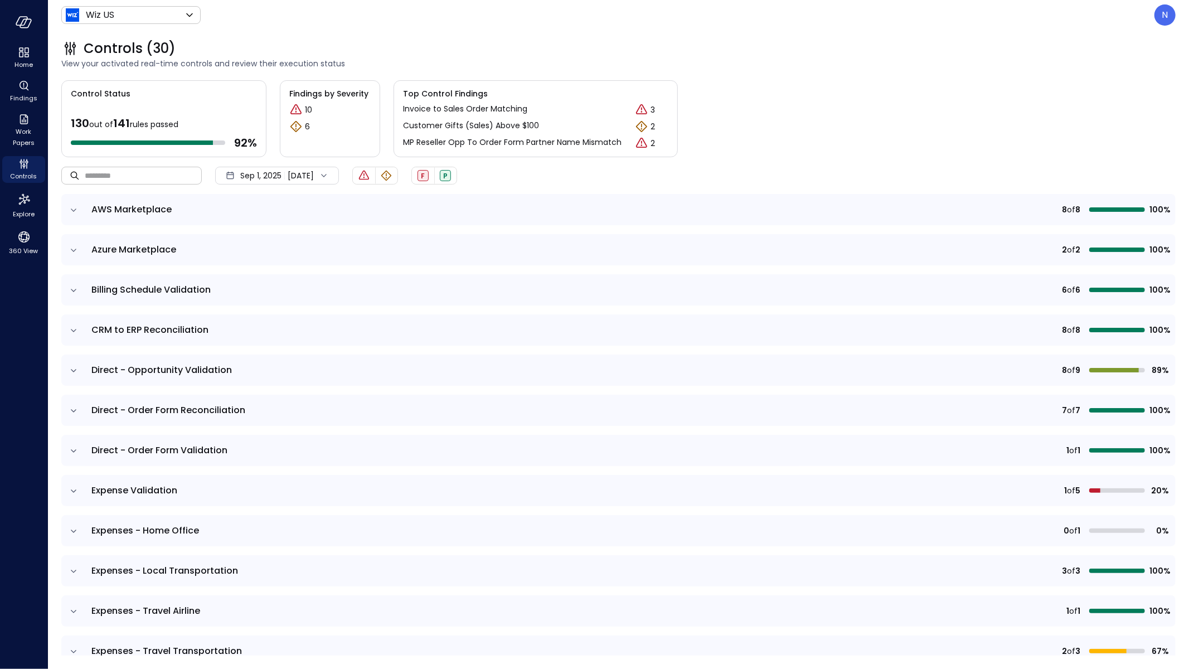
click at [137, 174] on input "text" at bounding box center [143, 176] width 117 height 30
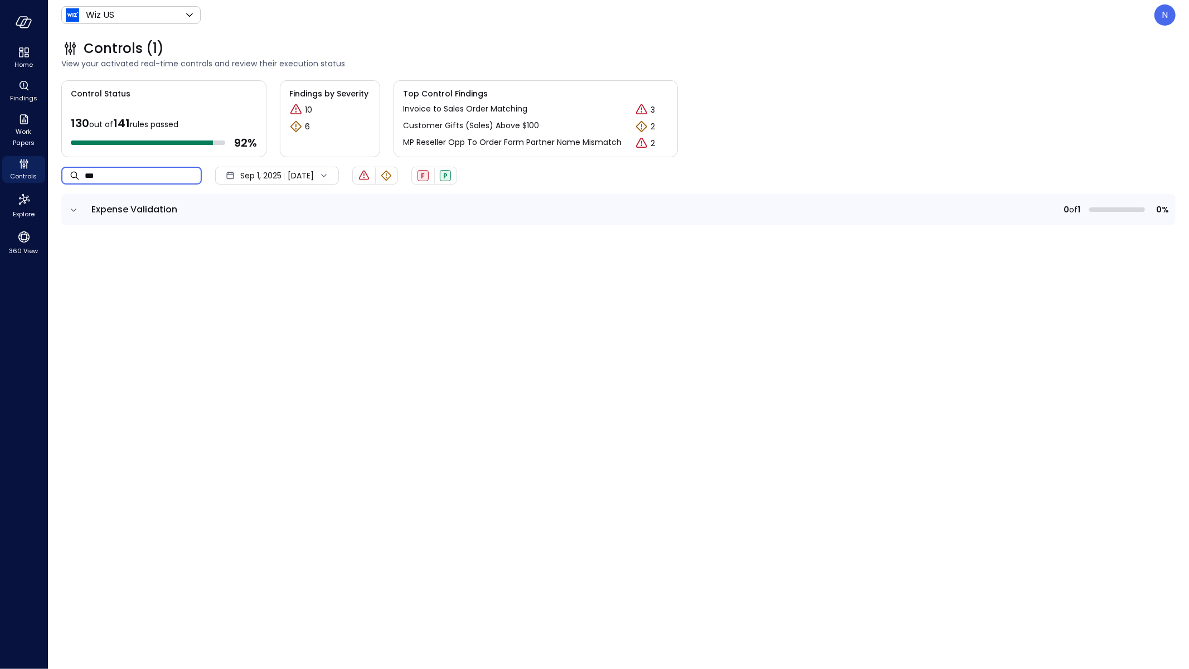
type input "***"
click at [67, 202] on td at bounding box center [72, 209] width 23 height 31
click at [78, 210] on icon "expand row" at bounding box center [73, 210] width 11 height 11
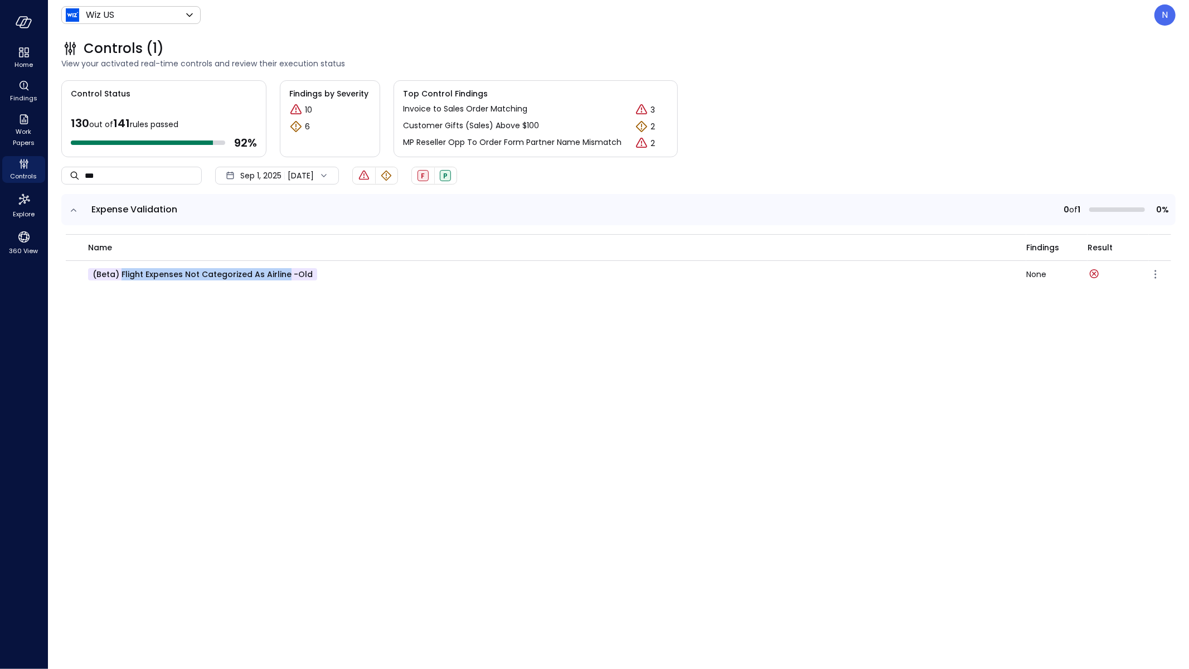
drag, startPoint x: 283, startPoint y: 272, endPoint x: 121, endPoint y: 269, distance: 161.7
click at [121, 231] on p "(beta) Flight Expenses Not Categorized as Airline -old" at bounding box center [202, 274] width 229 height 12
copy p "Flight Expenses Not Categorized as Airline"
click at [285, 231] on div "Control Status 130 out of 141 rules passed 92 % Findings by Severity 10 6 Top C…" at bounding box center [618, 367] width 1114 height 575
click at [31, 9] on div at bounding box center [23, 22] width 47 height 45
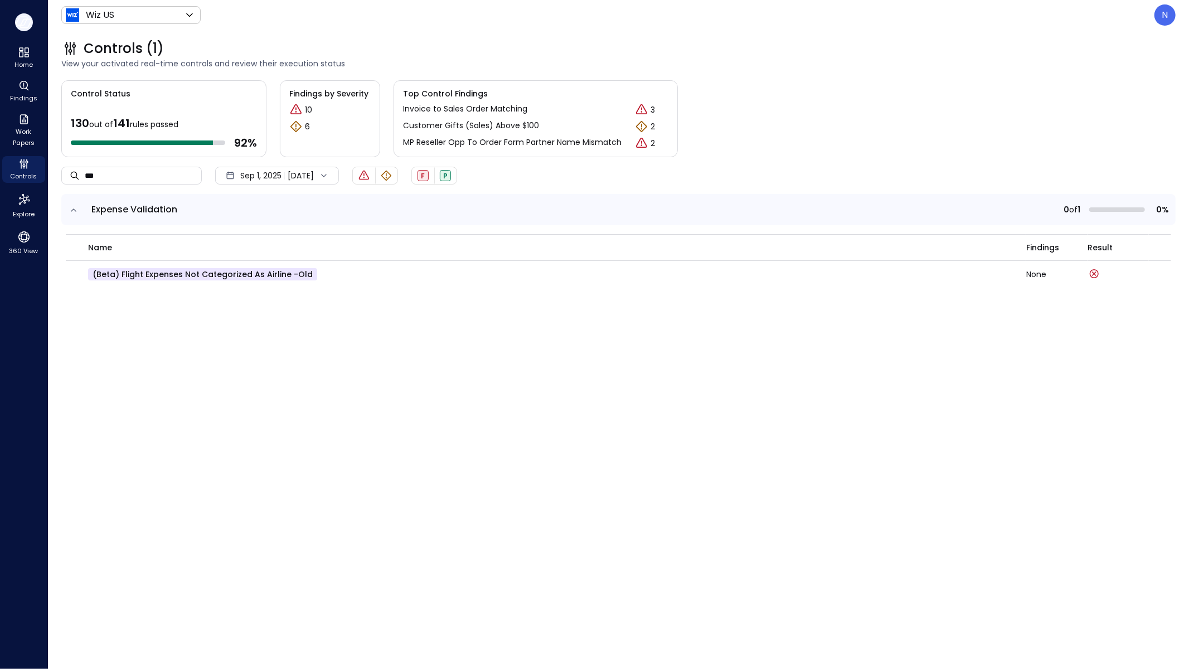
click at [26, 20] on icon "button" at bounding box center [21, 21] width 11 height 8
click at [451, 21] on div "N" at bounding box center [1164, 14] width 21 height 21
click at [451, 105] on li "Builder" at bounding box center [1118, 107] width 110 height 20
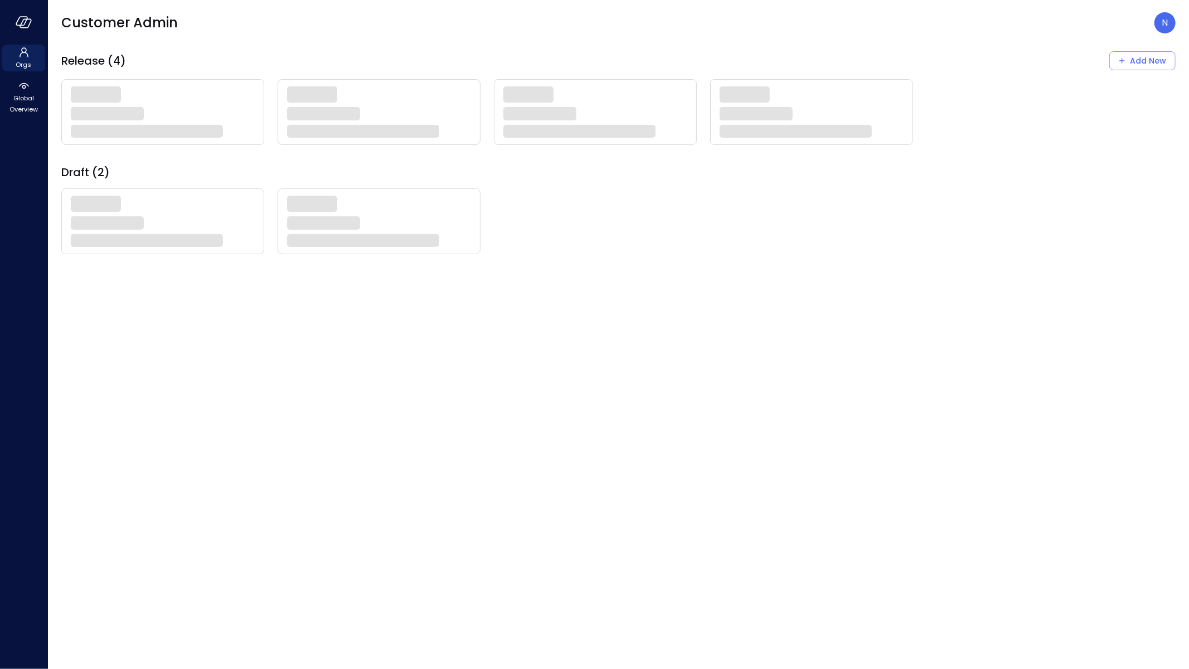
click at [451, 152] on div "Release (4) Add New Draft (2)" at bounding box center [618, 152] width 1114 height 203
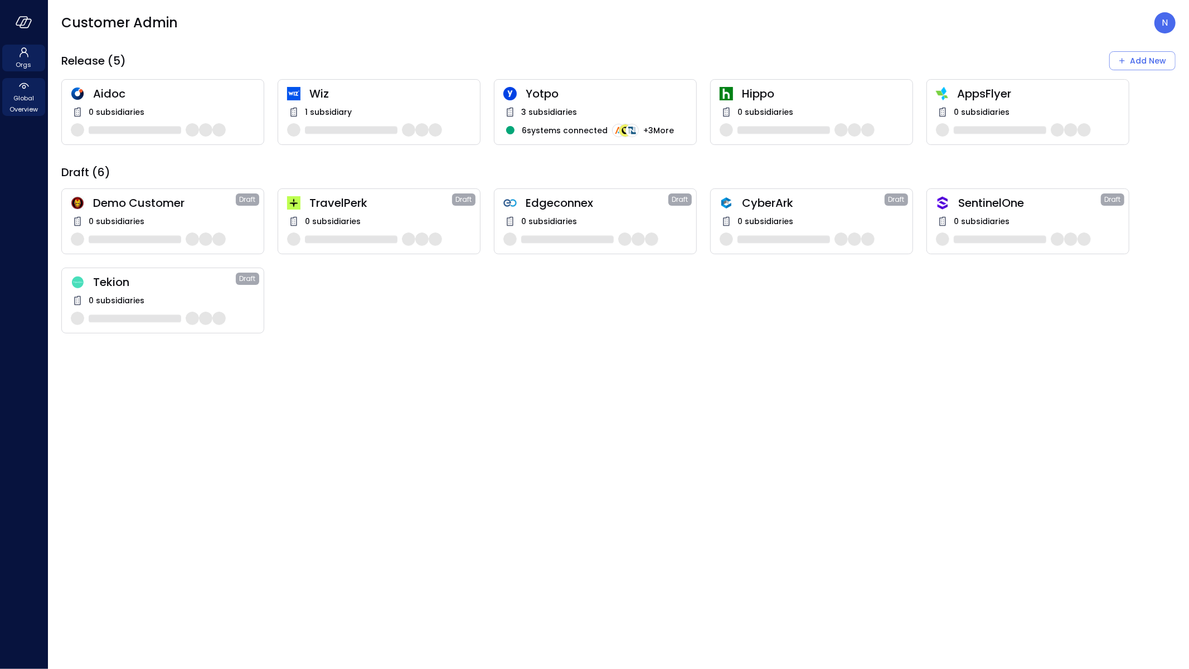
click at [32, 110] on span "Global Overview" at bounding box center [24, 104] width 34 height 22
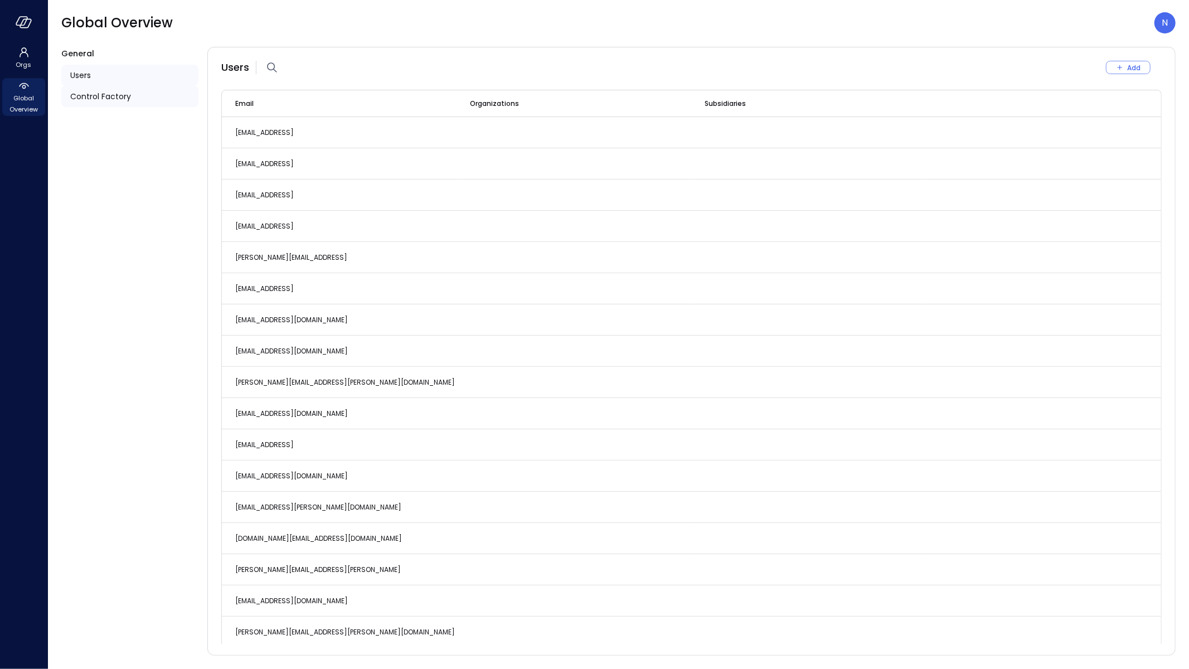
click at [98, 106] on div "Control Factory" at bounding box center [129, 96] width 137 height 21
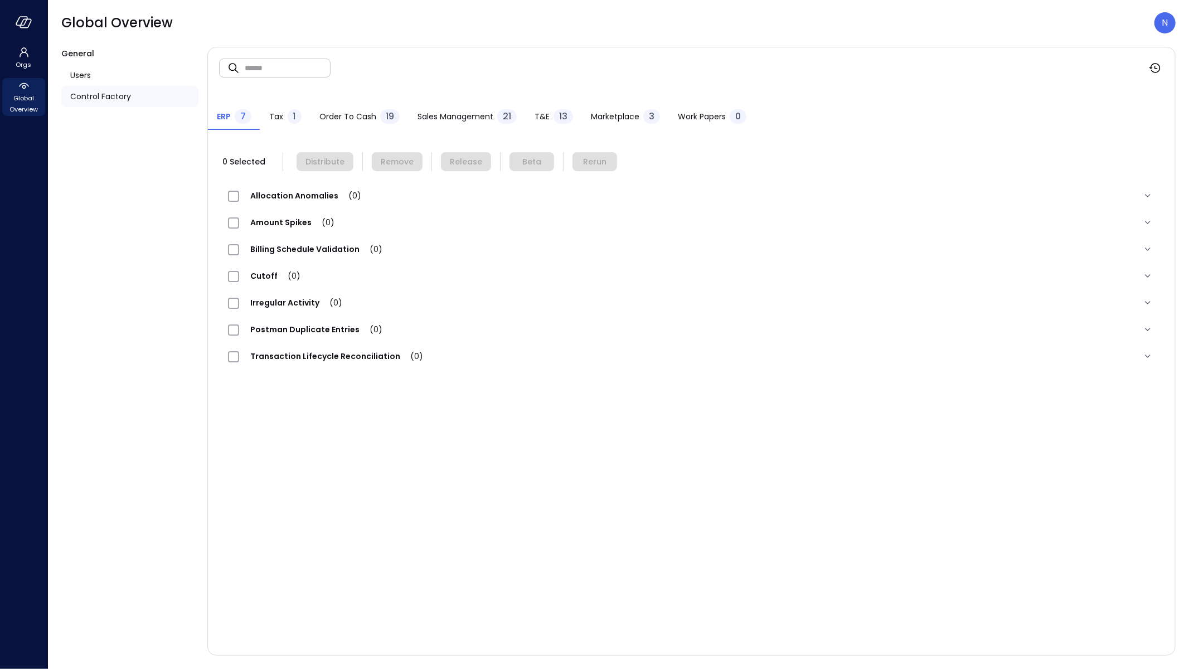
click at [451, 112] on span "Sales Management" at bounding box center [455, 116] width 76 height 12
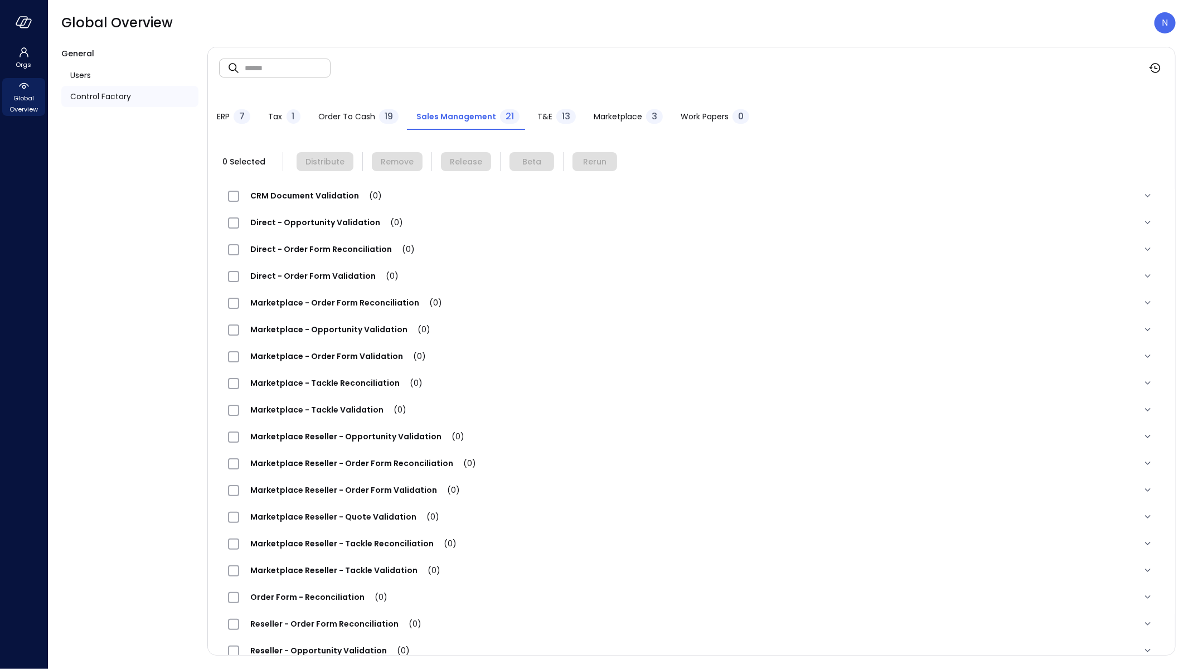
click at [343, 82] on div "​ ​" at bounding box center [691, 67] width 967 height 41
click at [309, 65] on input "text" at bounding box center [288, 68] width 86 height 30
paste input "**********"
type input "**********"
click at [451, 114] on span "T&E" at bounding box center [544, 116] width 15 height 12
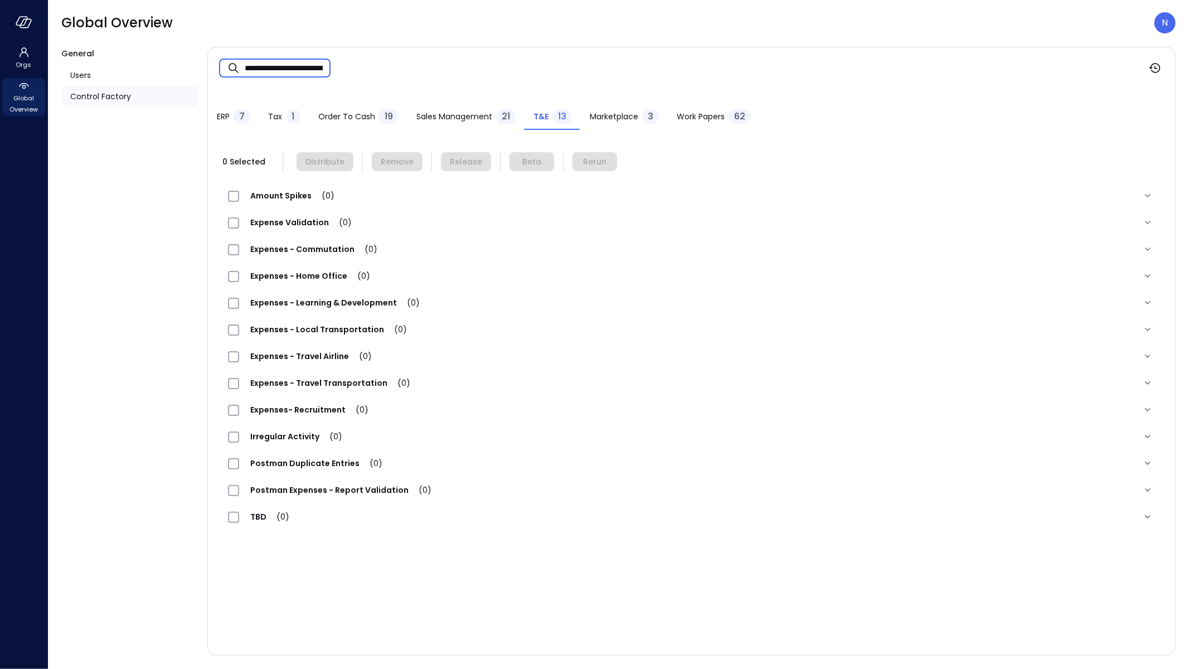
click at [247, 69] on input "**********" at bounding box center [288, 69] width 86 height 30
click at [245, 68] on input "**********" at bounding box center [288, 69] width 86 height 30
click at [293, 217] on span "Expense Validation (2)" at bounding box center [300, 222] width 123 height 11
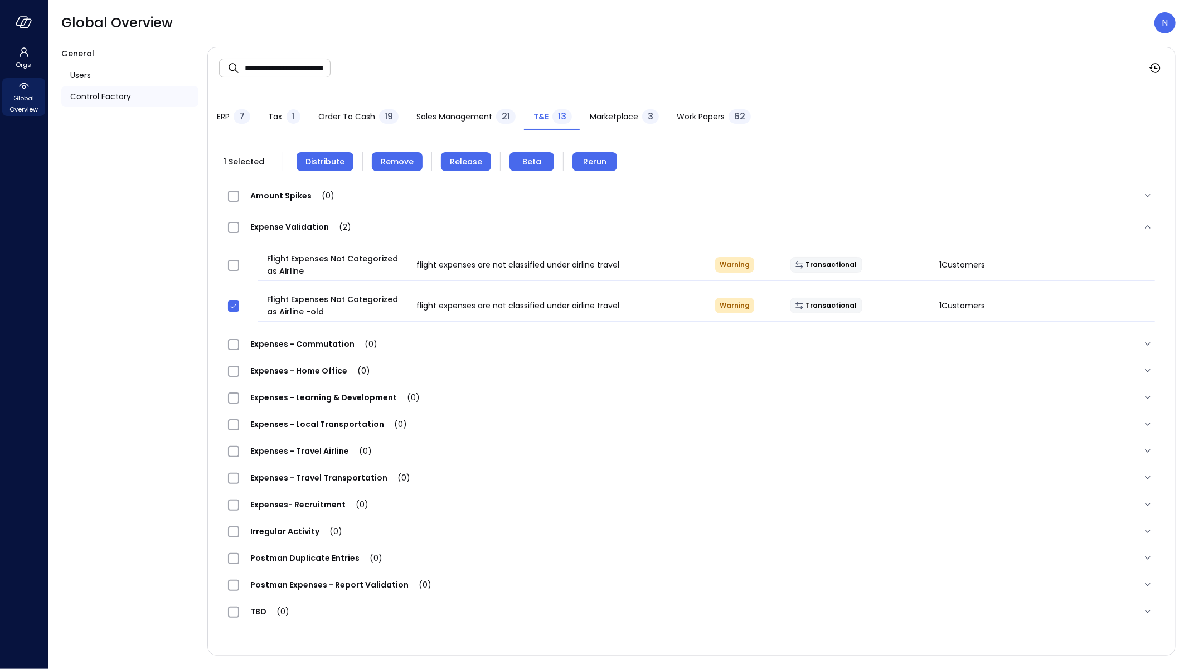
click at [390, 162] on span "Remove" at bounding box center [397, 161] width 33 height 12
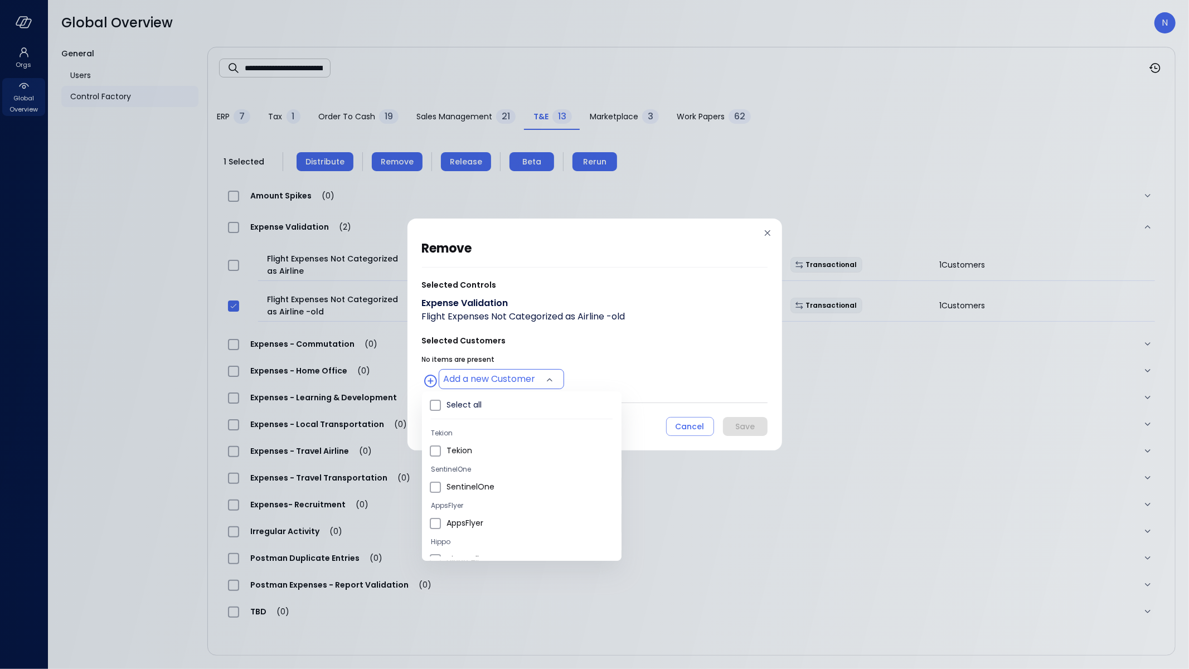
drag, startPoint x: 458, startPoint y: 380, endPoint x: 508, endPoint y: 454, distance: 89.0
click at [451, 231] on body "**********" at bounding box center [594, 334] width 1189 height 669
click at [451, 231] on span "Wiz US" at bounding box center [529, 523] width 166 height 12
type input "**********"
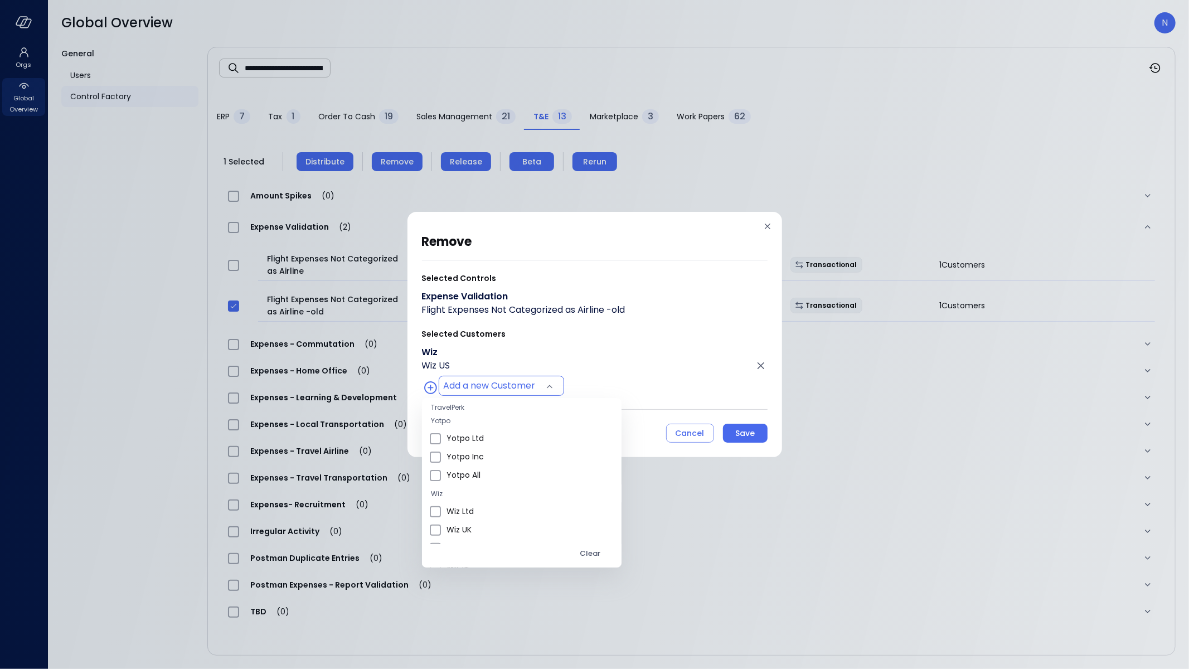
click at [451, 231] on div at bounding box center [594, 334] width 1189 height 669
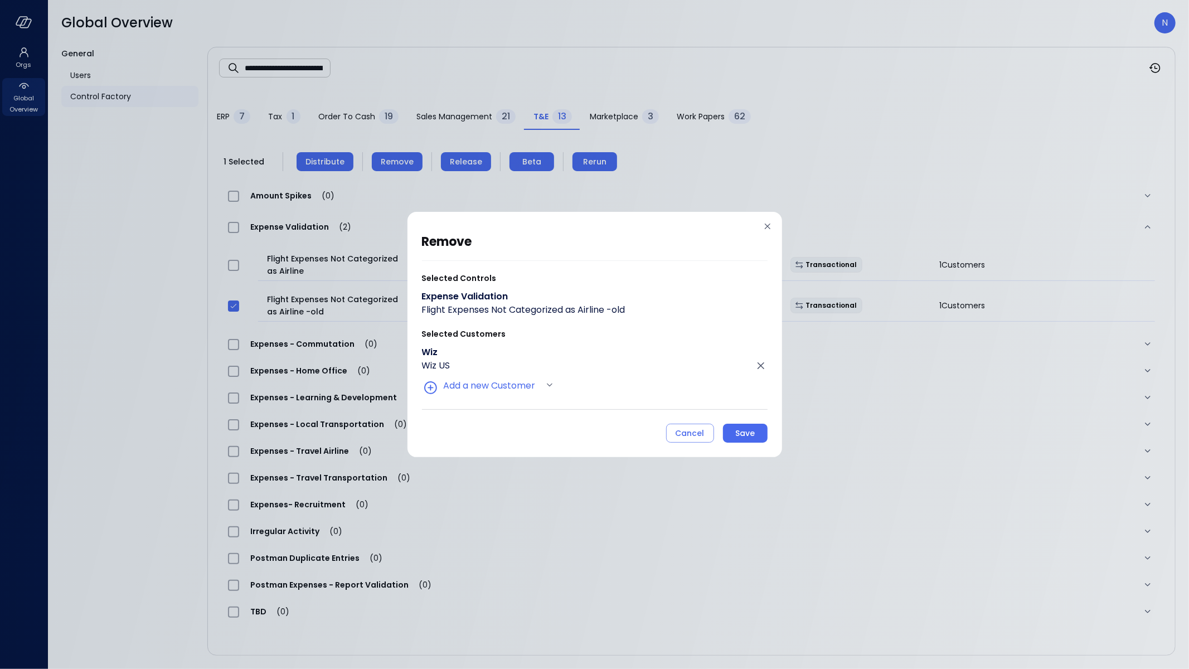
click at [451, 231] on div "**********" at bounding box center [595, 337] width 346 height 211
click at [451, 231] on div "Save" at bounding box center [745, 433] width 20 height 14
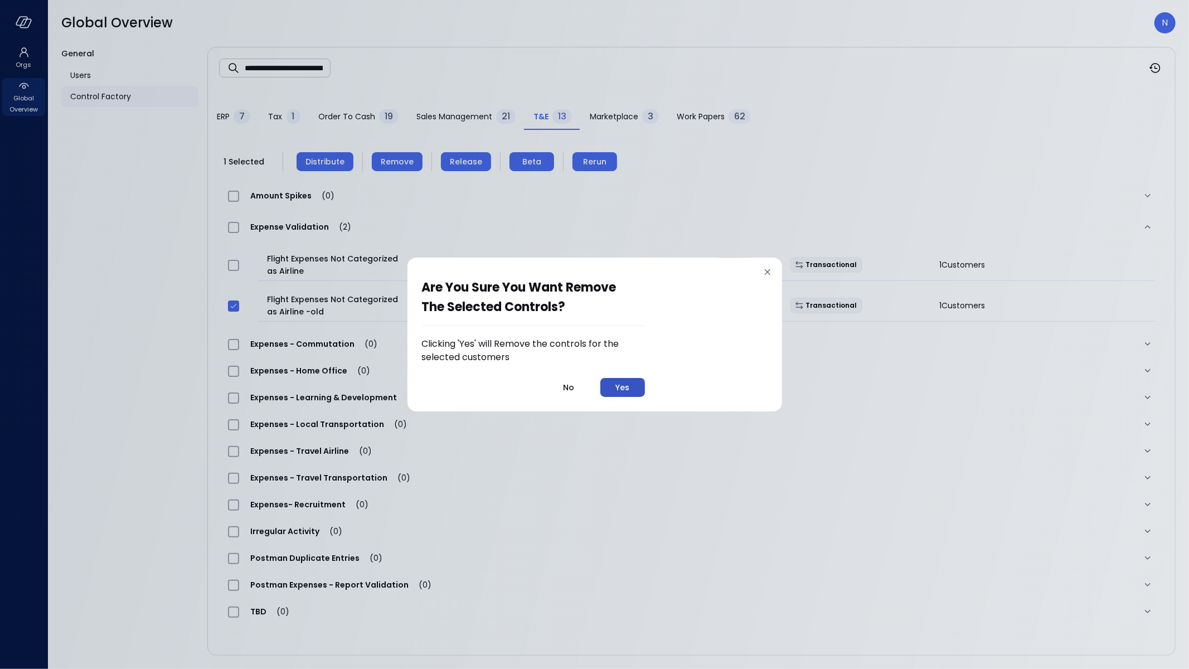
click at [451, 231] on button "Yes" at bounding box center [622, 387] width 45 height 19
